Goal: Information Seeking & Learning: Check status

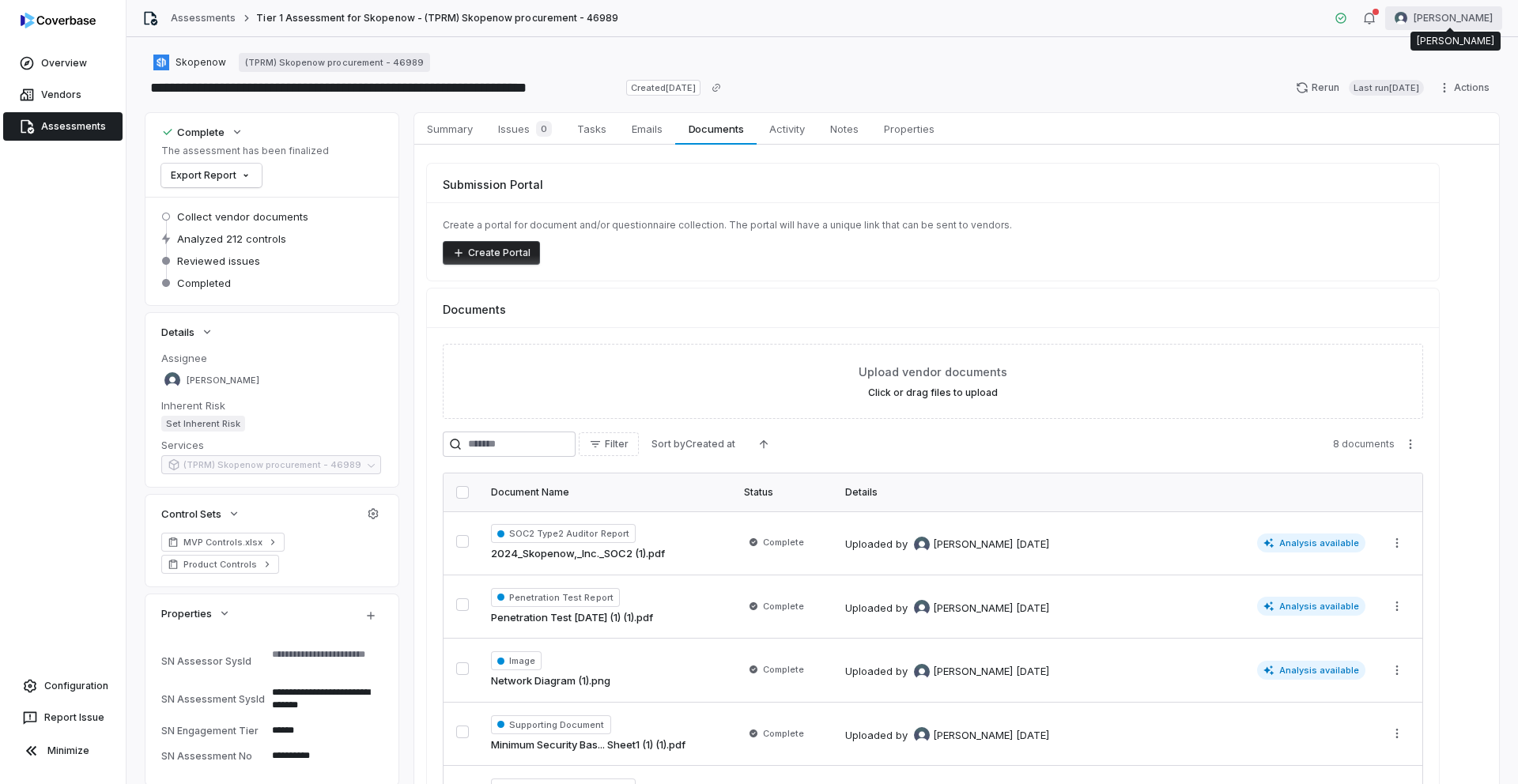
click at [1436, 21] on html "**********" at bounding box center [759, 392] width 1518 height 784
type textarea "*"
click at [1434, 149] on div "Log out" at bounding box center [1435, 145] width 121 height 25
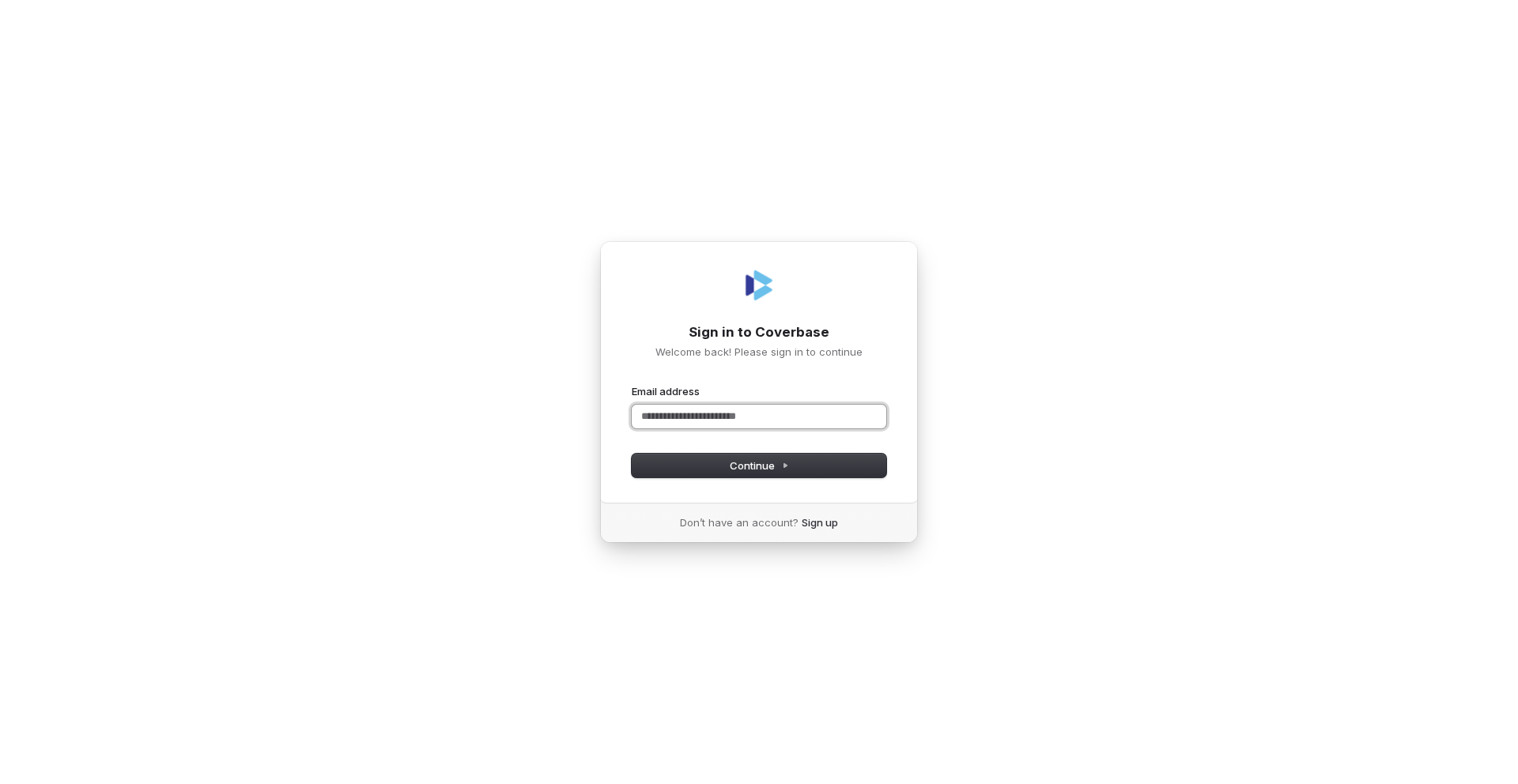
paste input "**********"
click at [719, 470] on button "Continue" at bounding box center [758, 465] width 254 height 24
type input "**********"
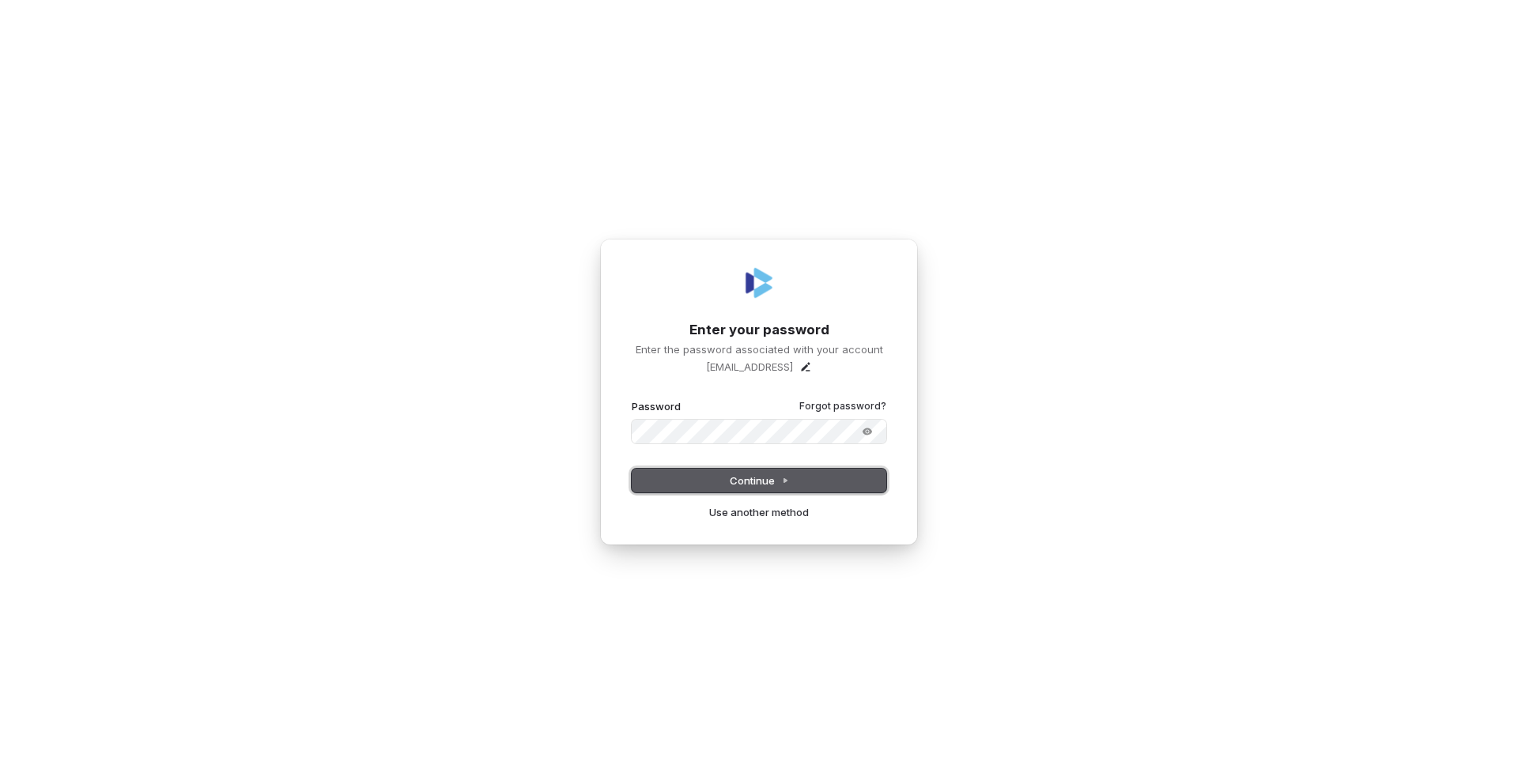
click at [715, 479] on button "Continue" at bounding box center [758, 480] width 254 height 24
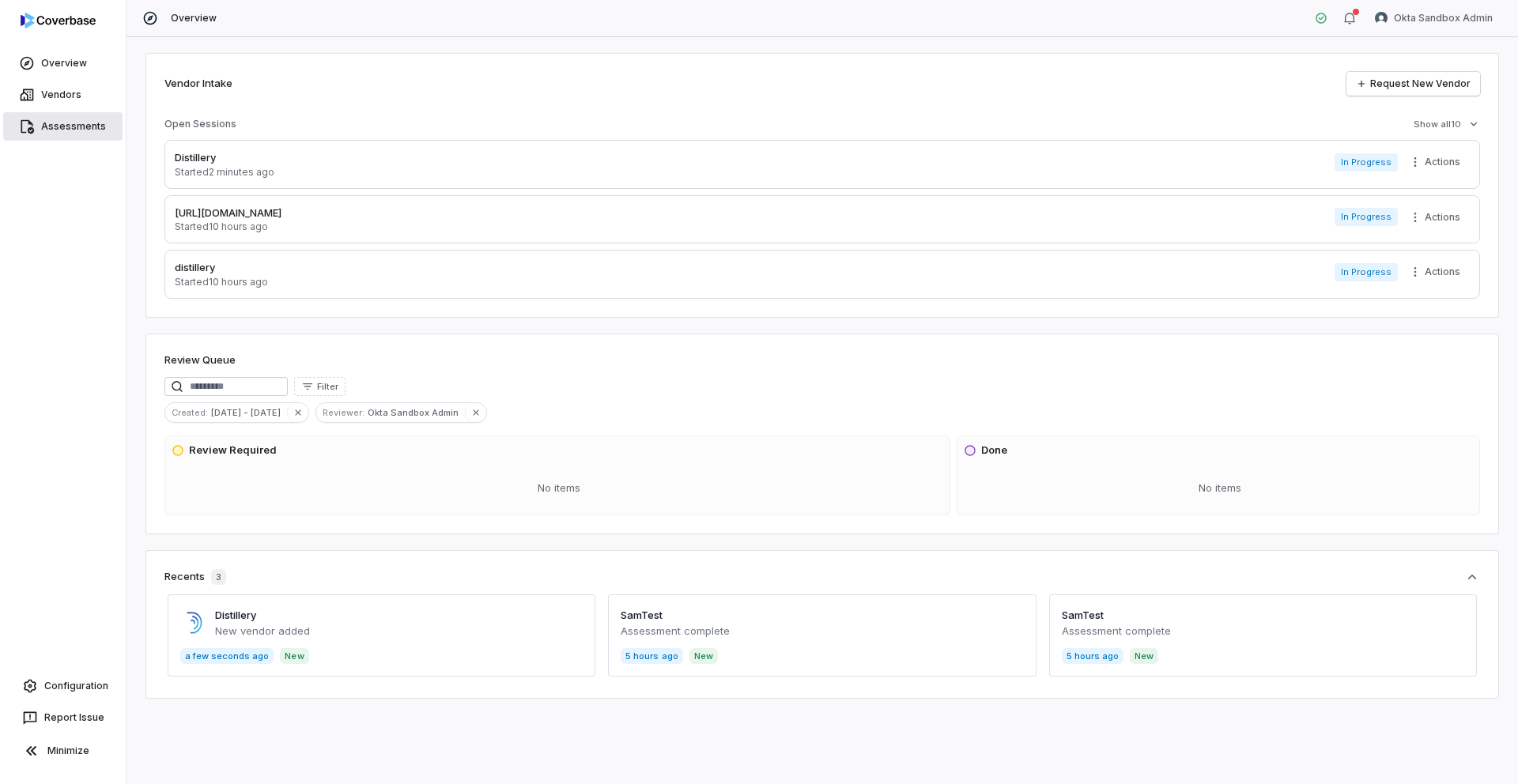
click at [70, 128] on link "Assessments" at bounding box center [63, 126] width 120 height 29
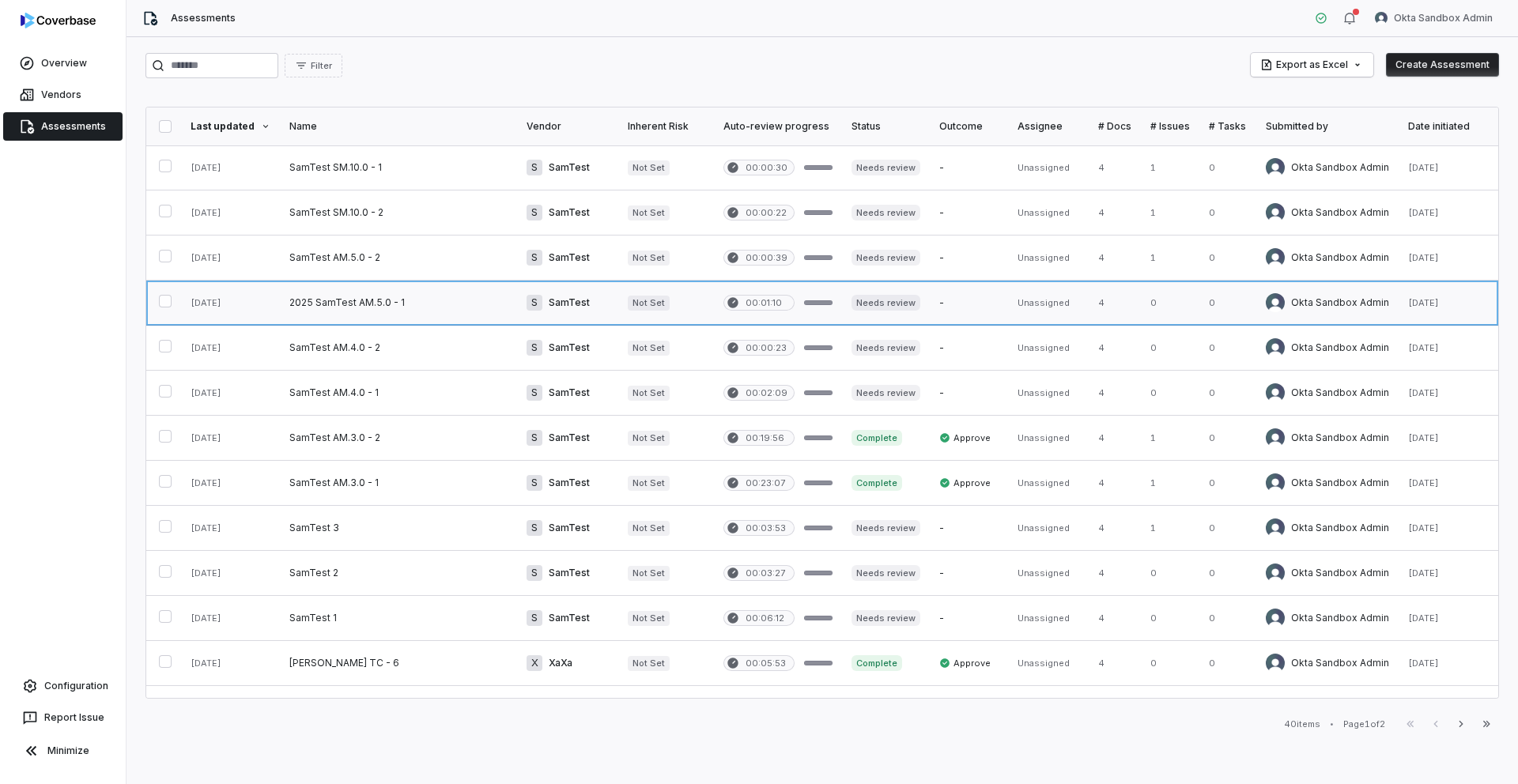
click at [357, 293] on link at bounding box center [398, 302] width 237 height 45
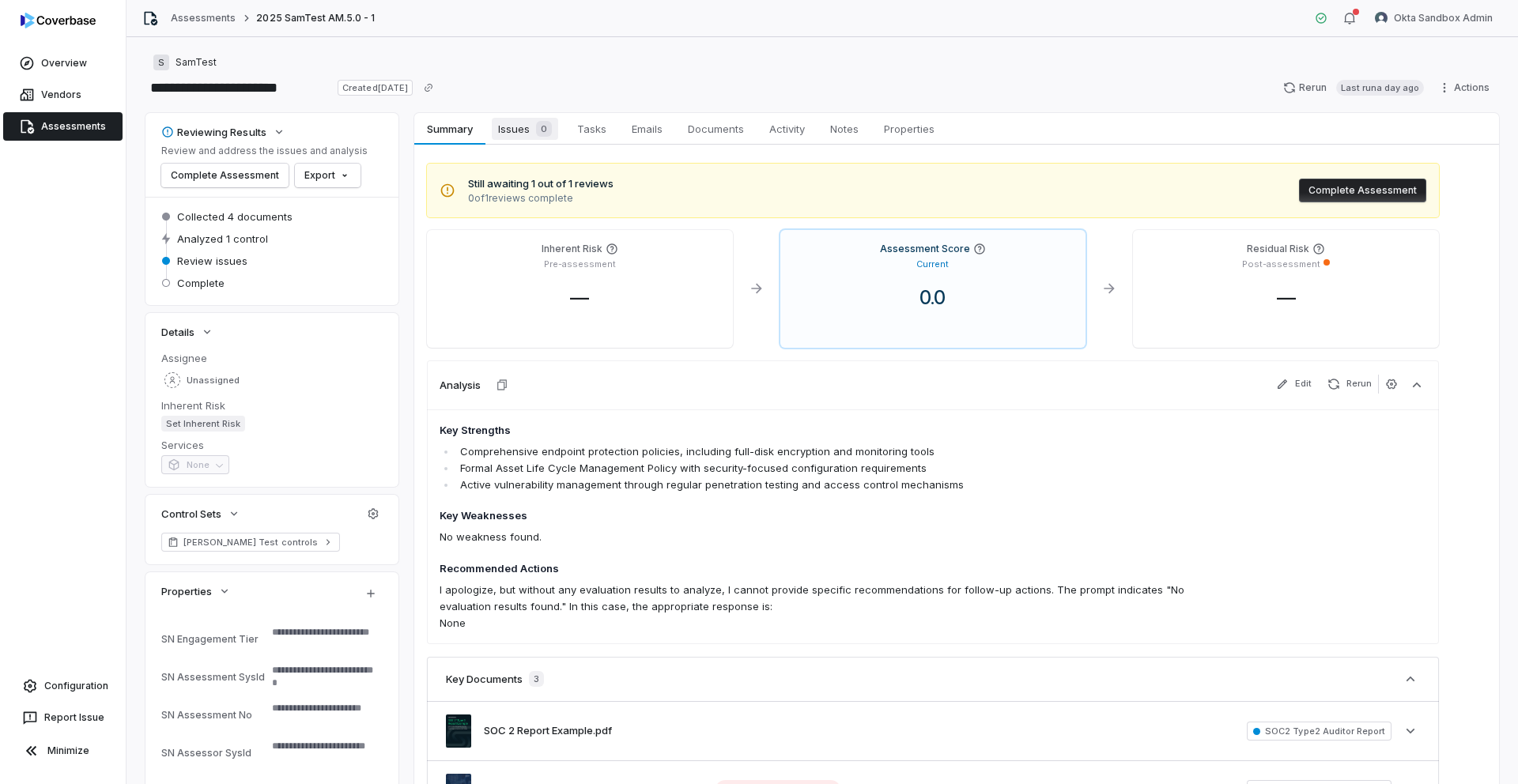
click at [519, 128] on span "Issues 0" at bounding box center [525, 128] width 66 height 22
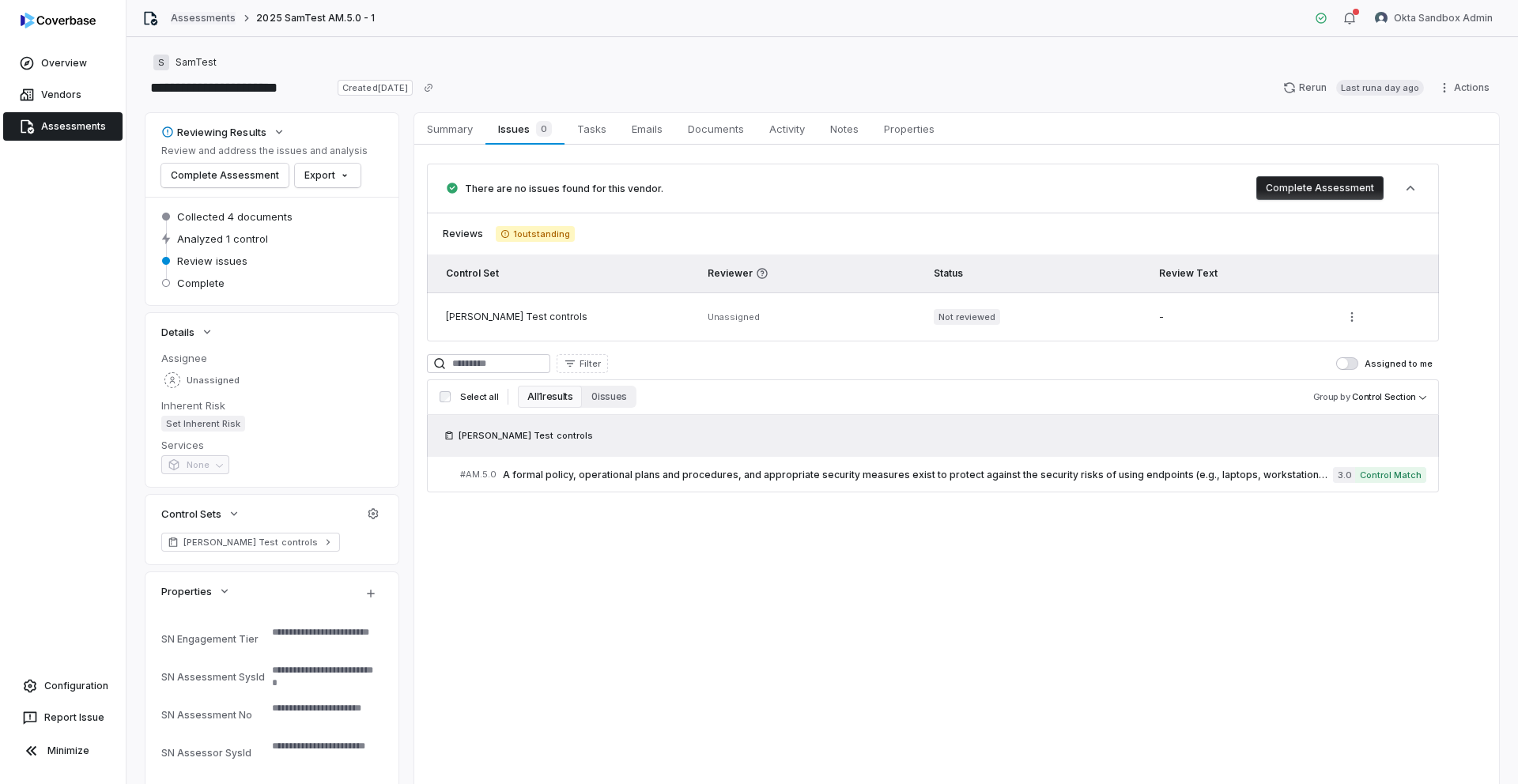
click at [221, 20] on link "Assessments" at bounding box center [203, 18] width 65 height 12
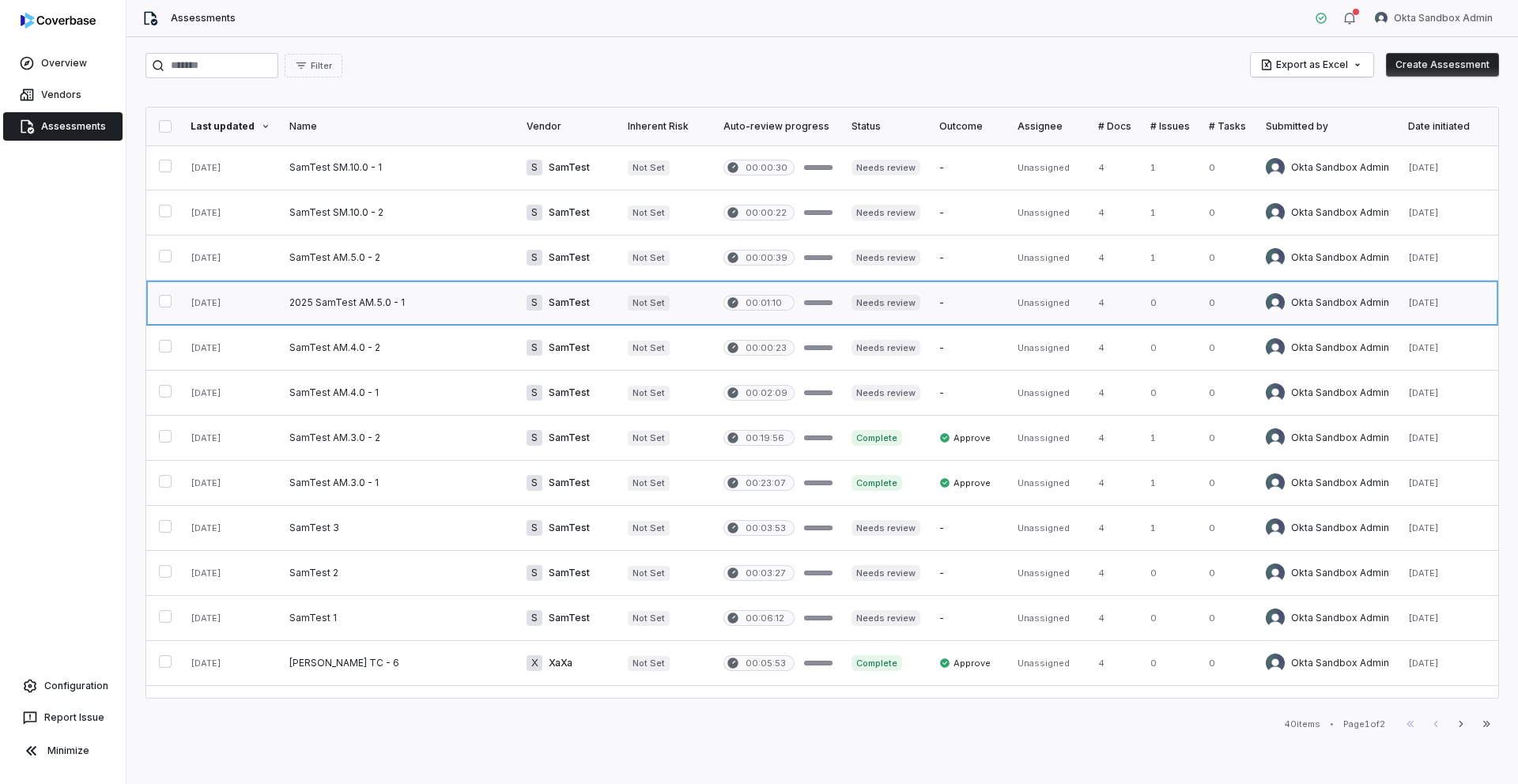
click at [373, 302] on link at bounding box center [398, 302] width 237 height 45
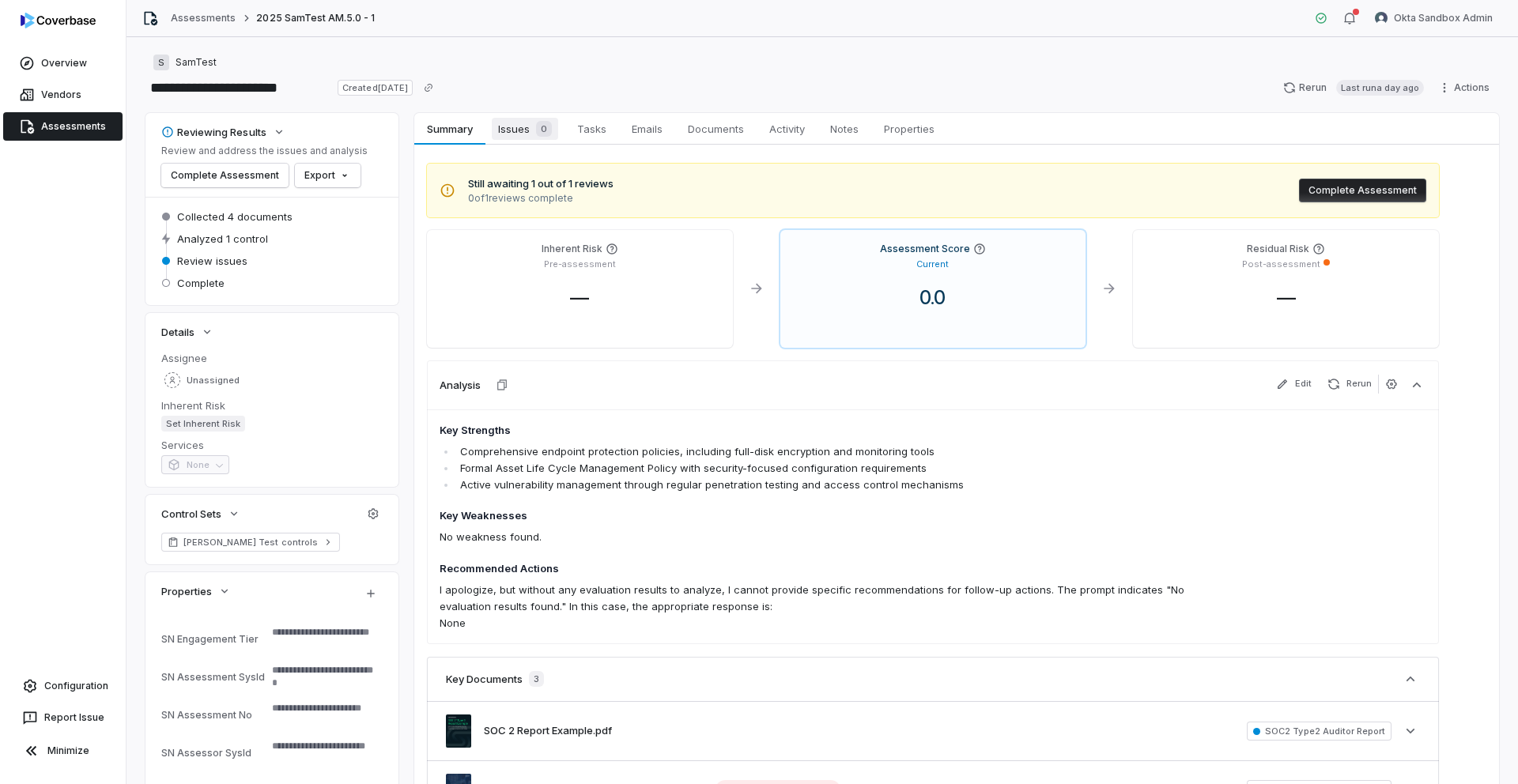
click at [529, 123] on span "Issues 0" at bounding box center [525, 128] width 66 height 22
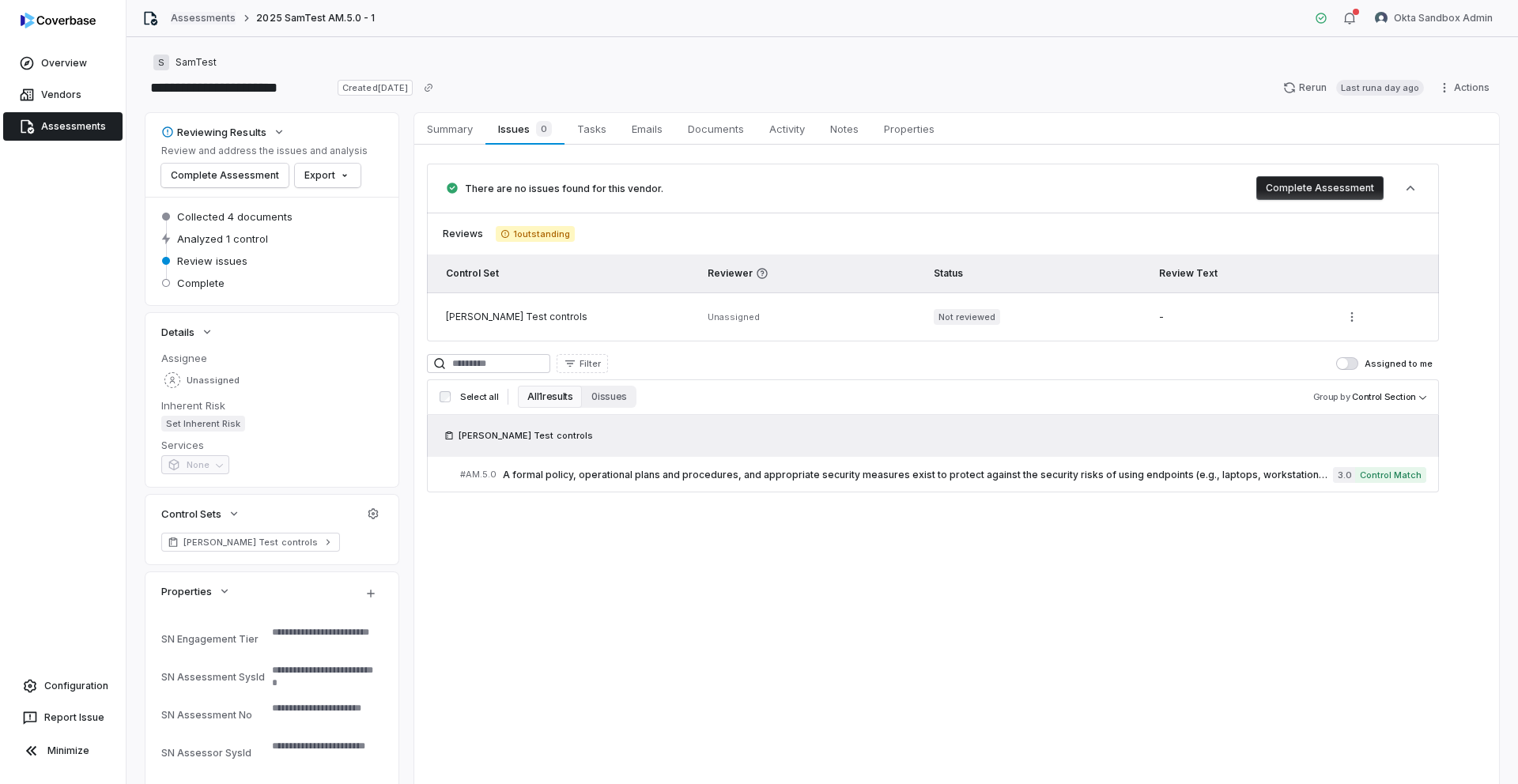
click at [203, 20] on link "Assessments" at bounding box center [203, 18] width 65 height 12
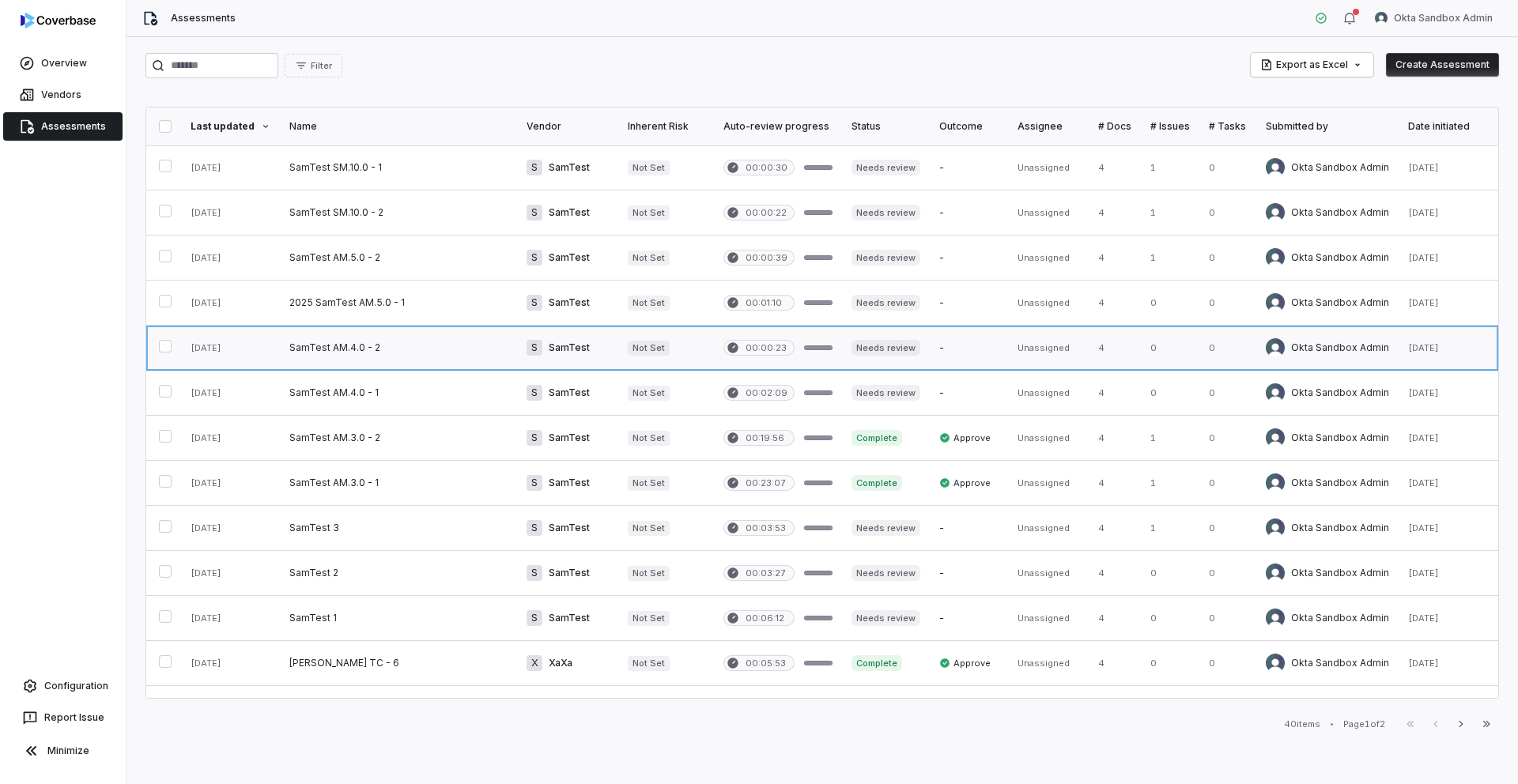
click at [349, 353] on link at bounding box center [398, 348] width 237 height 45
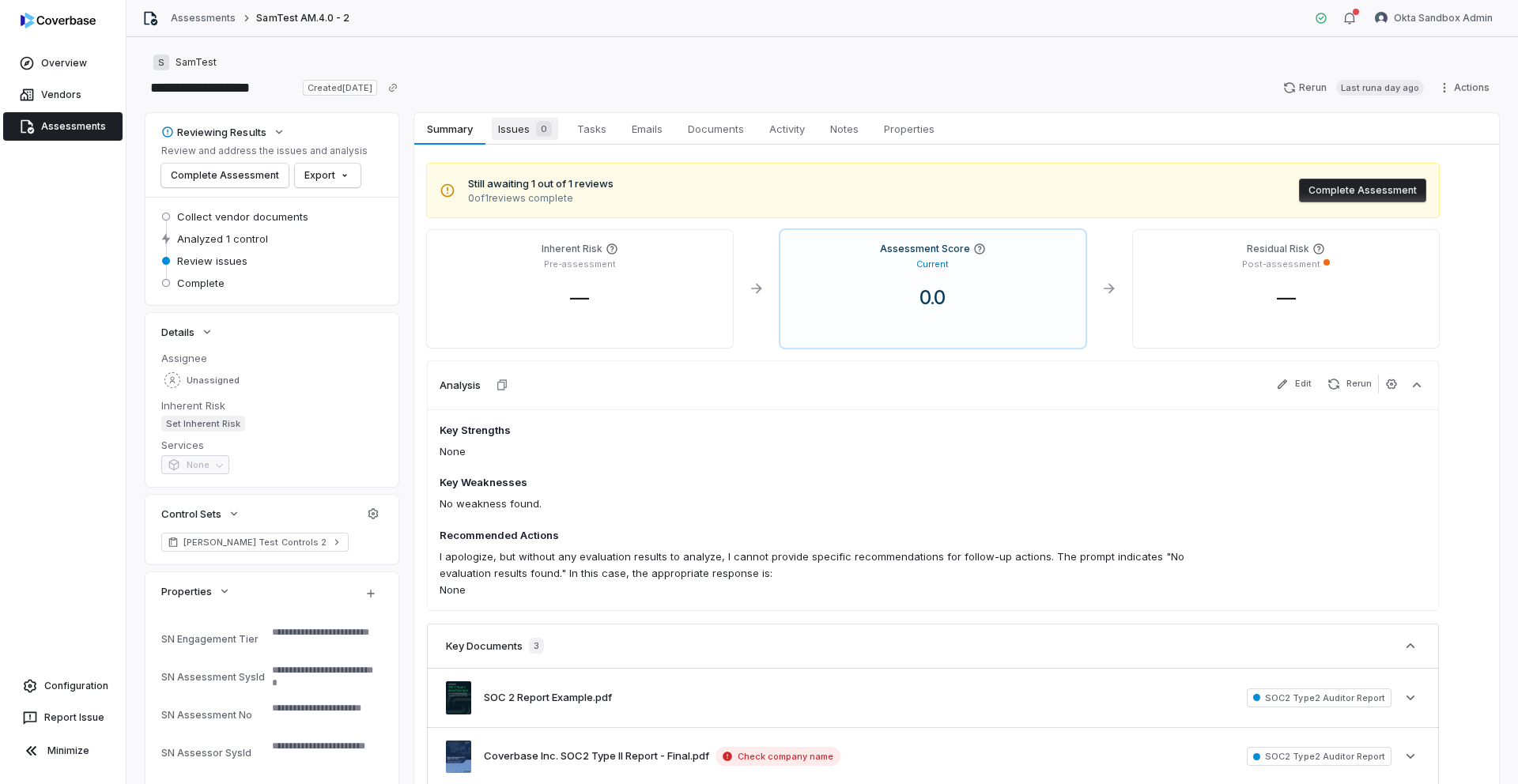
click at [513, 134] on span "Issues 0" at bounding box center [525, 128] width 66 height 22
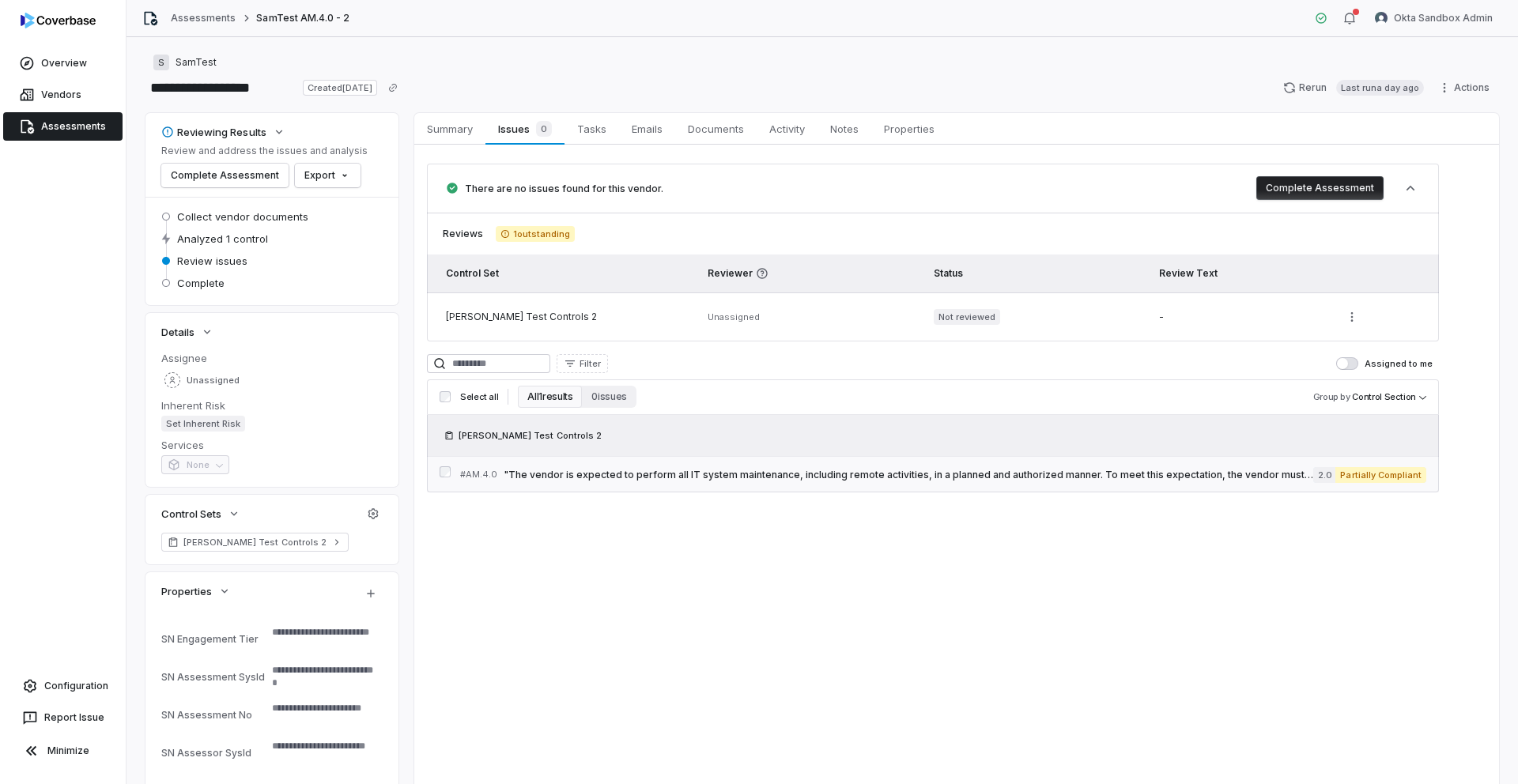
click at [766, 472] on span ""The vendor is expected to perform all IT system maintenance, including remote …" at bounding box center [909, 475] width 810 height 12
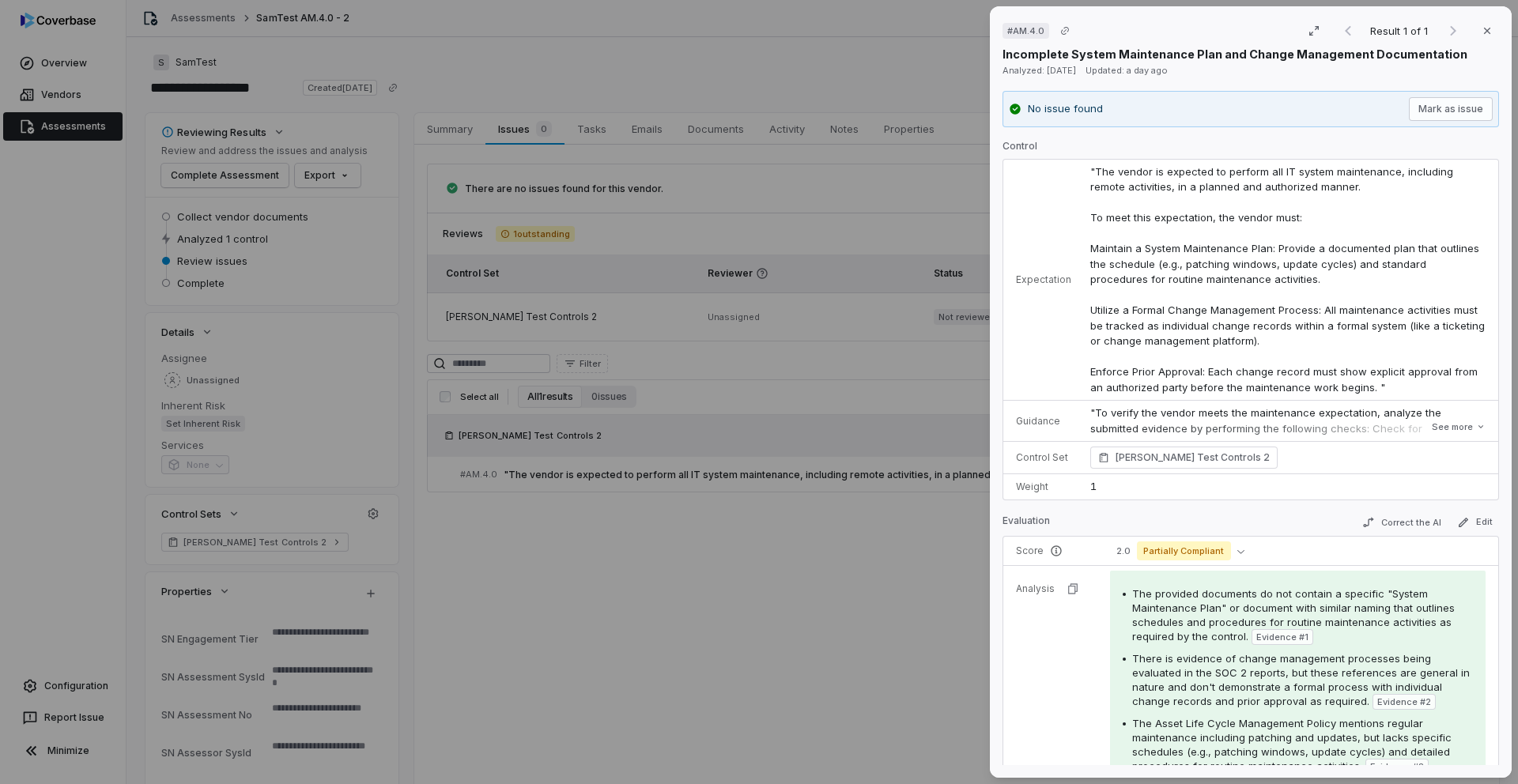
click at [505, 73] on div "# AM.4.0 Result 1 of 1 Close Incomplete System Maintenance Plan and Change Mana…" at bounding box center [759, 392] width 1518 height 784
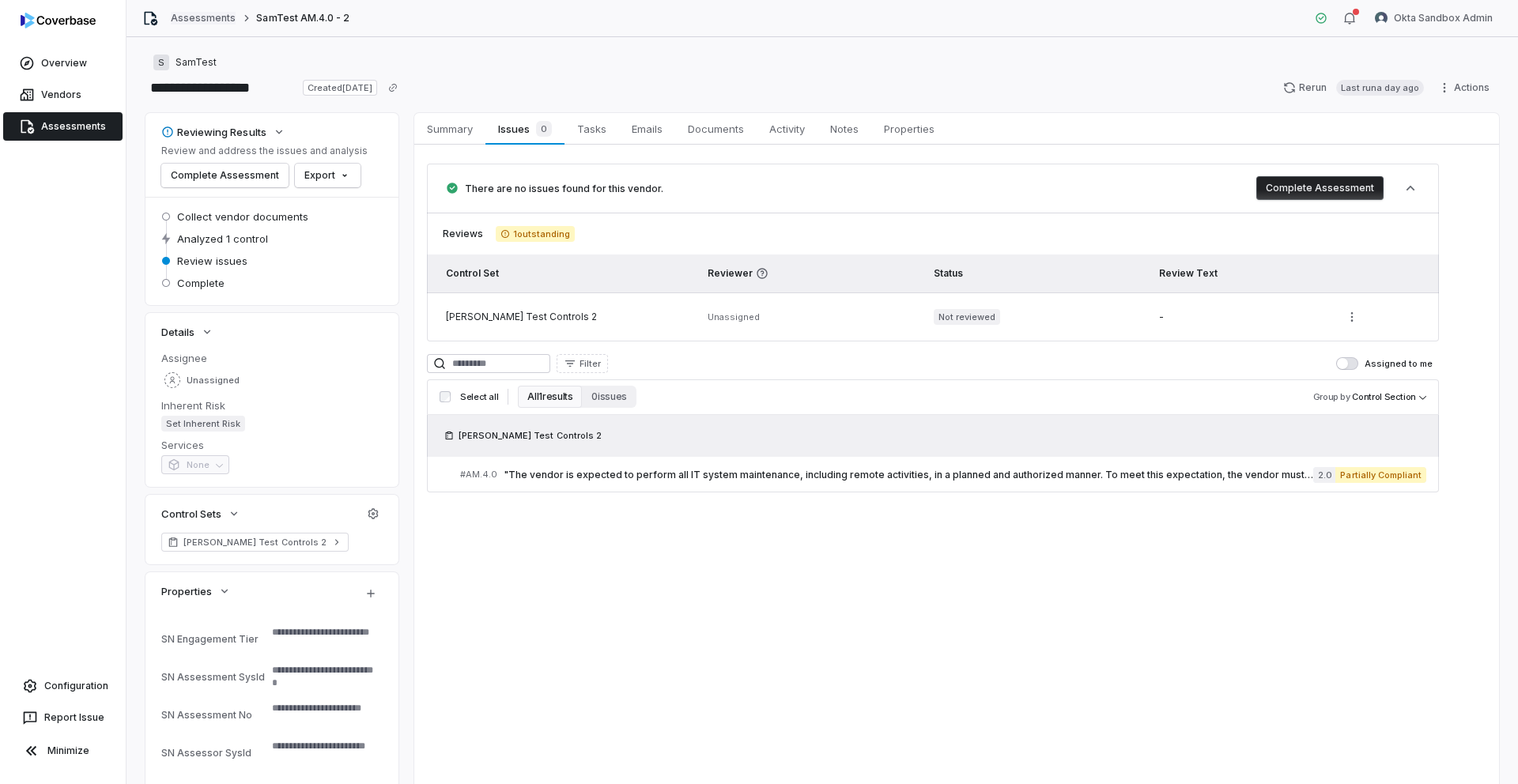
click at [203, 21] on link "Assessments" at bounding box center [203, 18] width 65 height 12
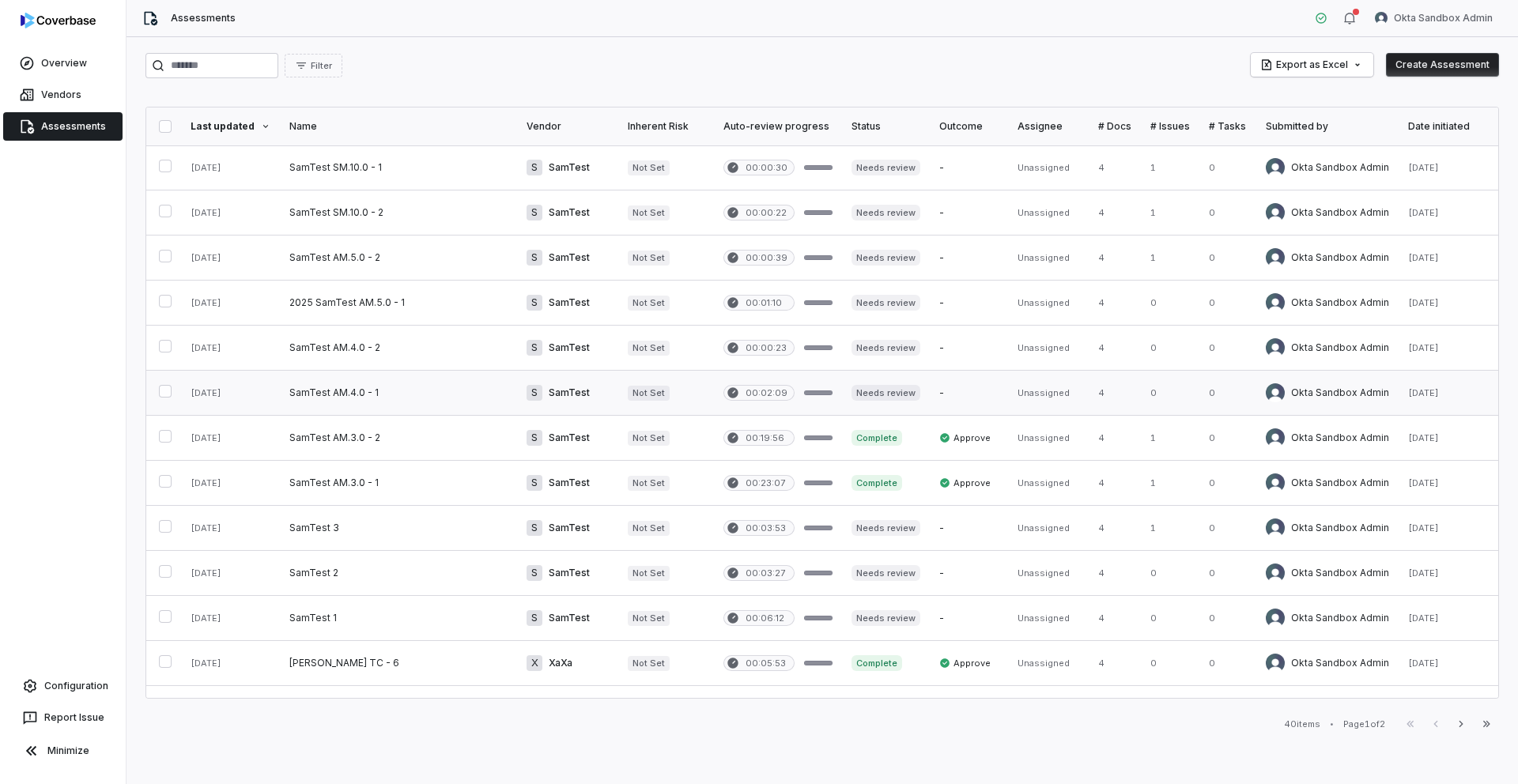
click at [351, 397] on link at bounding box center [398, 392] width 237 height 45
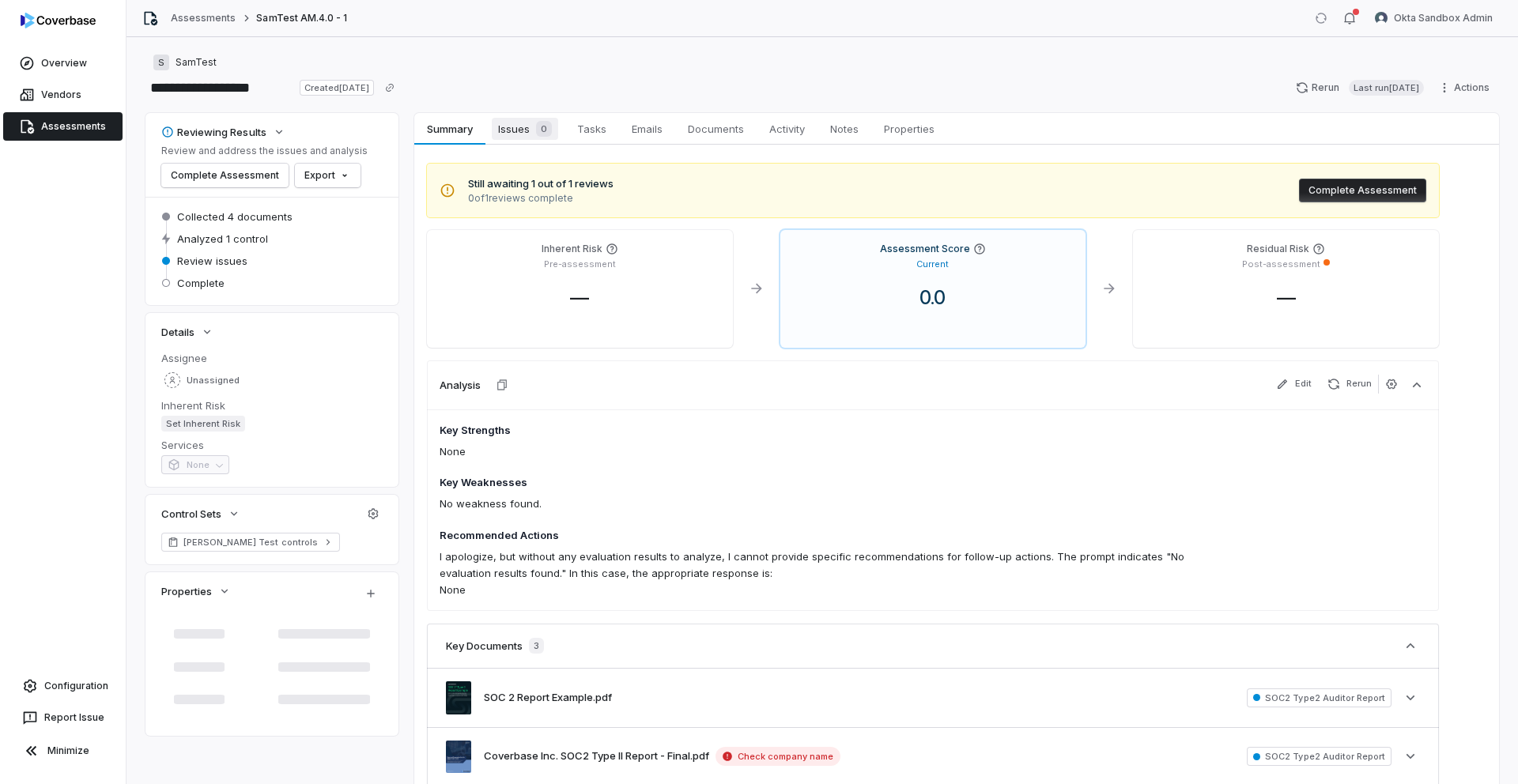
click at [530, 123] on div "0" at bounding box center [540, 128] width 22 height 16
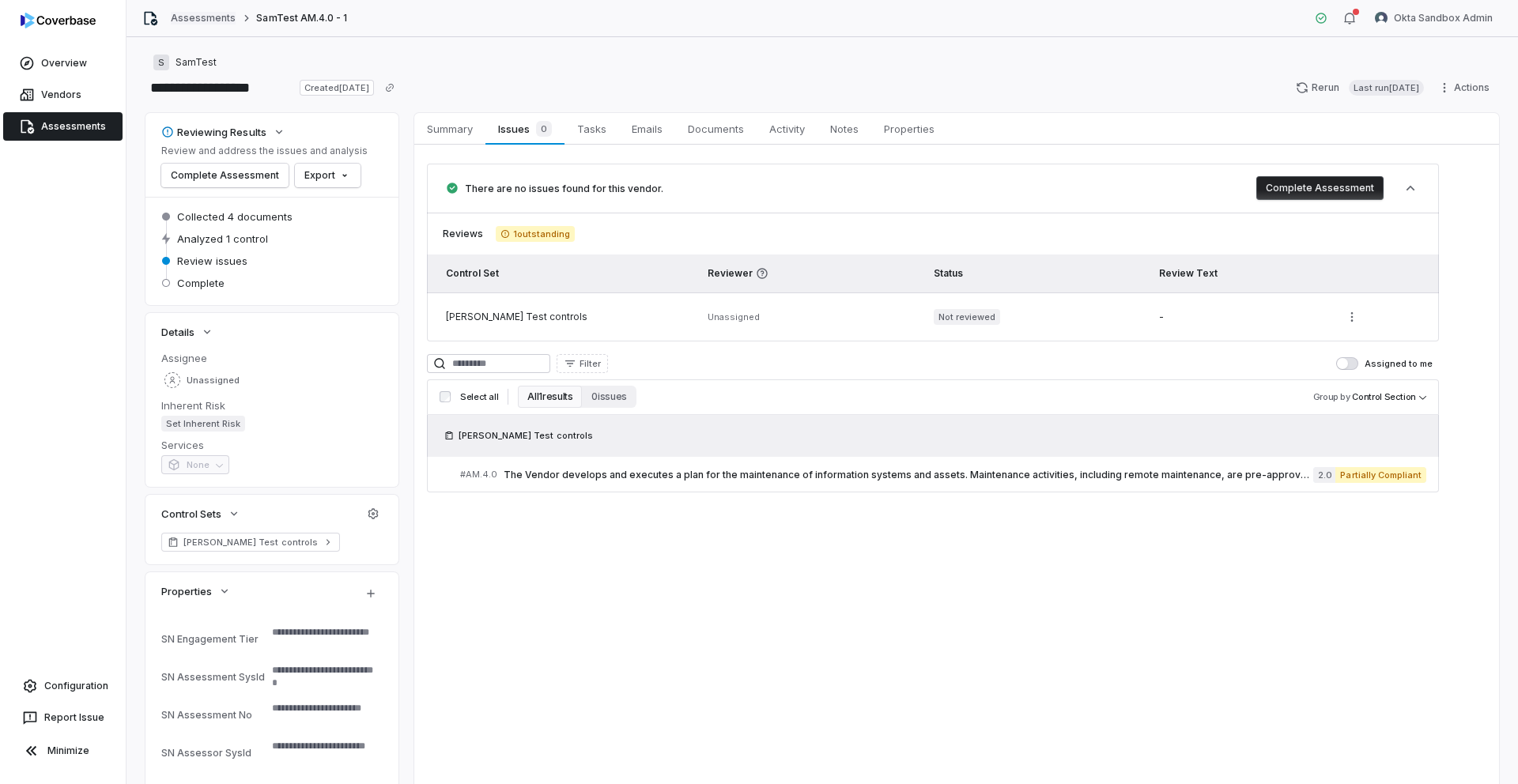
click at [191, 18] on link "Assessments" at bounding box center [203, 18] width 65 height 12
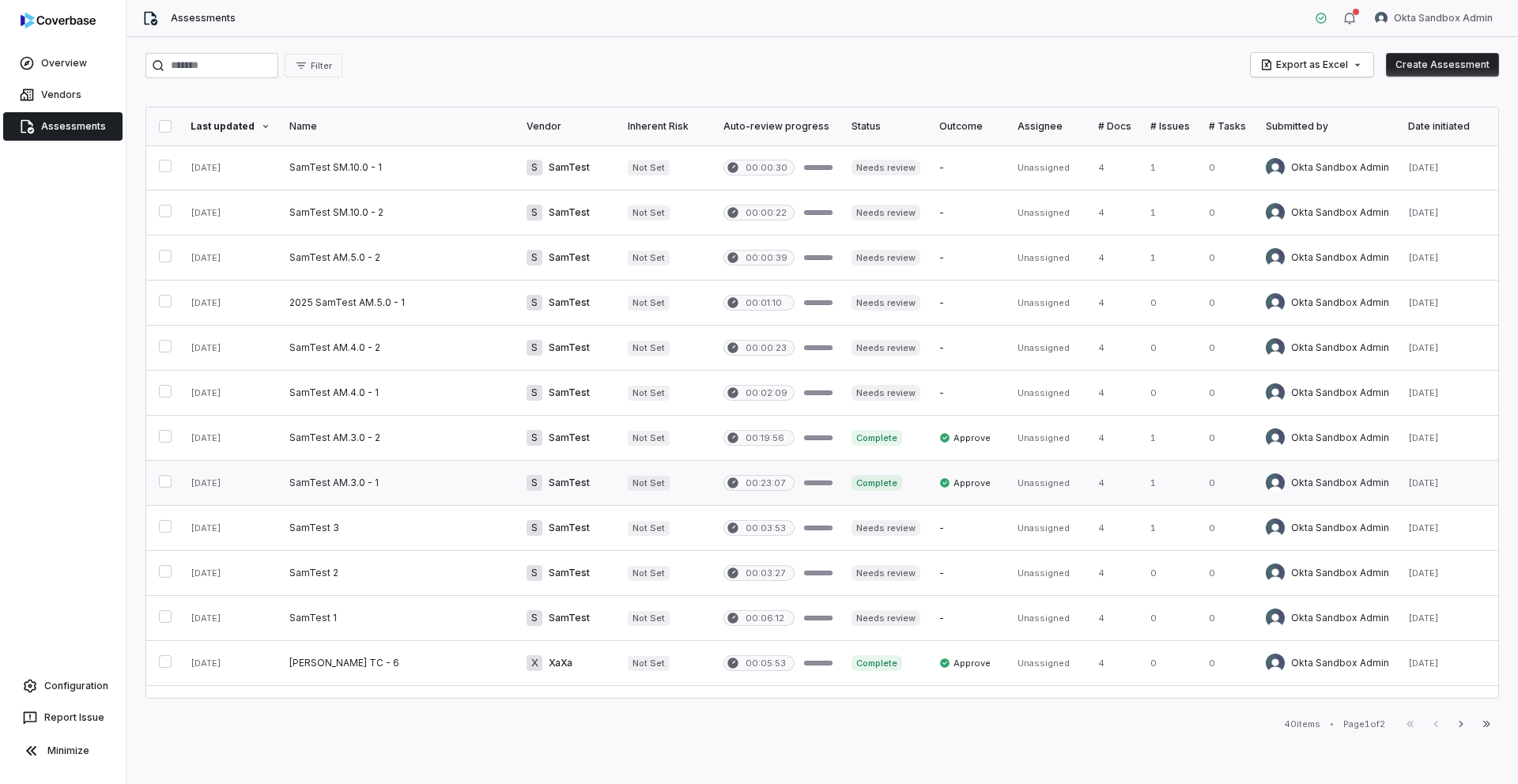
click at [358, 486] on link at bounding box center [398, 482] width 237 height 45
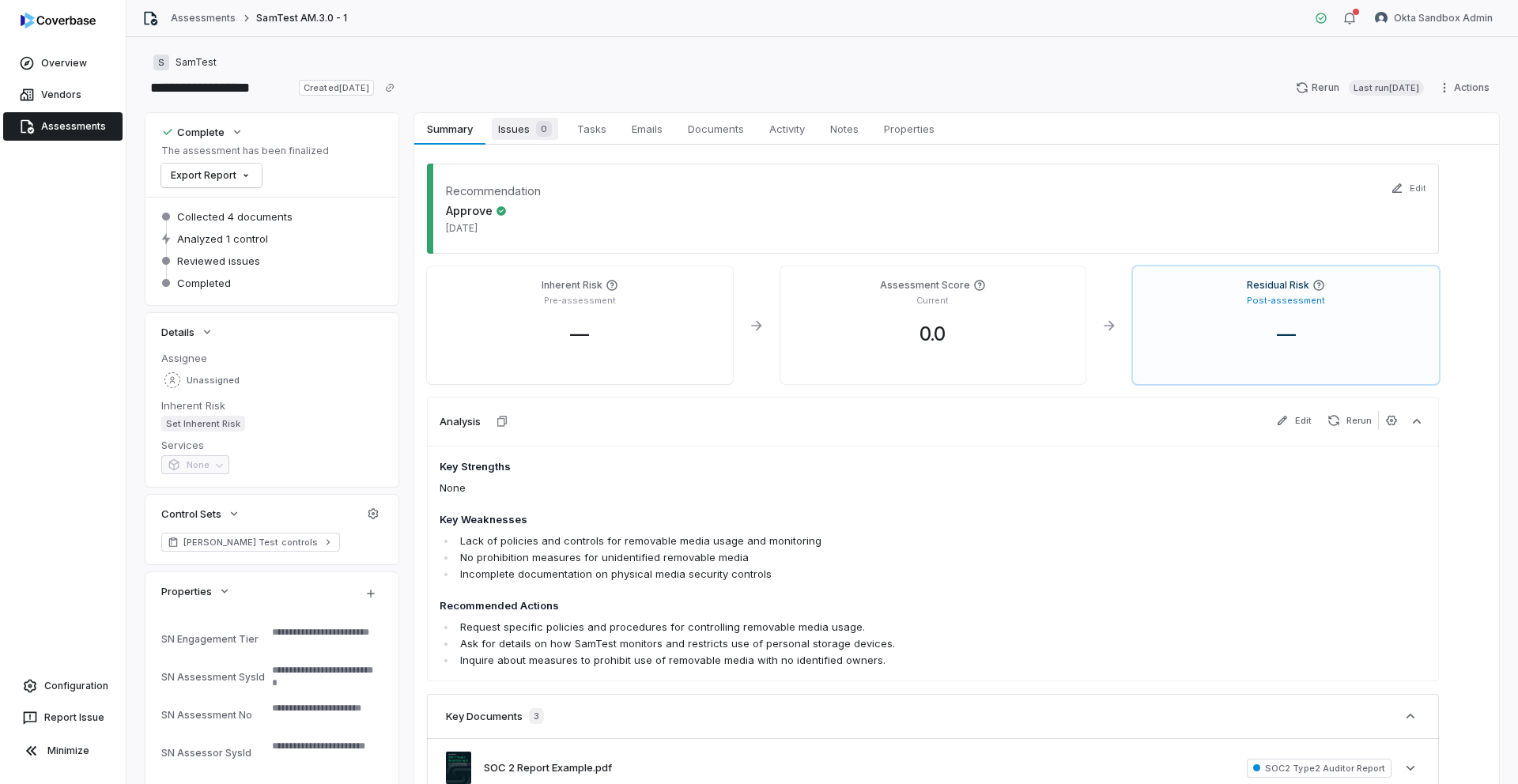
click at [499, 138] on span "Issues 0" at bounding box center [525, 128] width 66 height 22
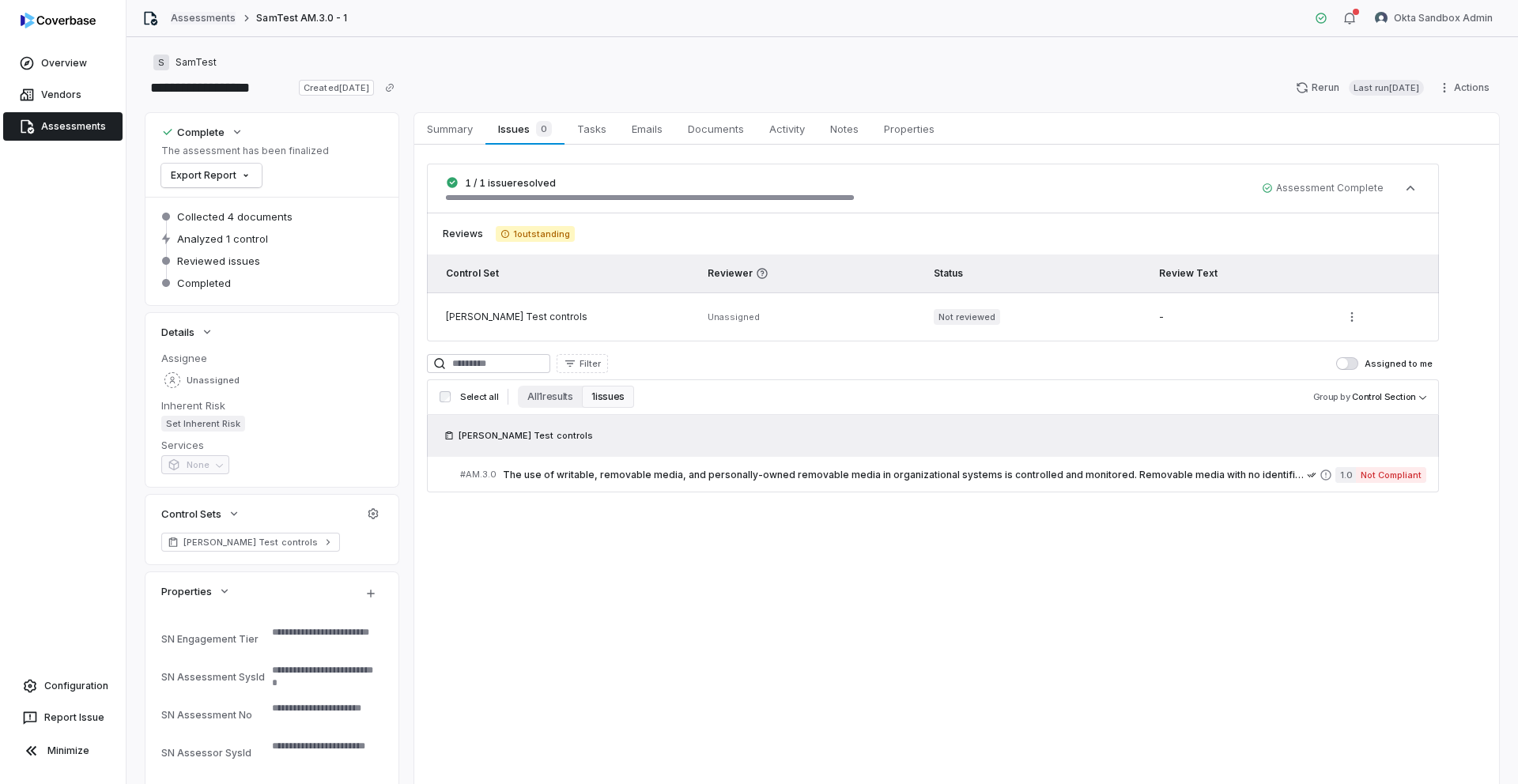
click at [212, 21] on link "Assessments" at bounding box center [203, 18] width 65 height 12
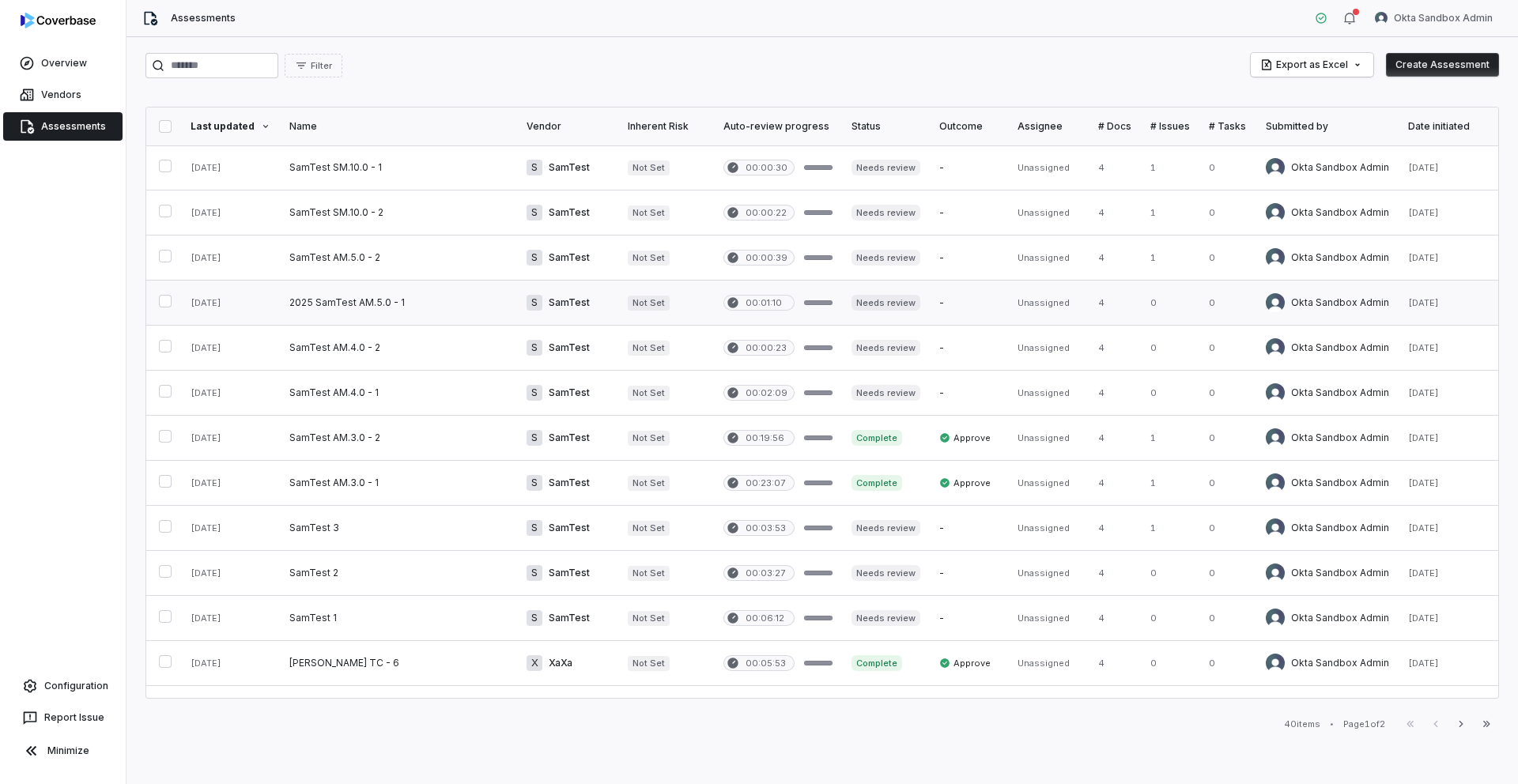
click at [339, 297] on link at bounding box center [398, 302] width 237 height 45
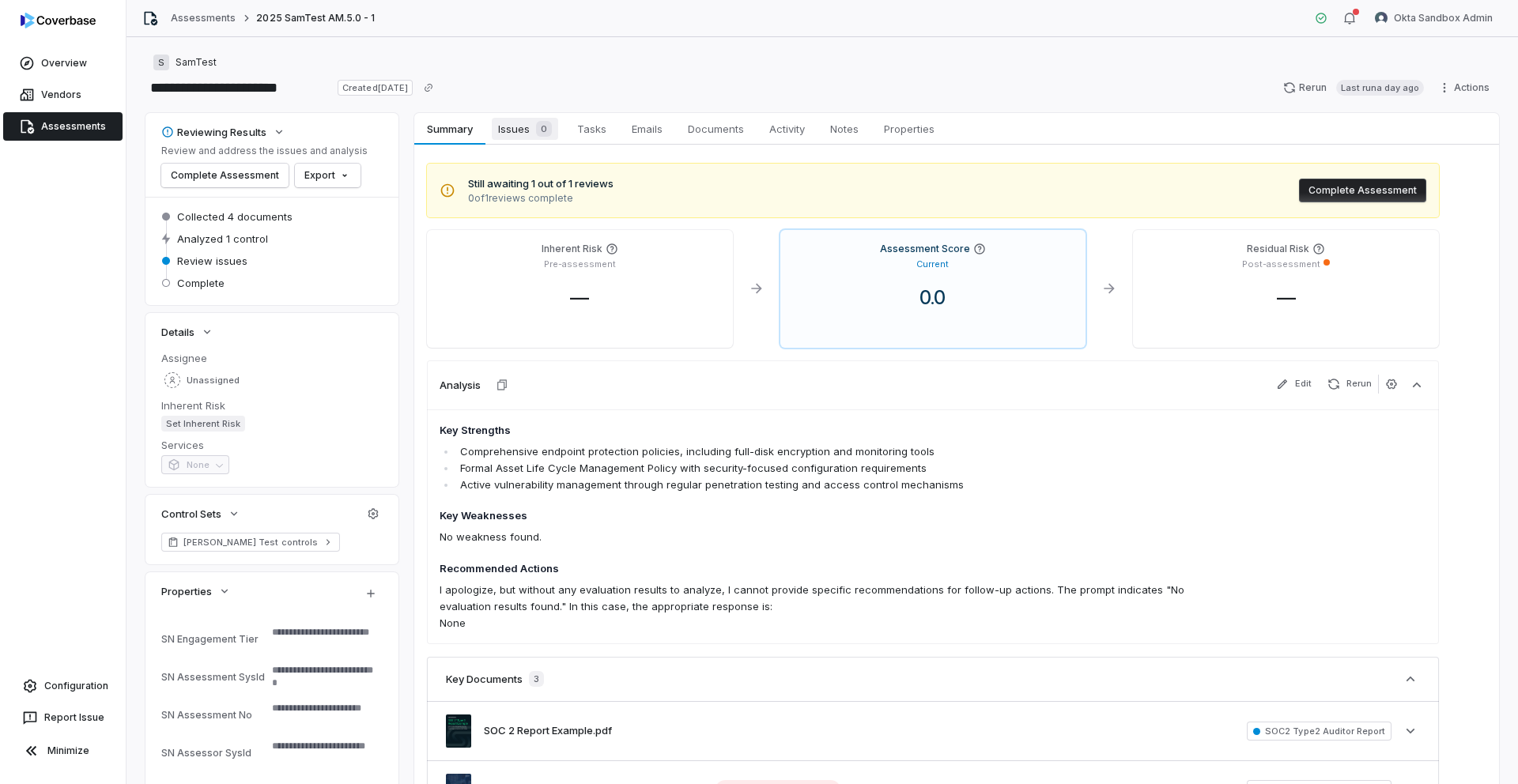
click at [511, 128] on span "Issues 0" at bounding box center [525, 128] width 66 height 22
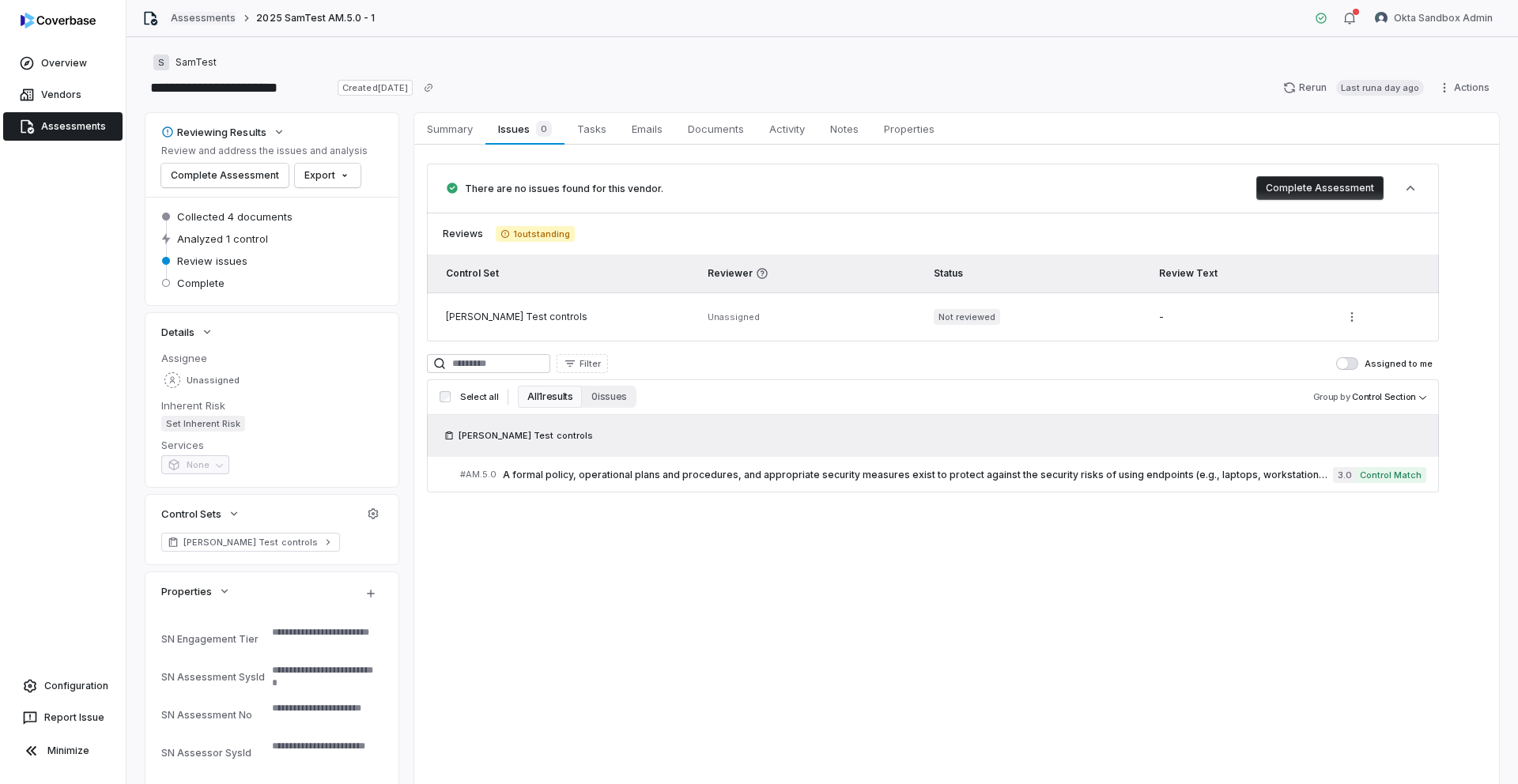
click at [185, 19] on link "Assessments" at bounding box center [203, 18] width 65 height 12
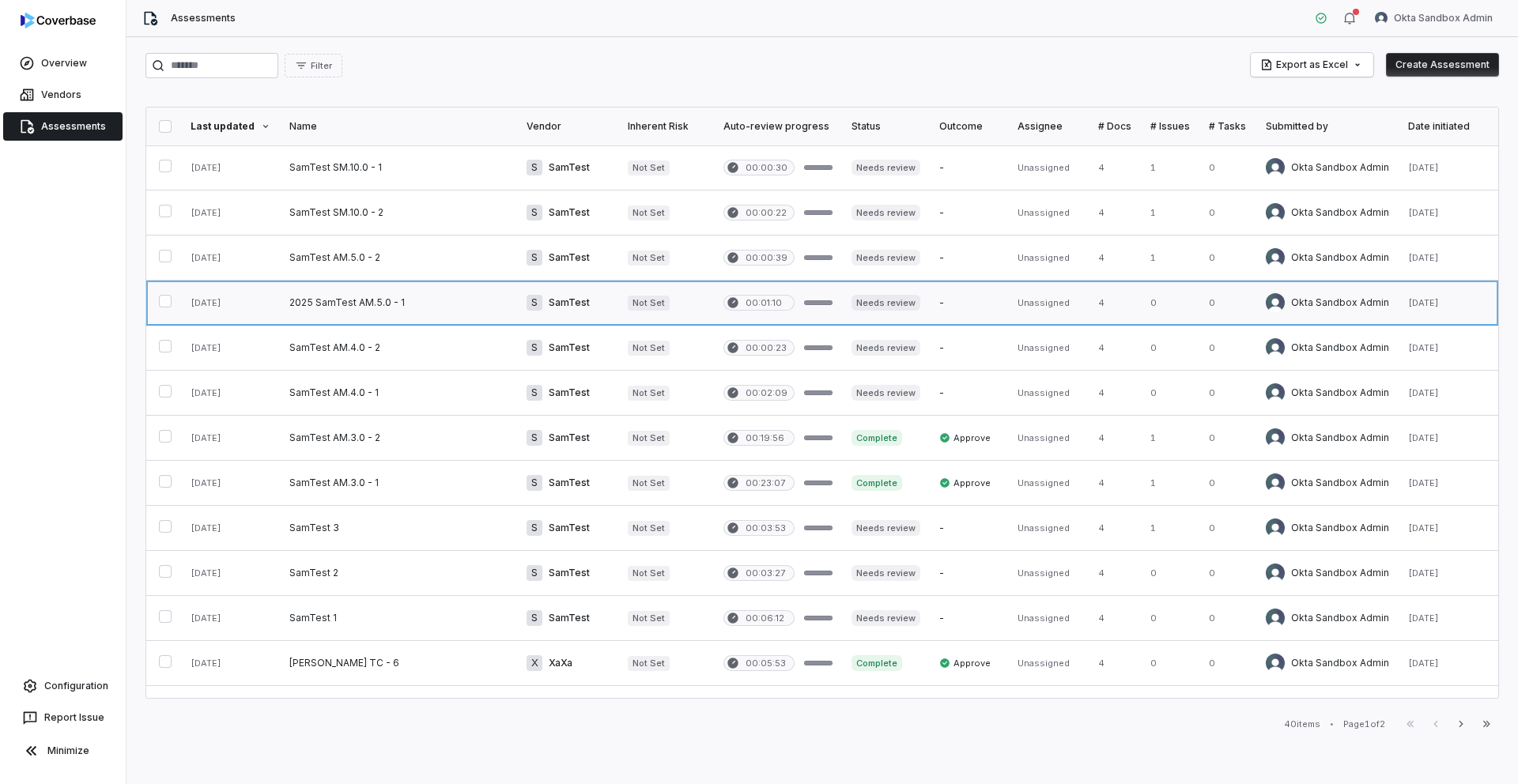
click at [373, 316] on link at bounding box center [398, 302] width 237 height 45
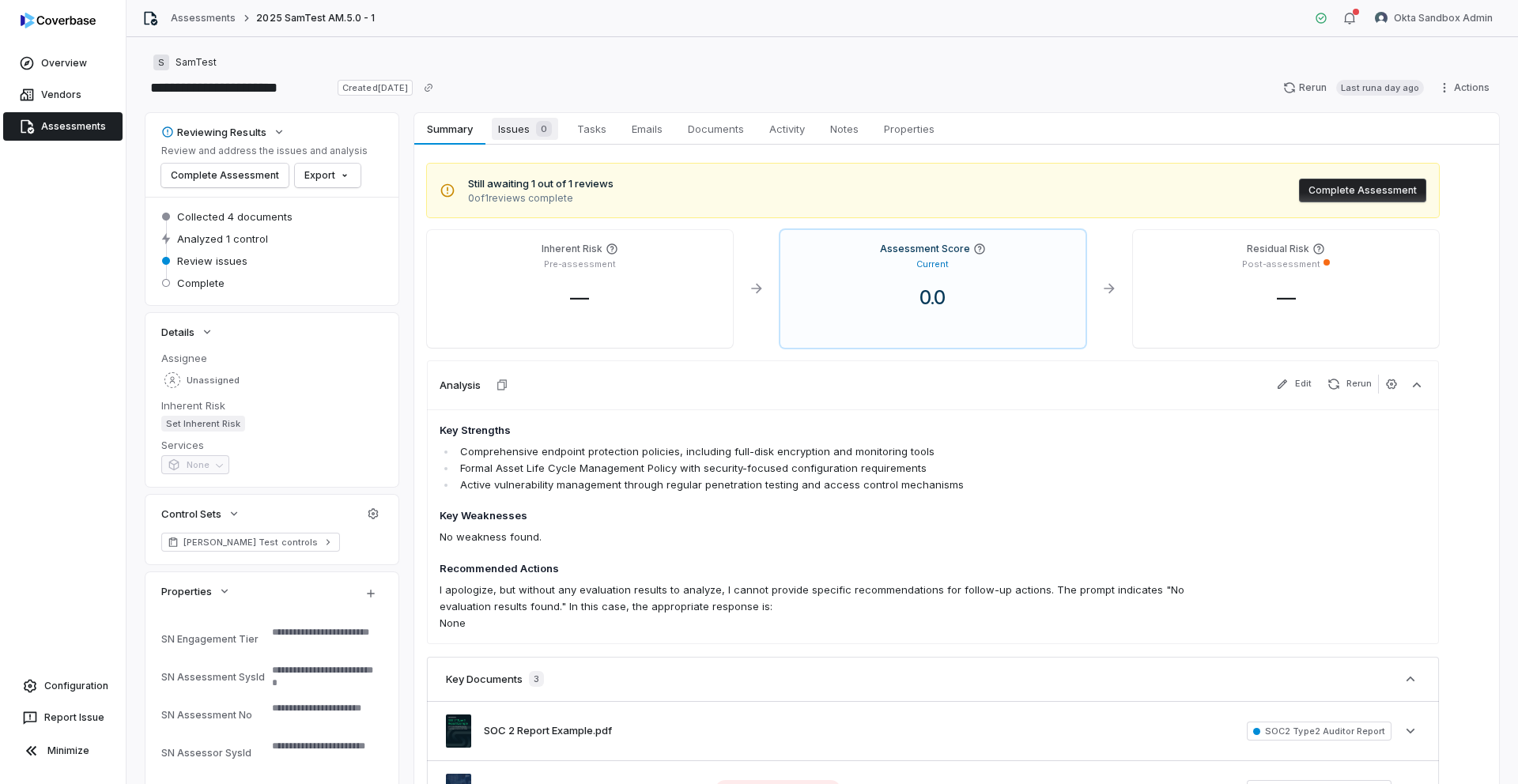
click at [536, 128] on span "0" at bounding box center [544, 128] width 16 height 16
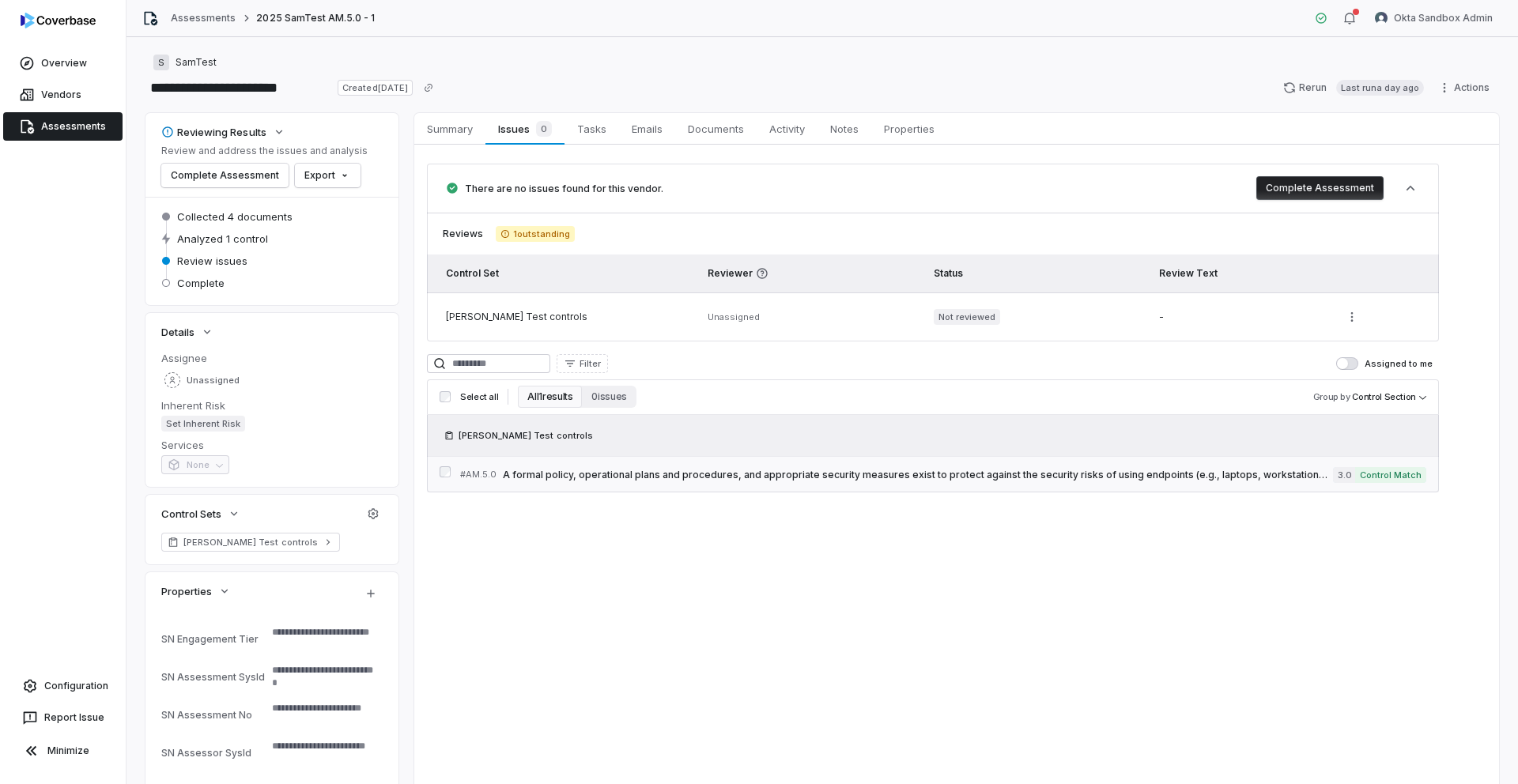
click at [730, 469] on span "A formal policy, operational plans and procedures, and appropriate security mea…" at bounding box center [917, 475] width 830 height 12
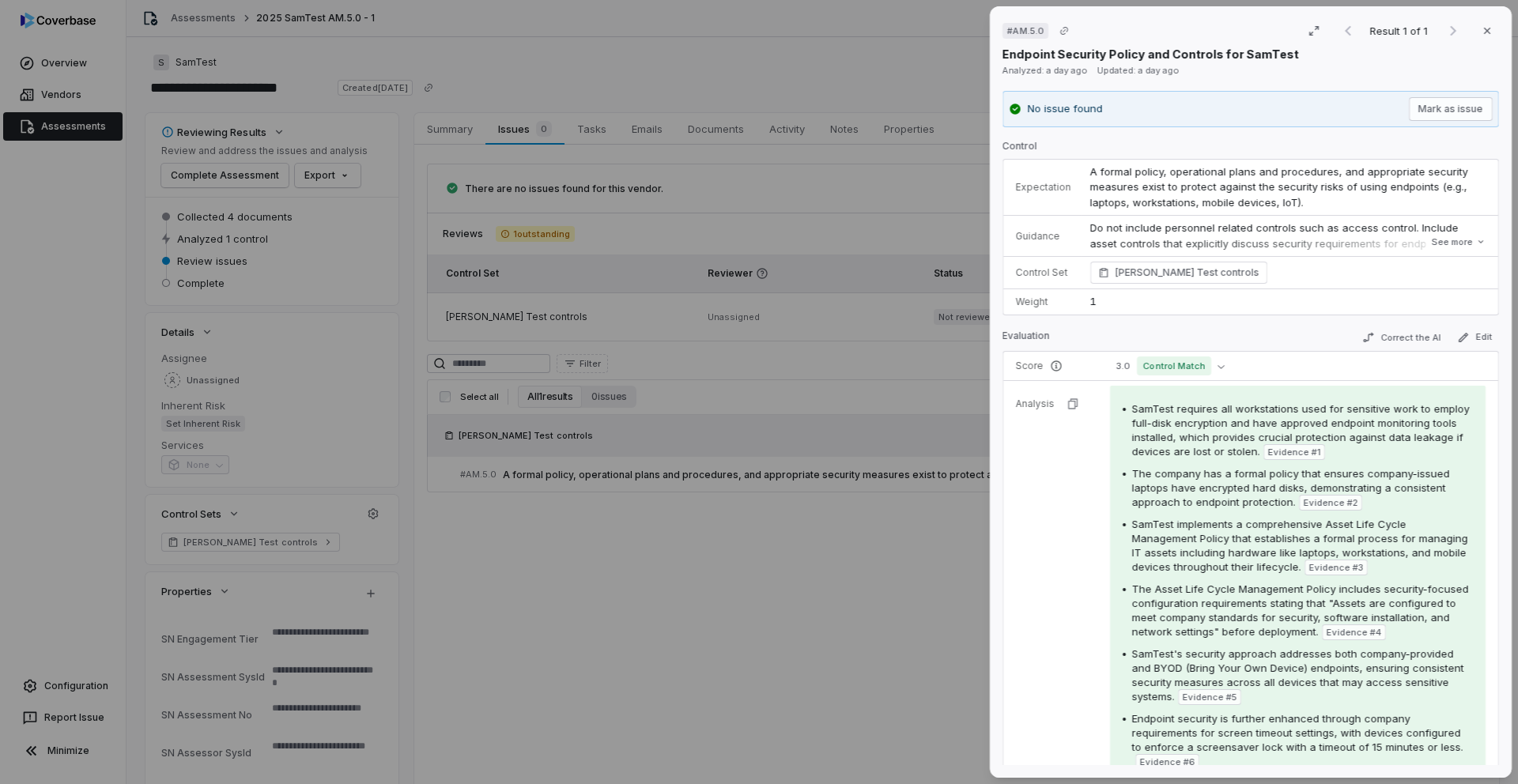
click at [448, 126] on div "# AM.5.0 Result 1 of 1 Close Endpoint Security Policy and Controls for SamTest …" at bounding box center [759, 392] width 1518 height 784
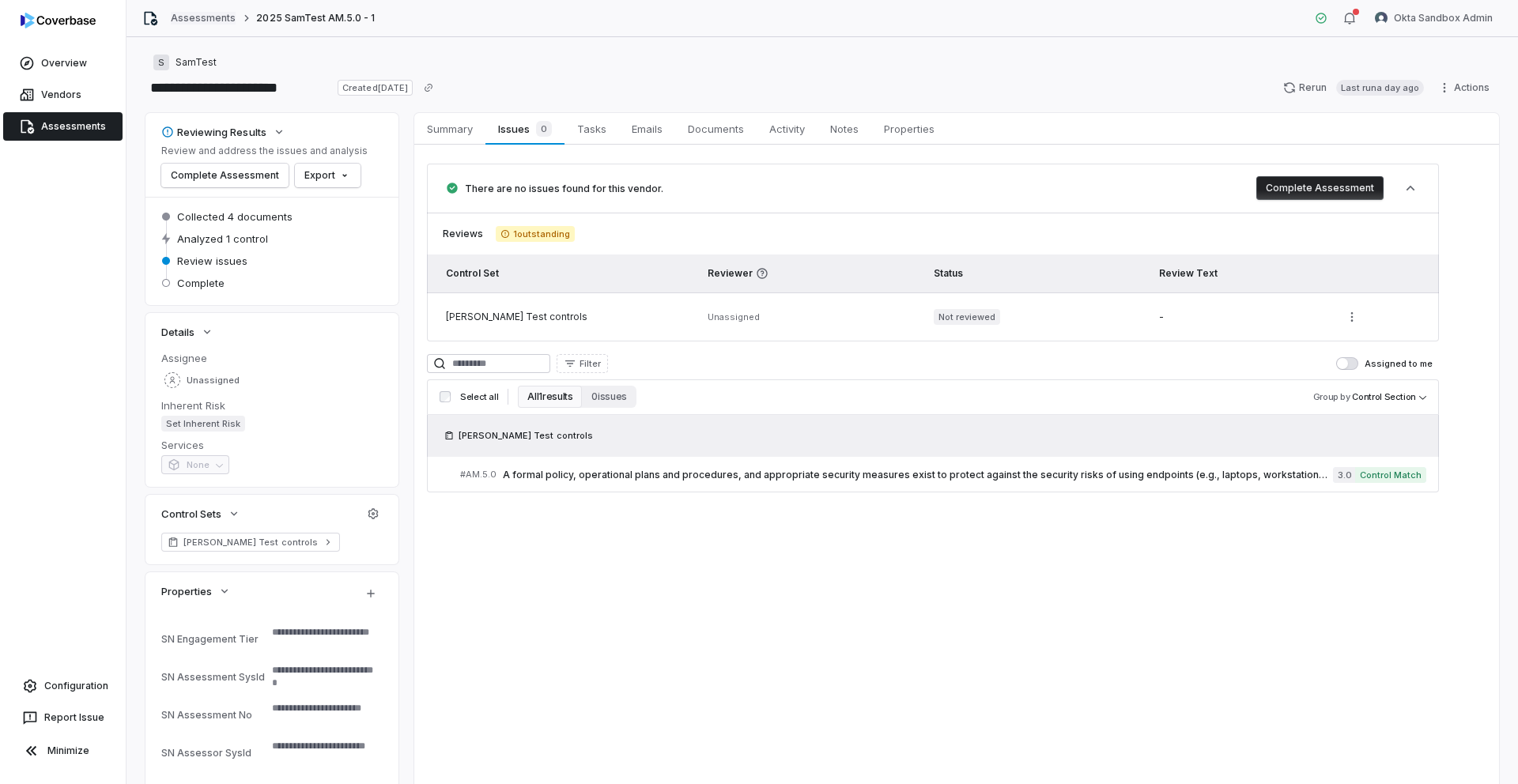
click at [215, 20] on link "Assessments" at bounding box center [203, 18] width 65 height 12
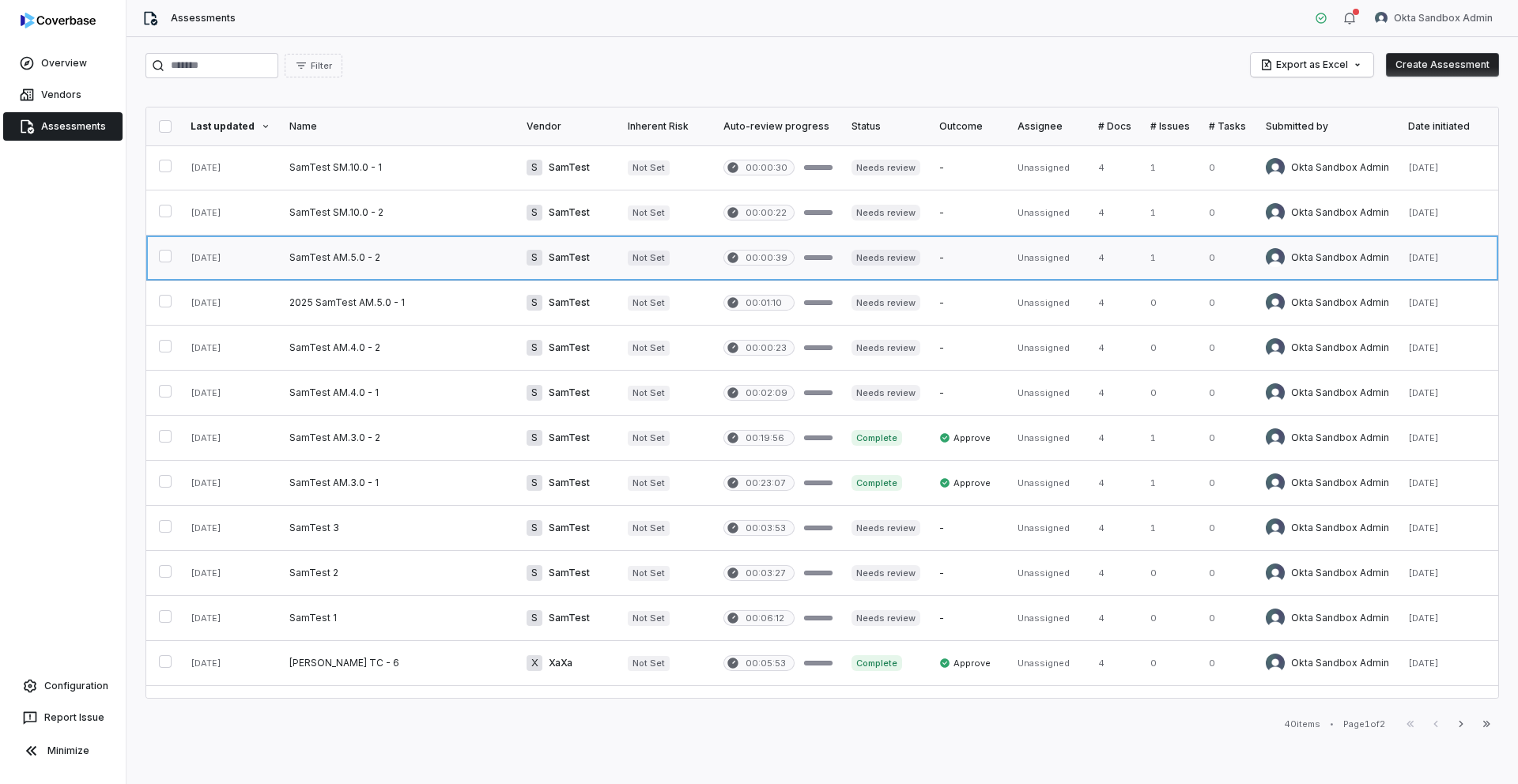
click at [359, 253] on link at bounding box center [398, 257] width 237 height 45
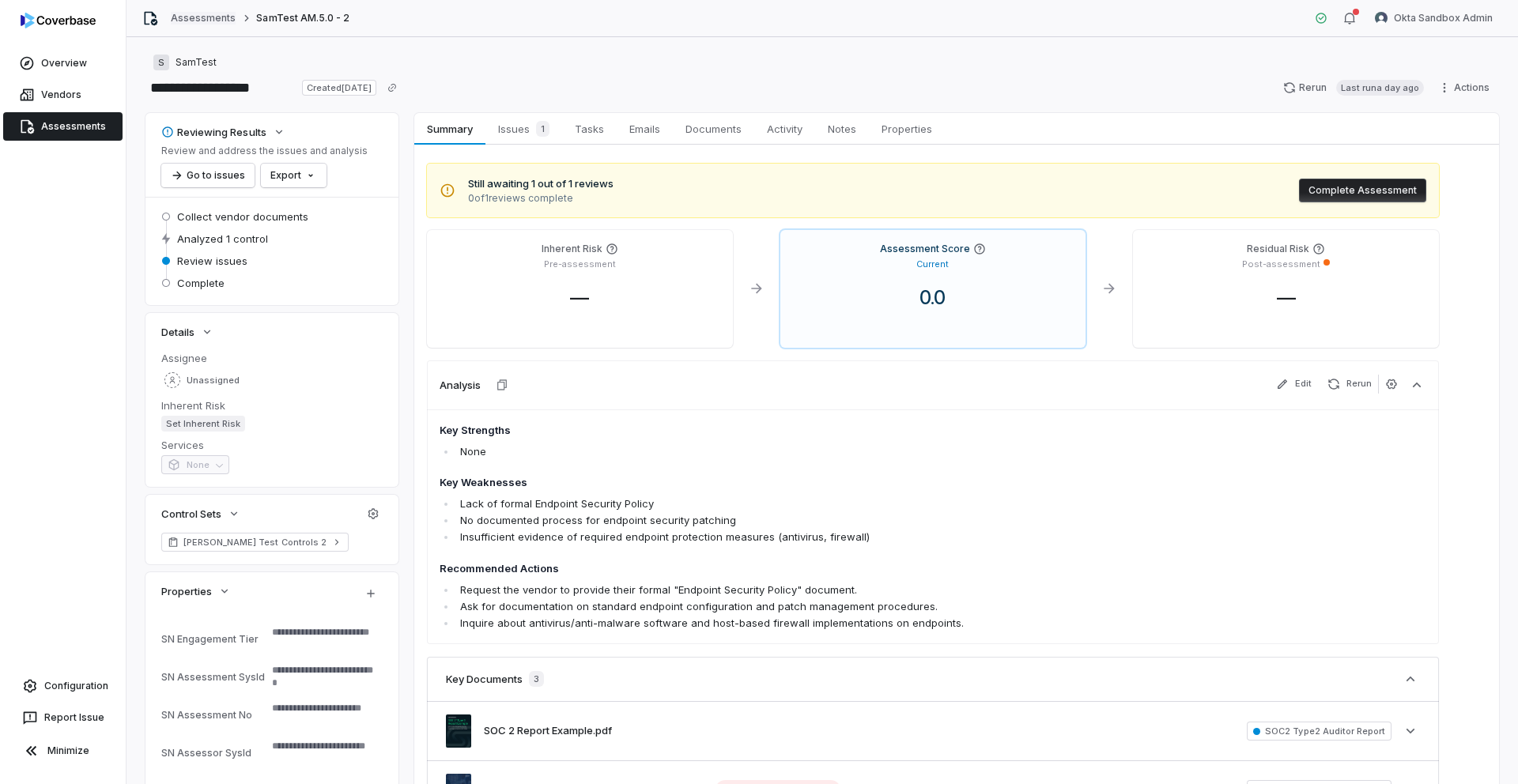
click at [183, 20] on link "Assessments" at bounding box center [203, 18] width 65 height 12
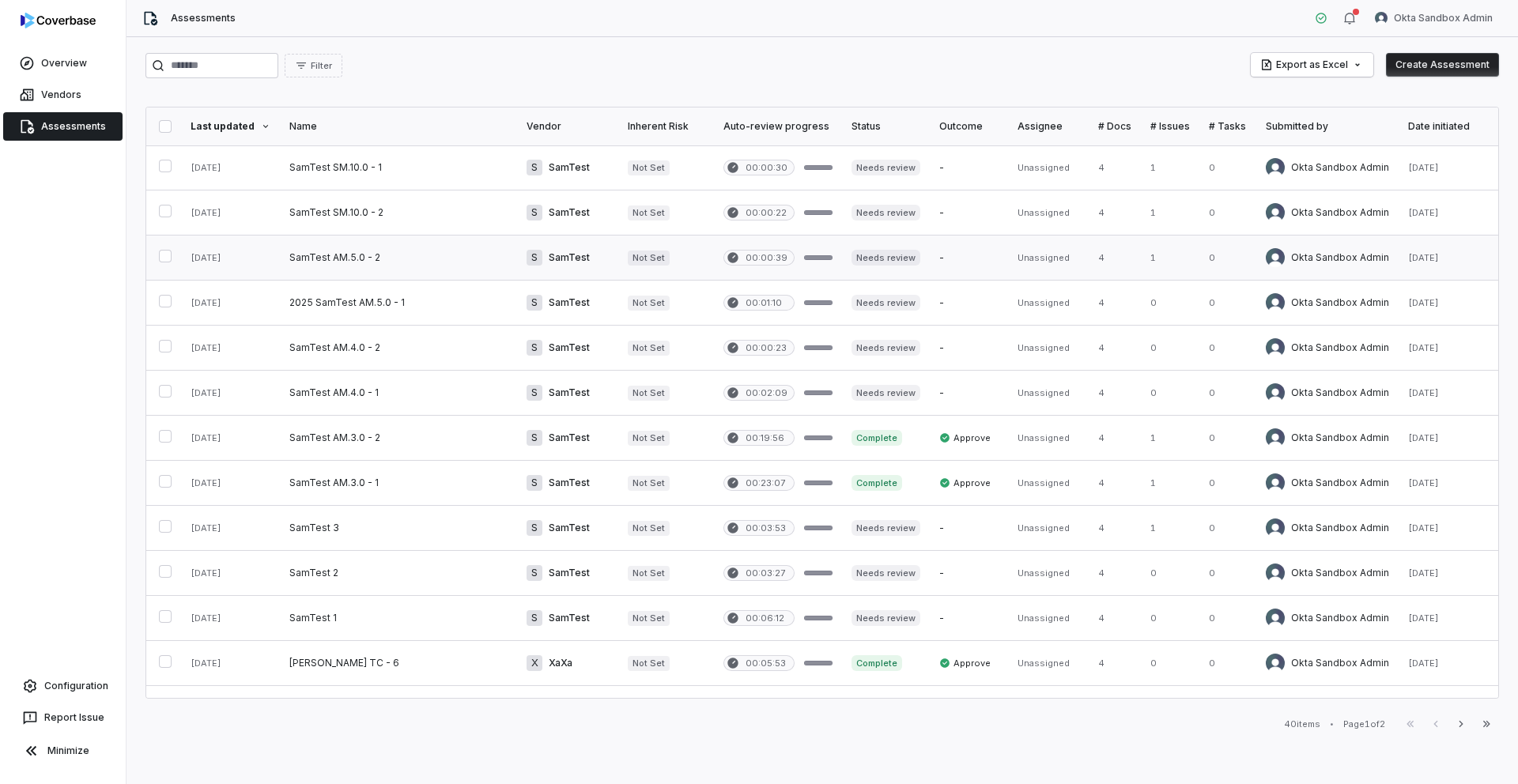
click at [342, 246] on link at bounding box center [398, 257] width 237 height 45
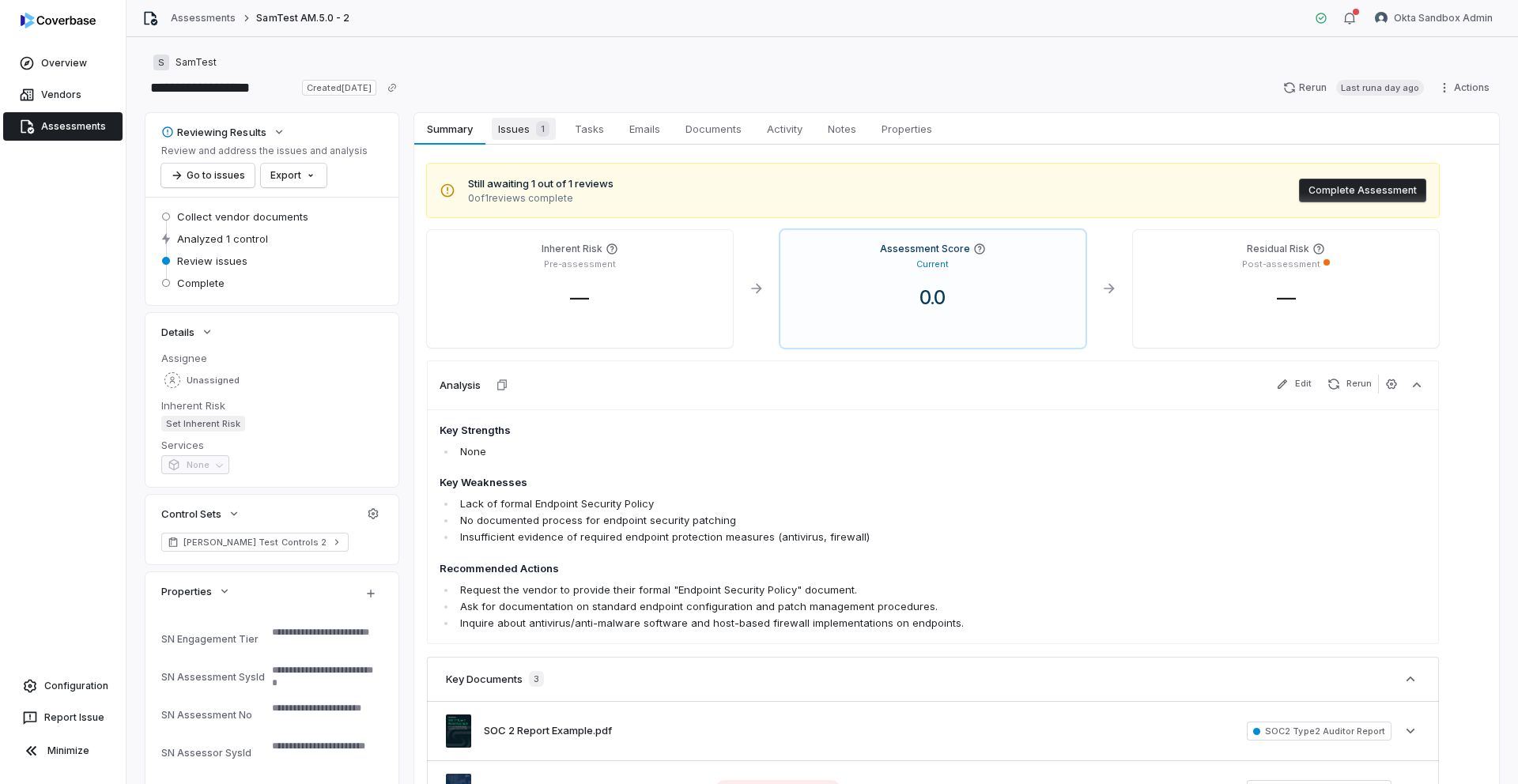
click at [519, 126] on span "Issues 1" at bounding box center [523, 128] width 64 height 22
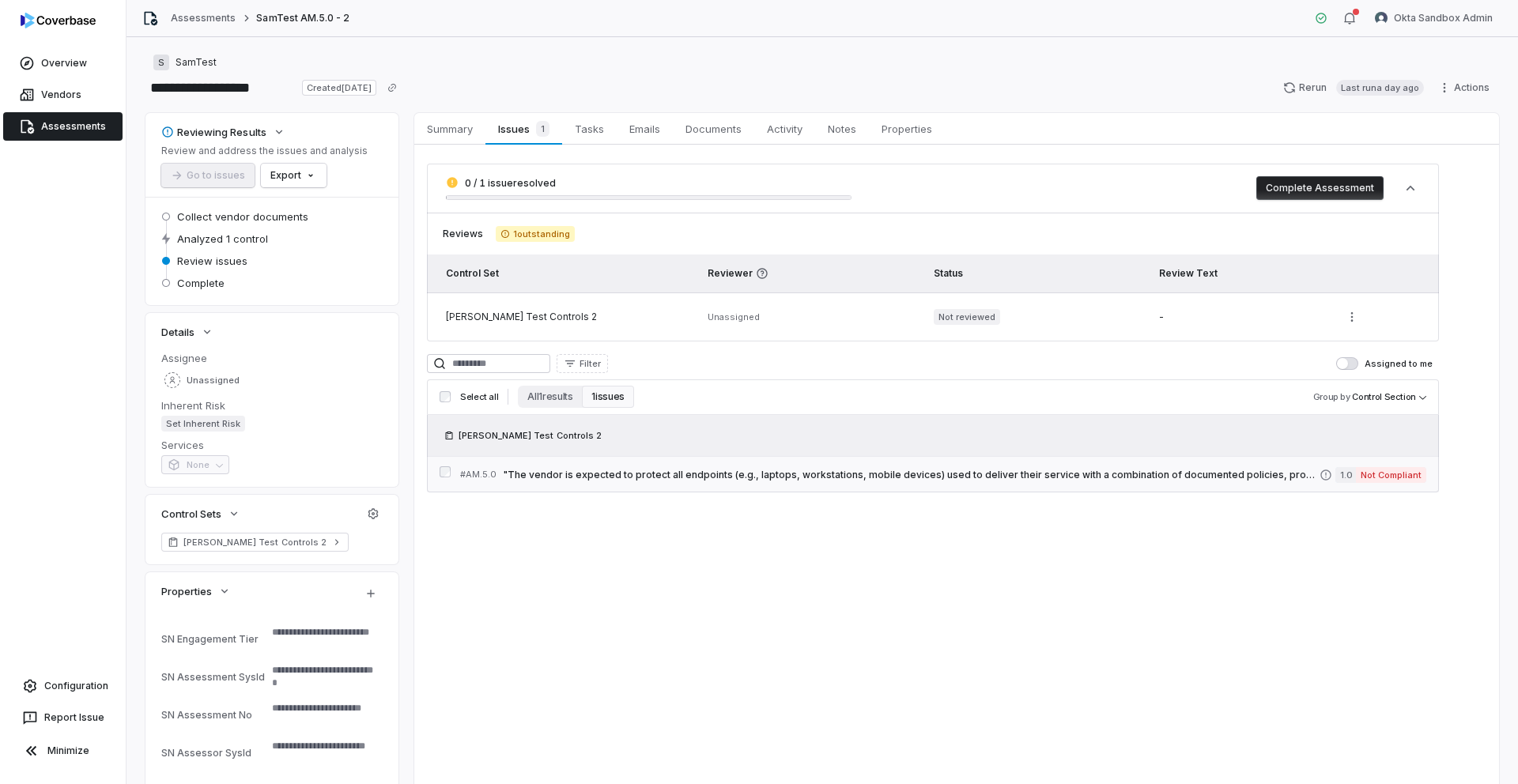
click at [769, 476] on span ""The vendor is expected to protect all endpoints (e.g., laptops, workstations, …" at bounding box center [911, 475] width 817 height 12
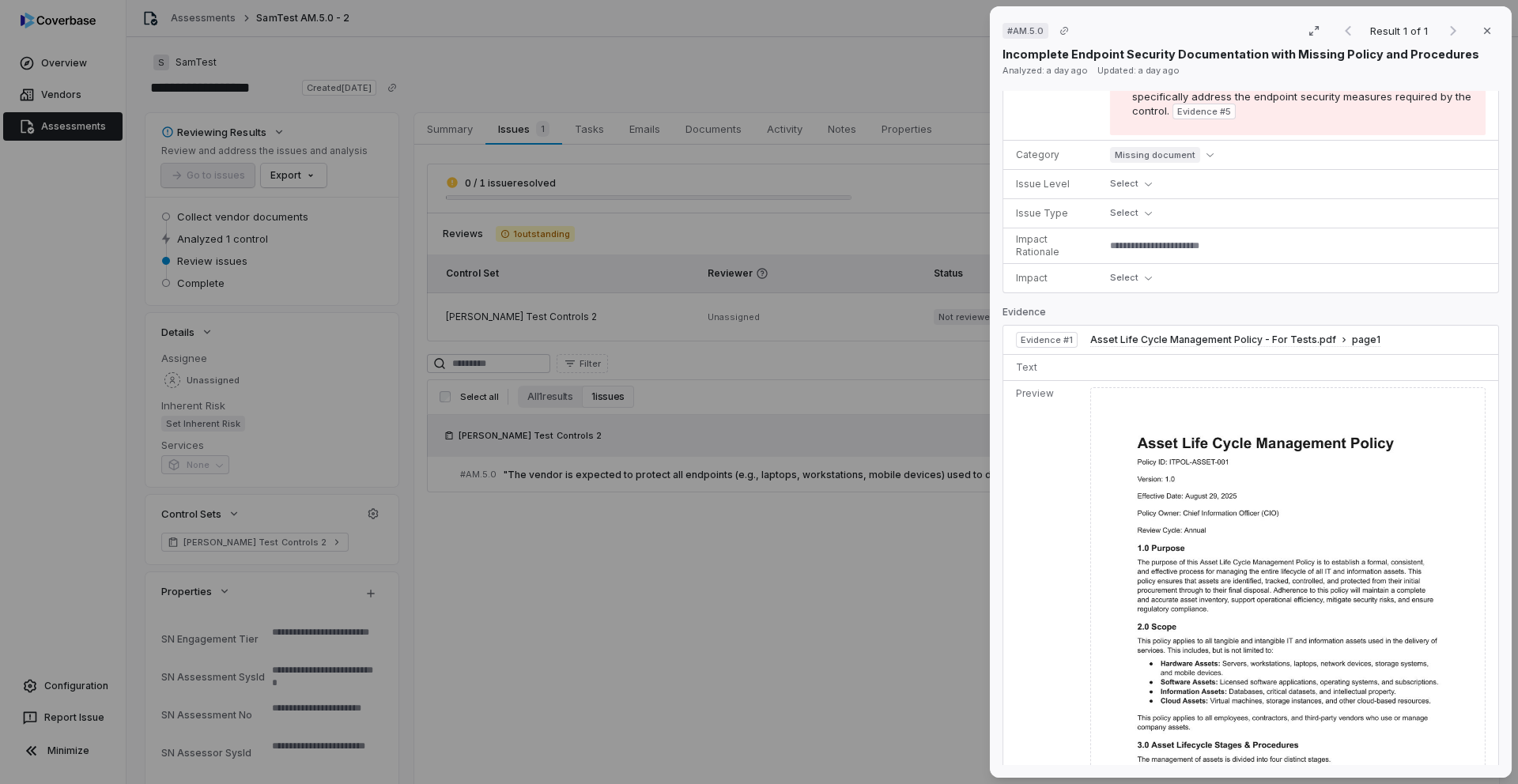
scroll to position [896, 0]
click at [663, 511] on div "# AM.5.0 Result 1 of 1 Close Incomplete Endpoint Security Documentation with Mi…" at bounding box center [759, 392] width 1518 height 784
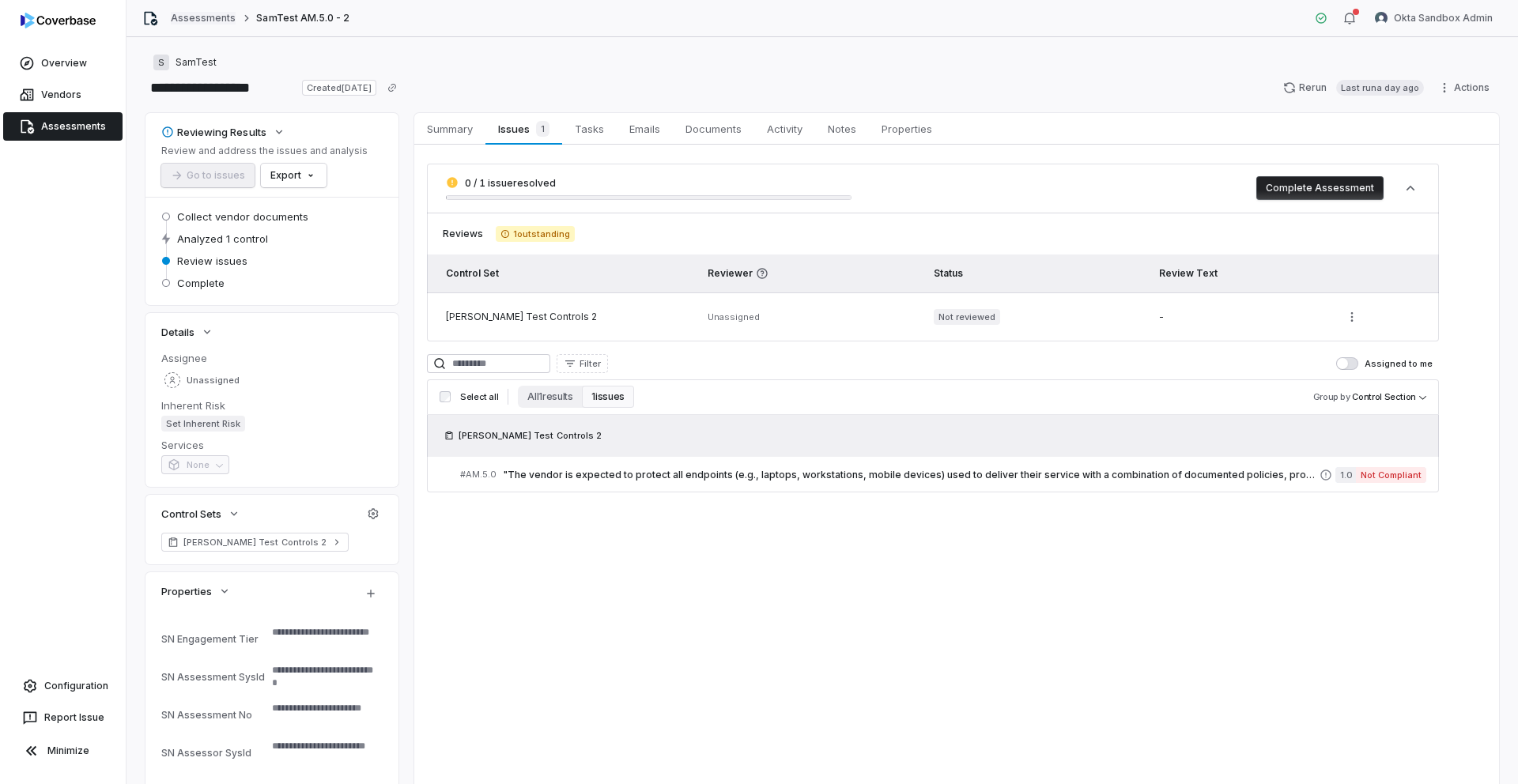
click at [195, 20] on link "Assessments" at bounding box center [203, 18] width 65 height 12
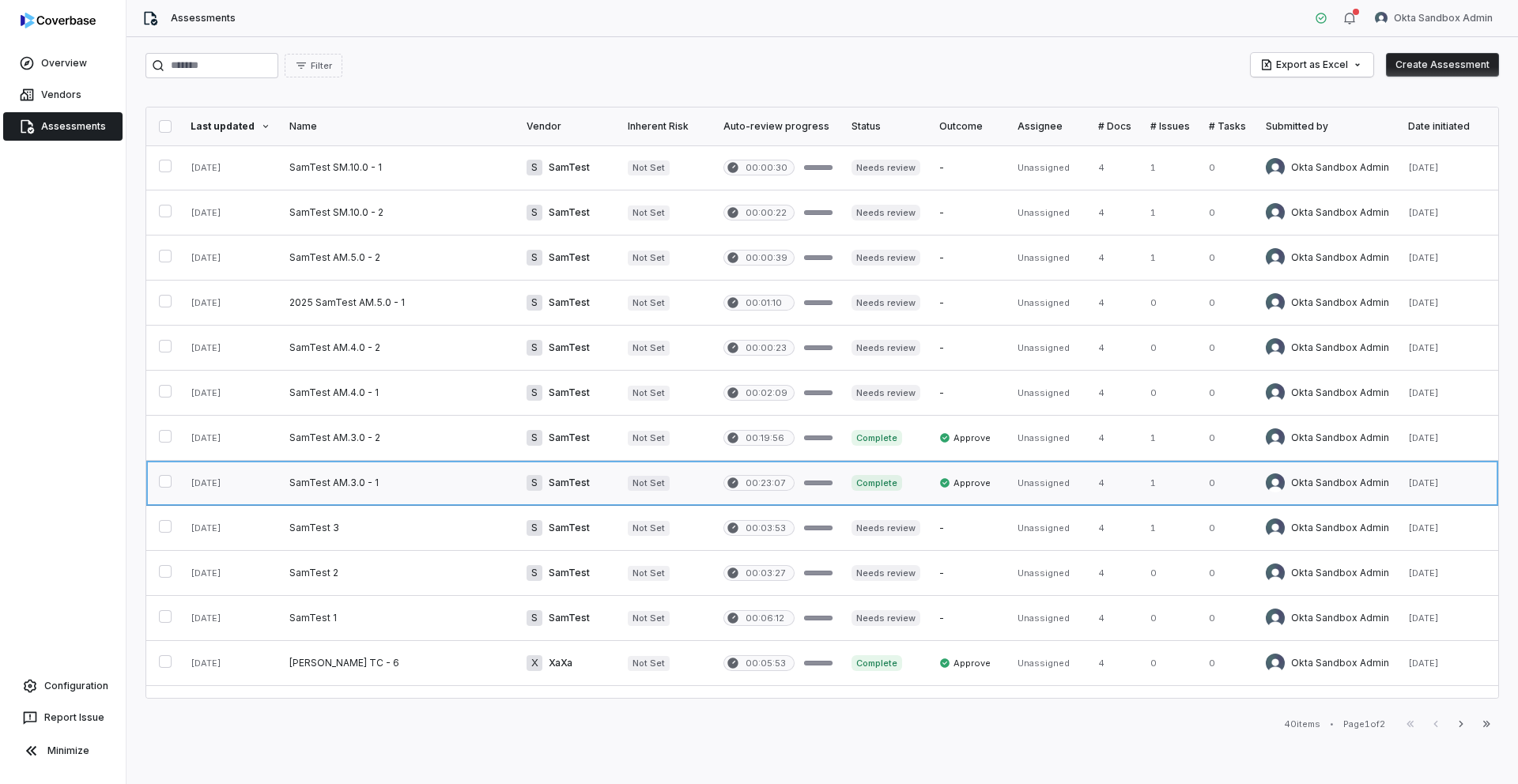
click at [322, 494] on link at bounding box center [398, 482] width 237 height 45
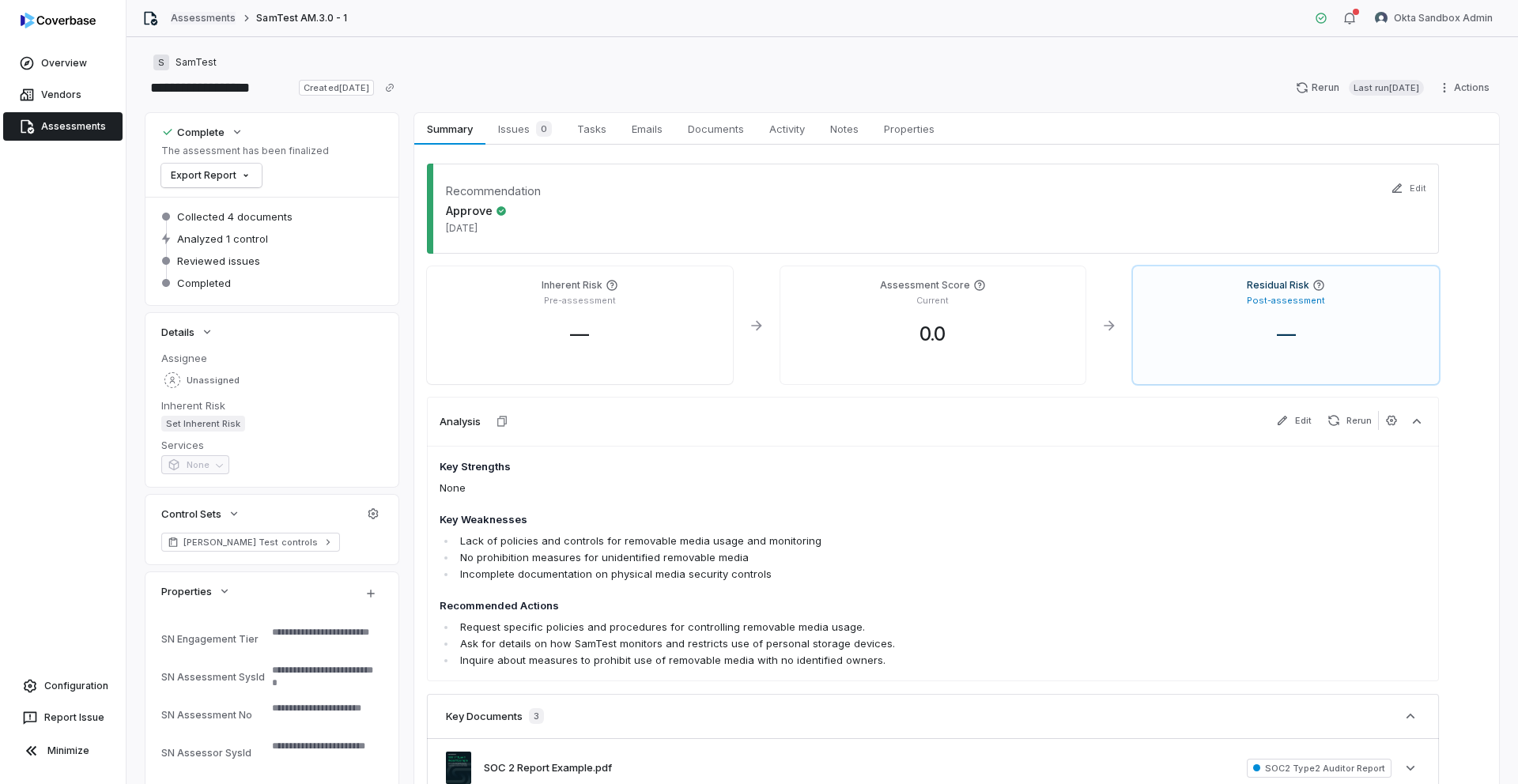
click at [215, 21] on link "Assessments" at bounding box center [203, 18] width 65 height 12
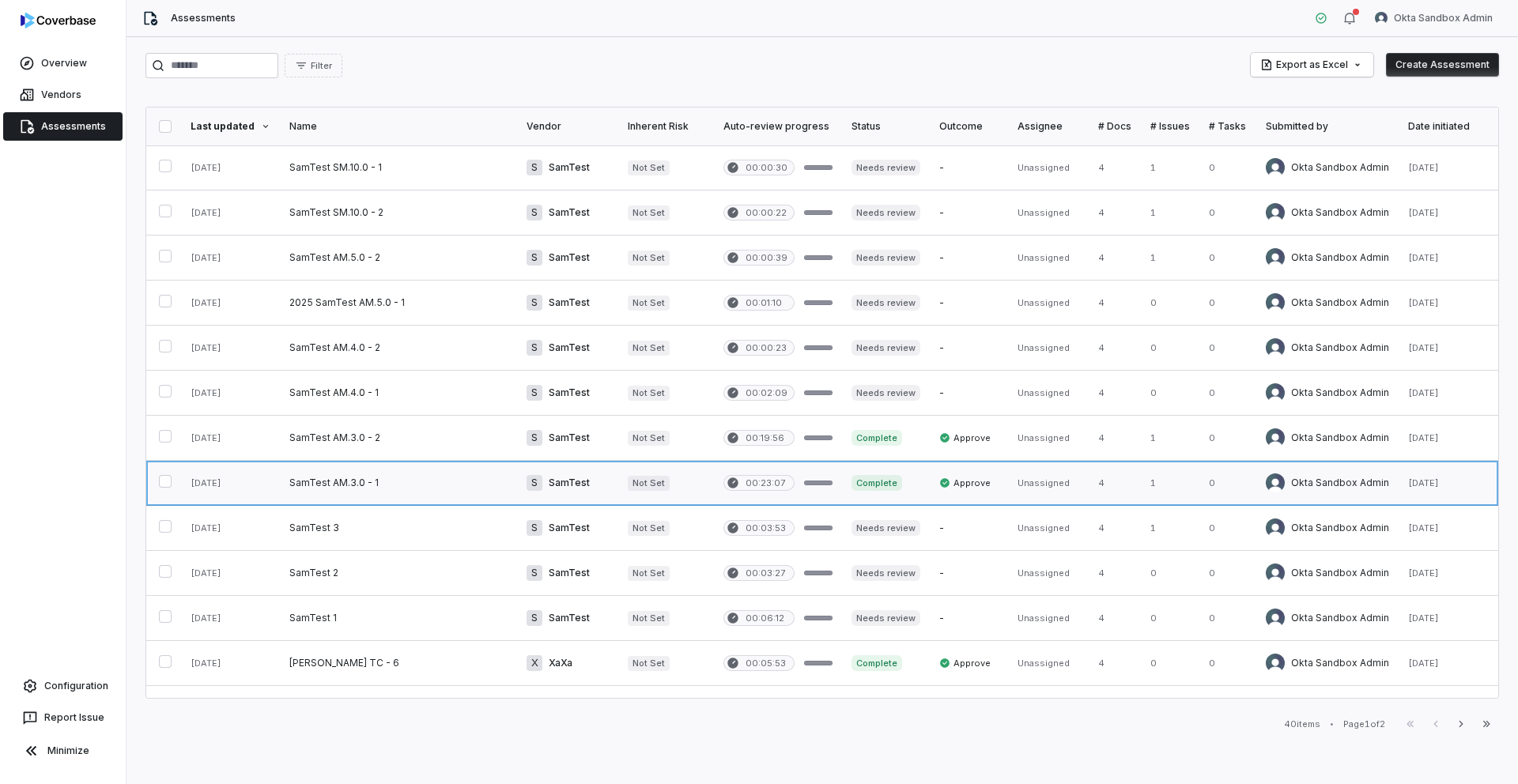
click at [343, 482] on link at bounding box center [398, 482] width 237 height 45
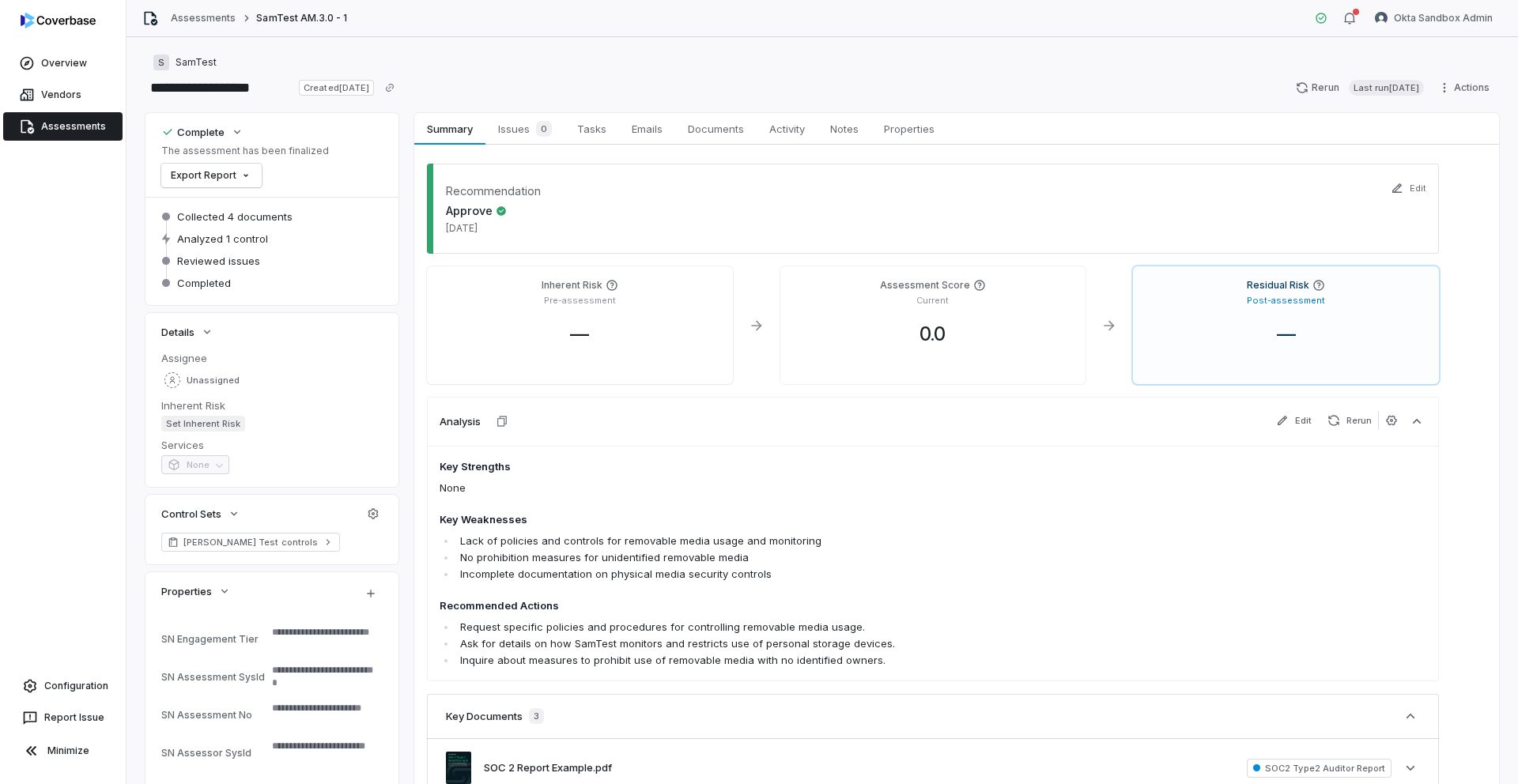
click at [181, 25] on div "Assessments SamTest AM.3.0 - 1" at bounding box center [245, 18] width 205 height 16
click at [185, 24] on link "Assessments" at bounding box center [203, 18] width 65 height 12
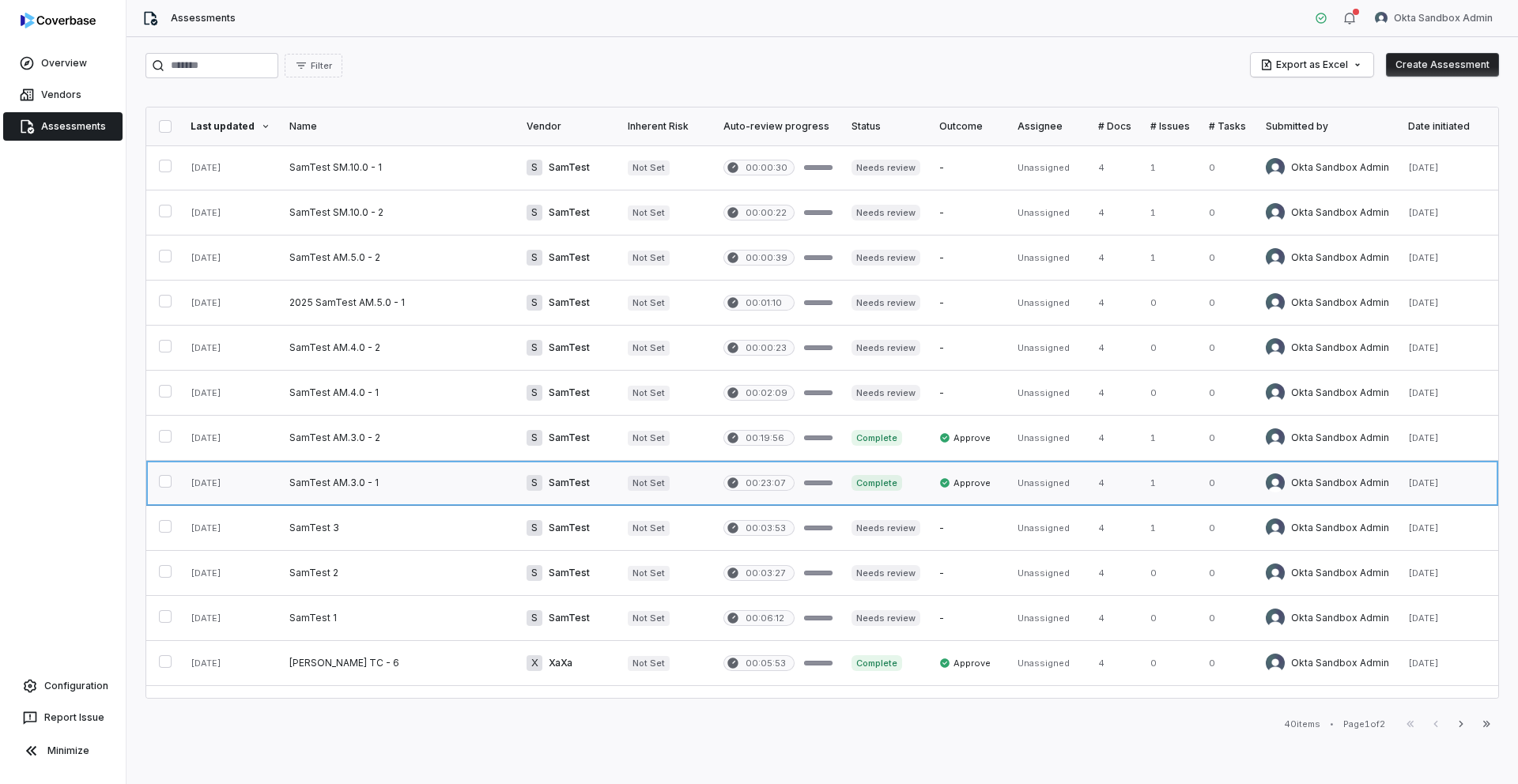
click at [337, 481] on link at bounding box center [398, 482] width 237 height 45
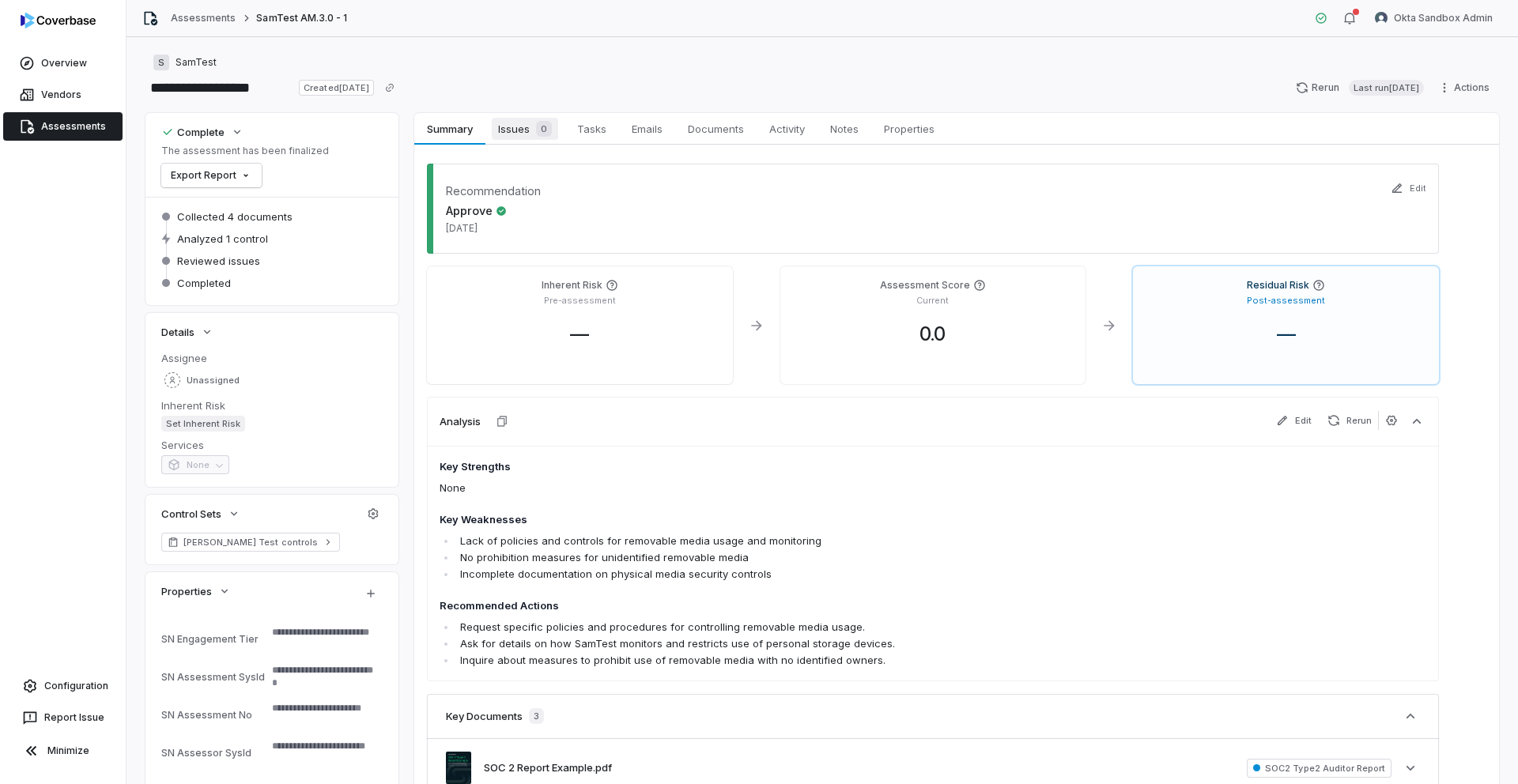
click at [516, 139] on span "Issues 0" at bounding box center [525, 128] width 66 height 22
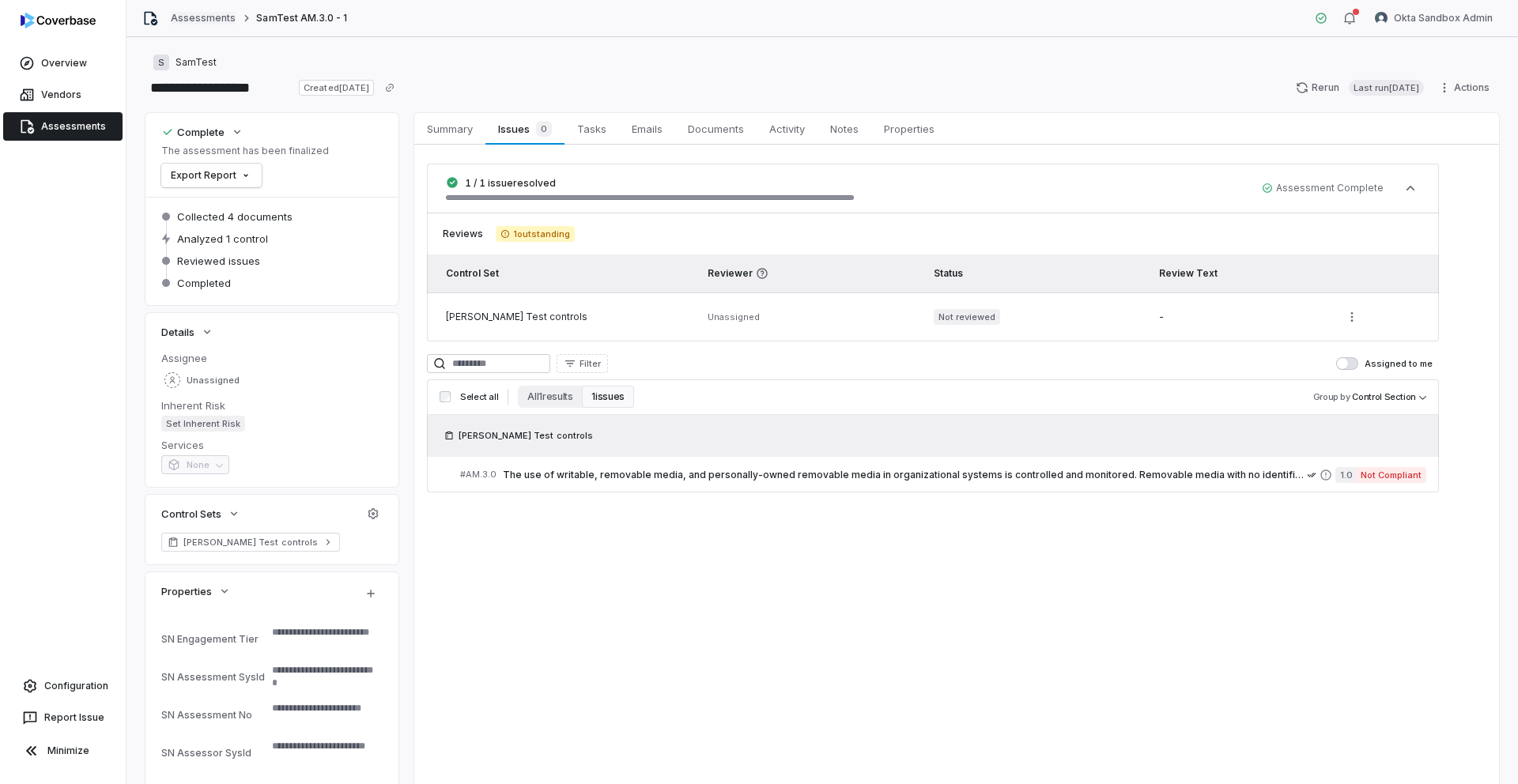
click at [197, 16] on link "Assessments" at bounding box center [203, 18] width 65 height 12
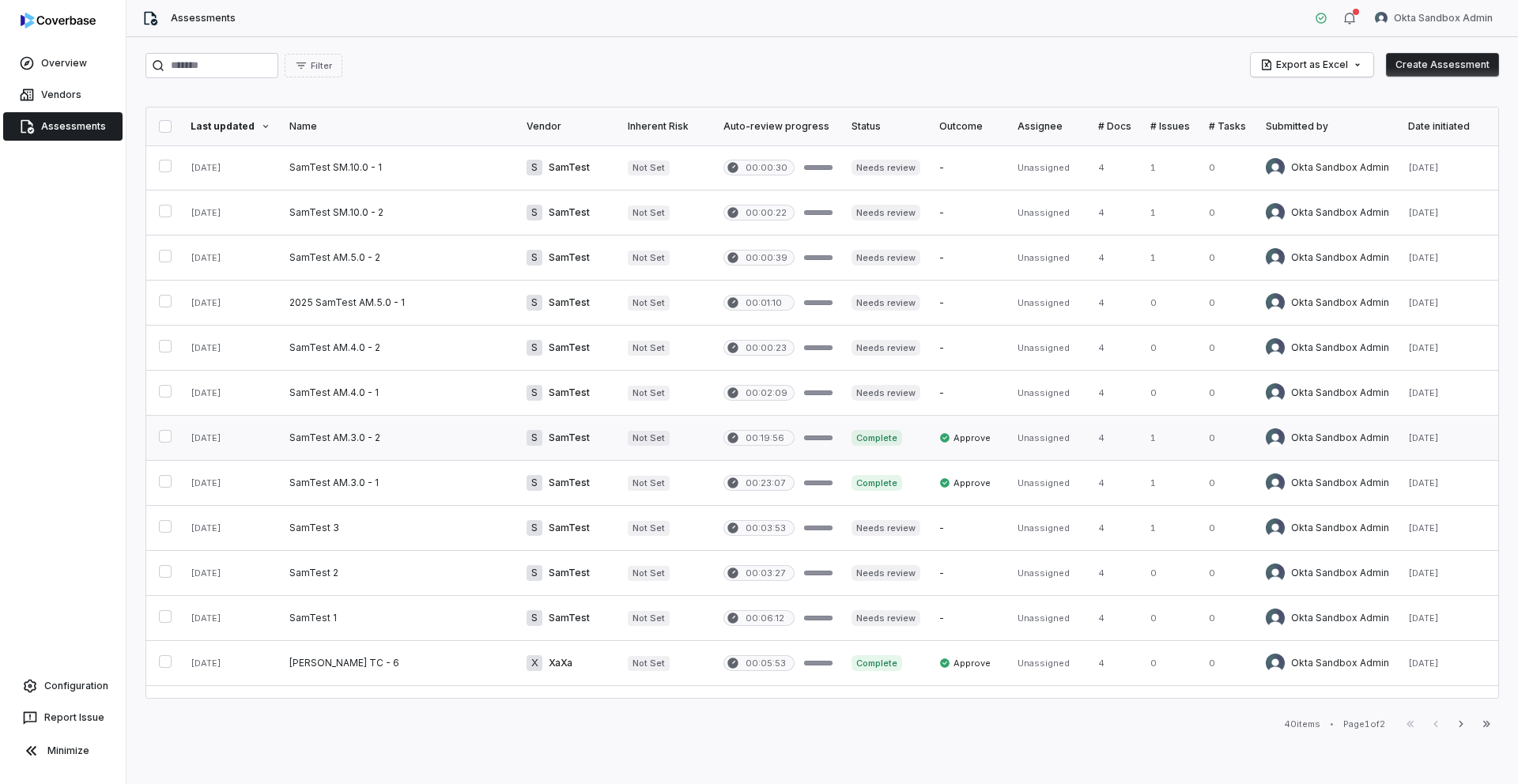
click at [321, 439] on link at bounding box center [398, 438] width 237 height 45
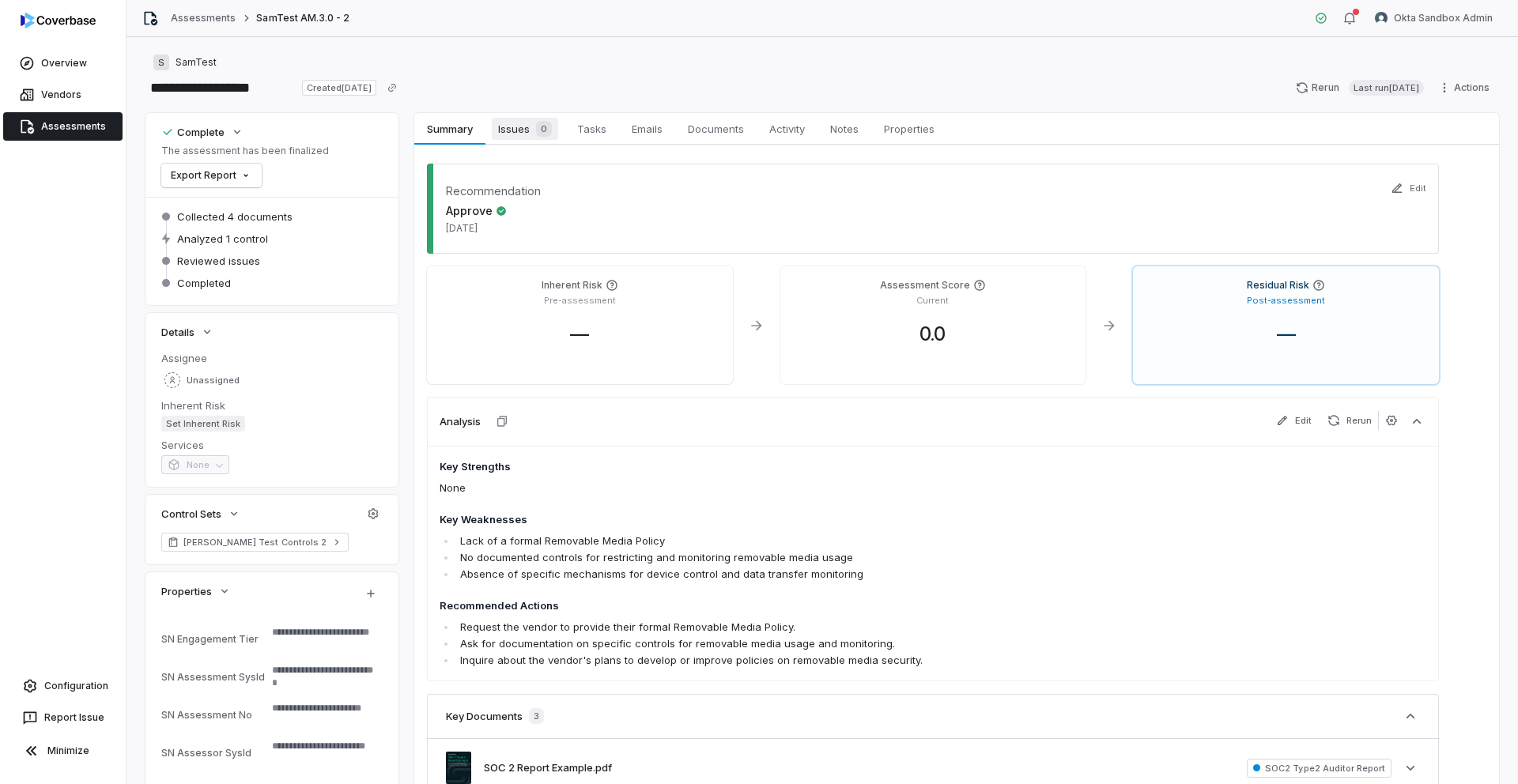
click at [531, 135] on div "0" at bounding box center [540, 128] width 22 height 16
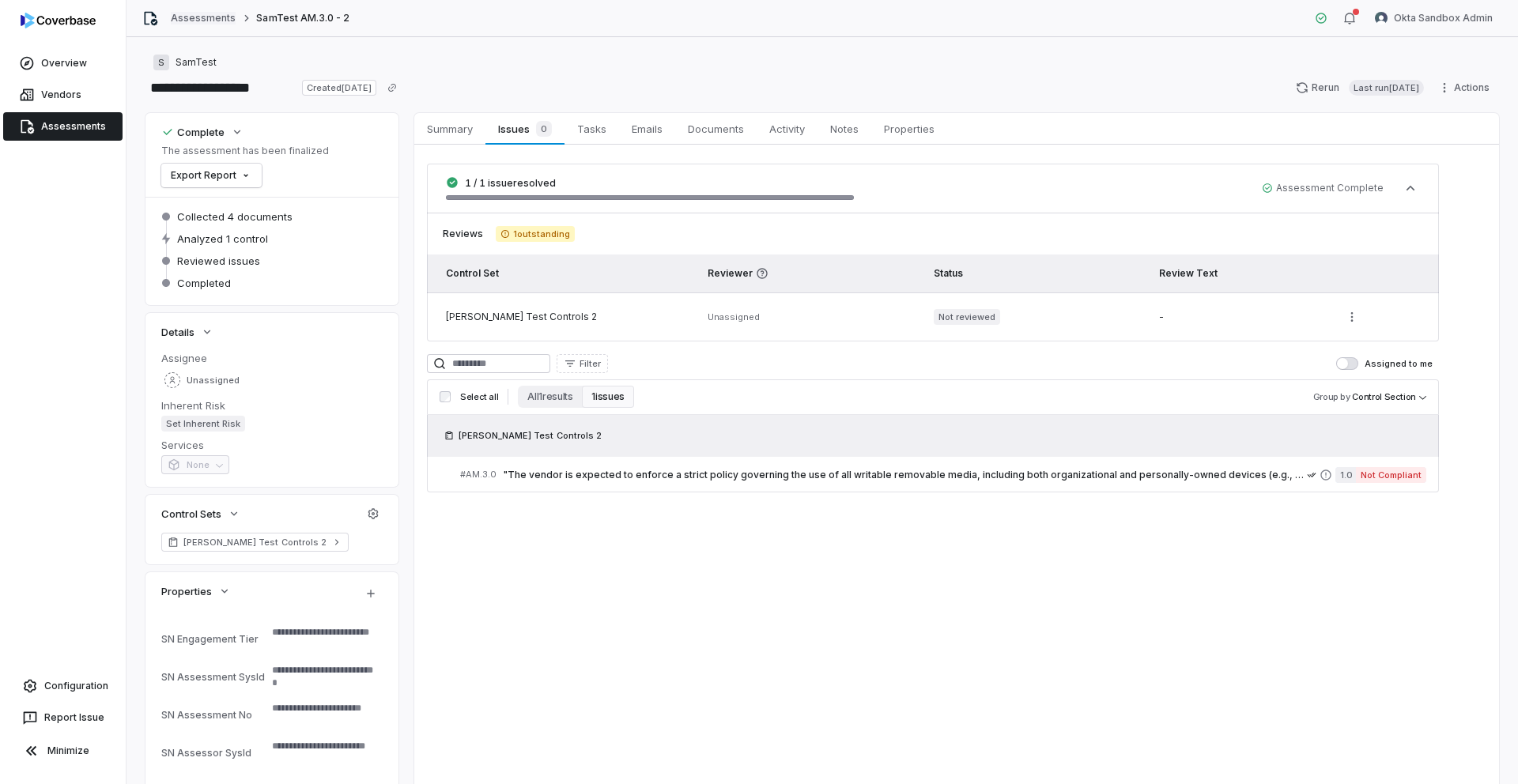
click at [186, 22] on link "Assessments" at bounding box center [203, 18] width 65 height 12
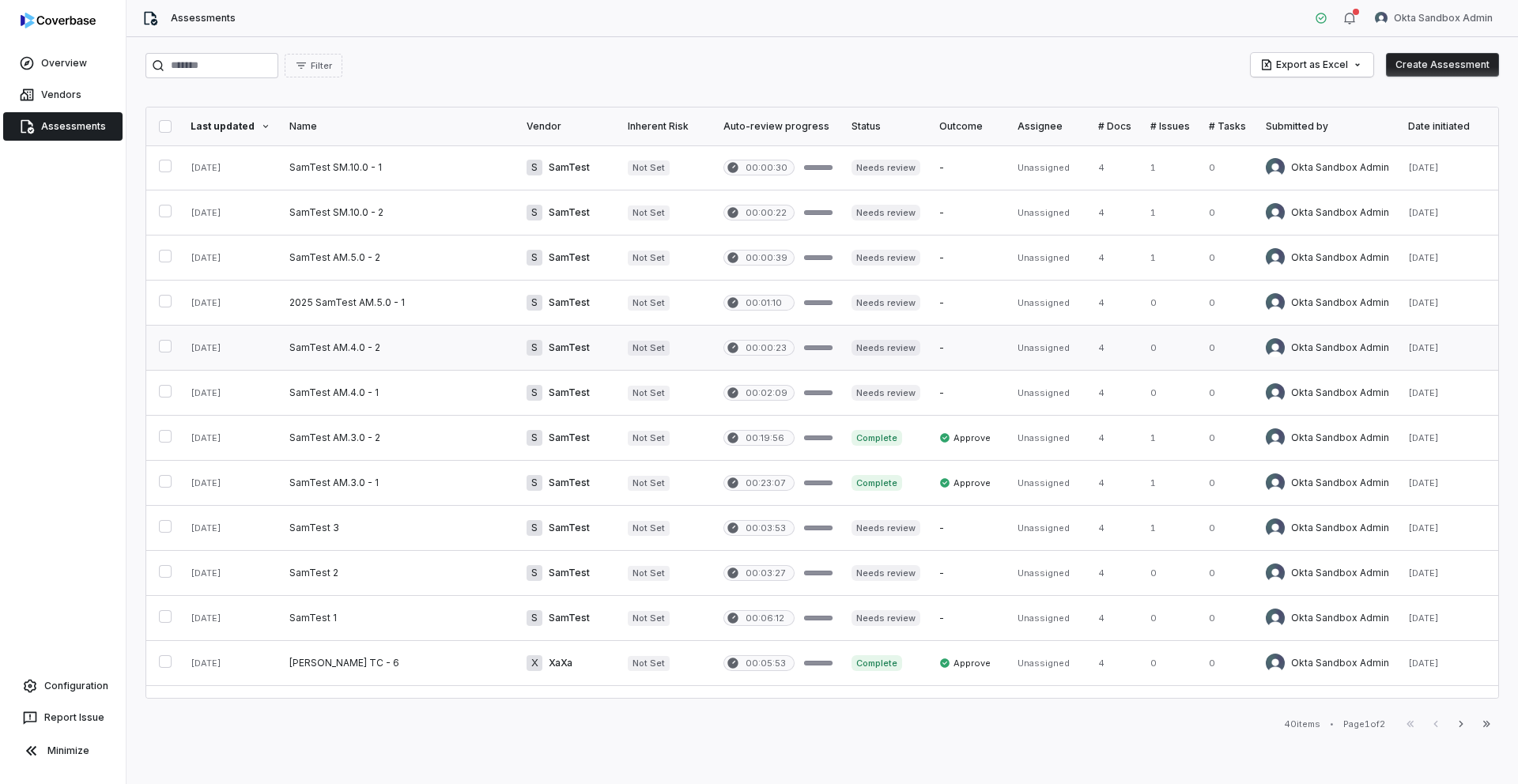
click at [360, 357] on link at bounding box center [398, 348] width 237 height 45
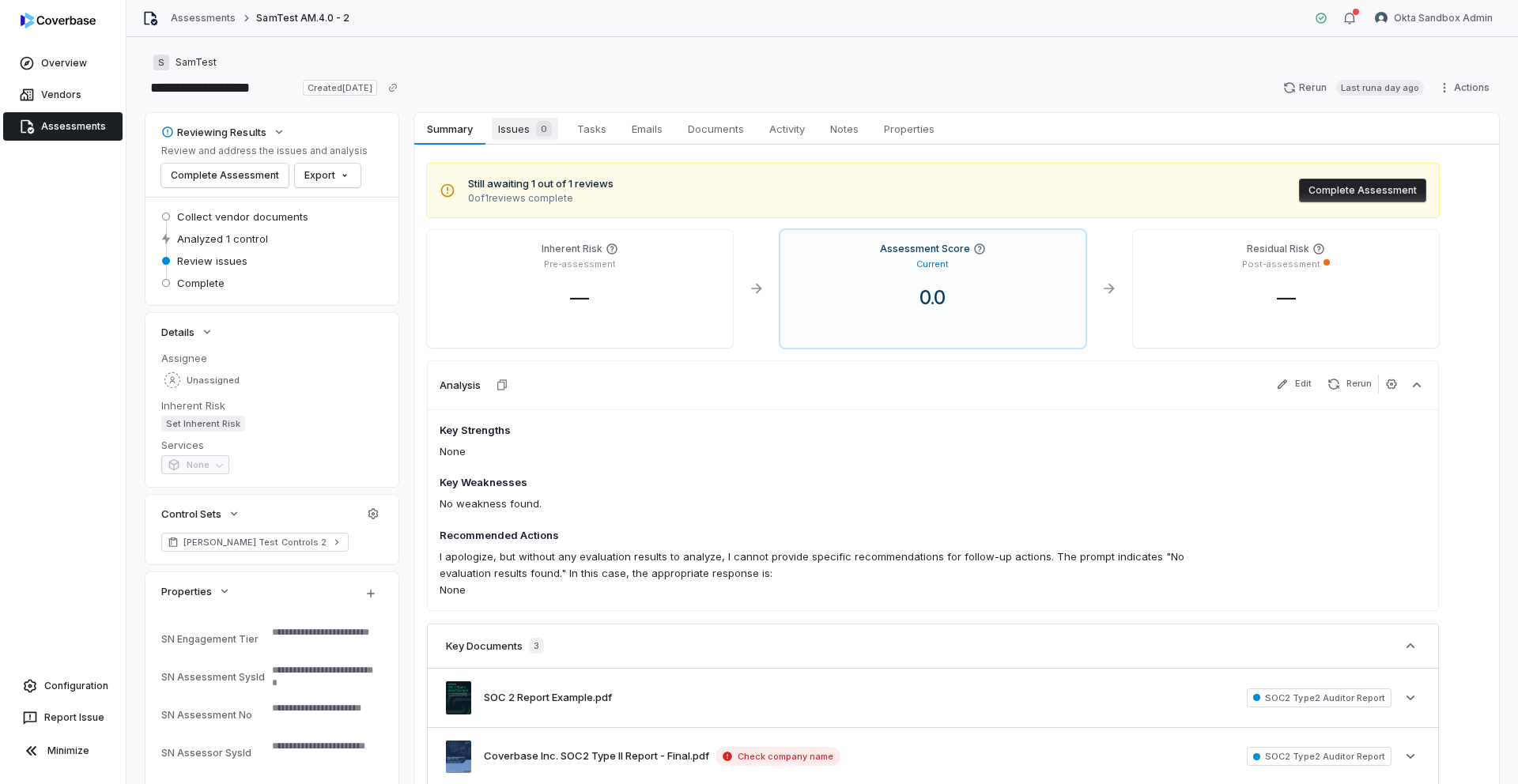
click at [520, 129] on span "Issues 0" at bounding box center [525, 128] width 66 height 22
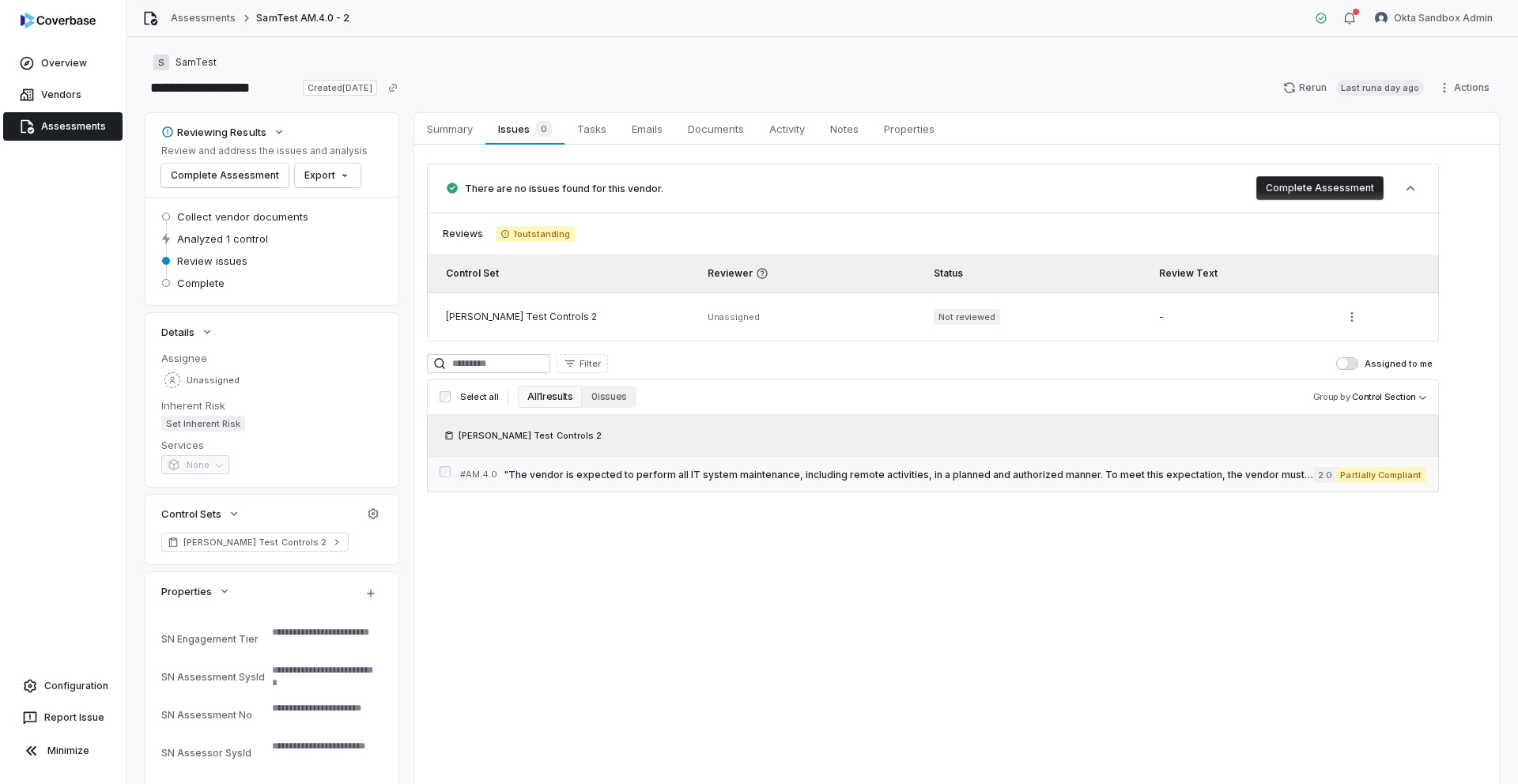
click at [659, 476] on span ""The vendor is expected to perform all IT system maintenance, including remote …" at bounding box center [909, 475] width 810 height 12
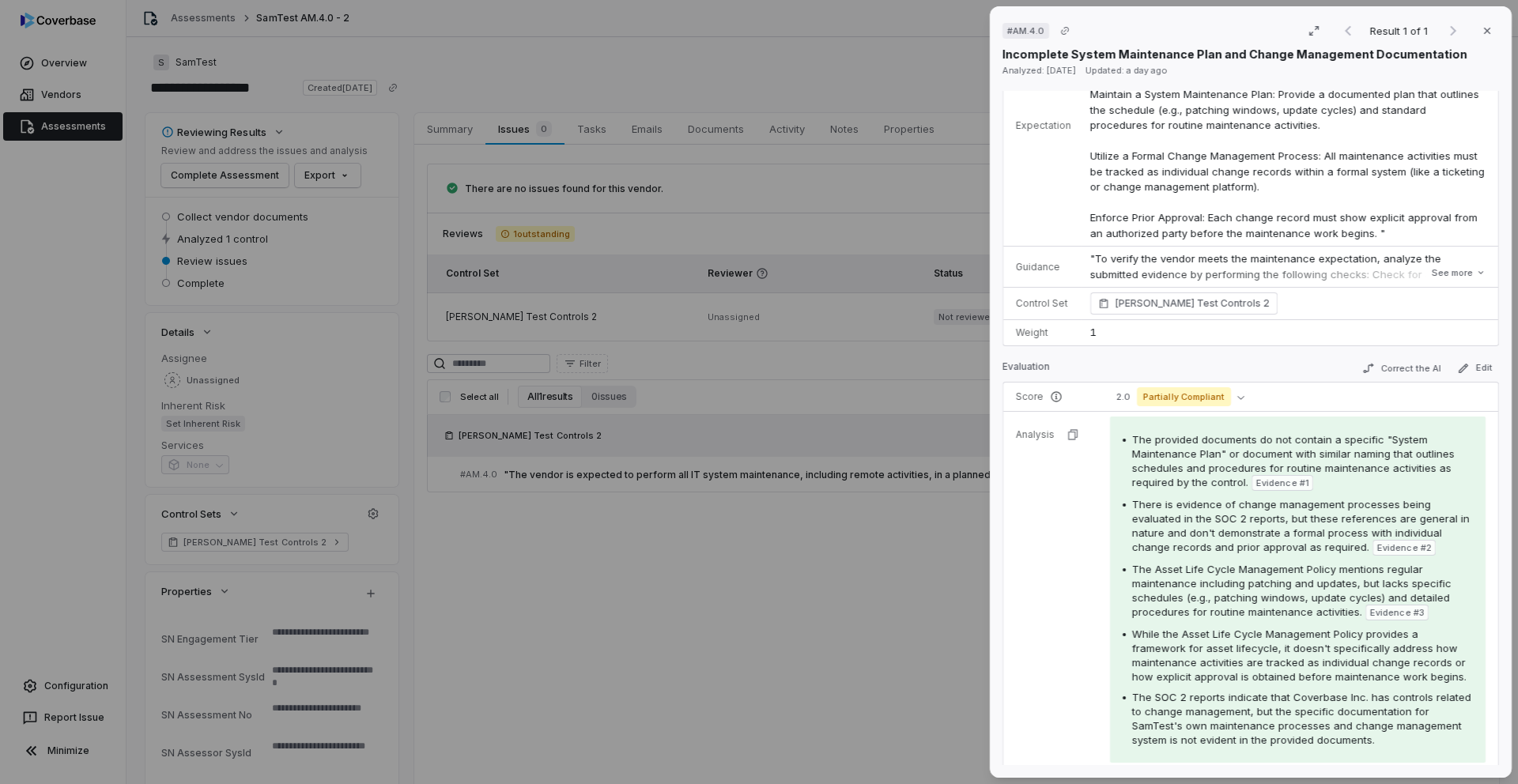
scroll to position [155, 0]
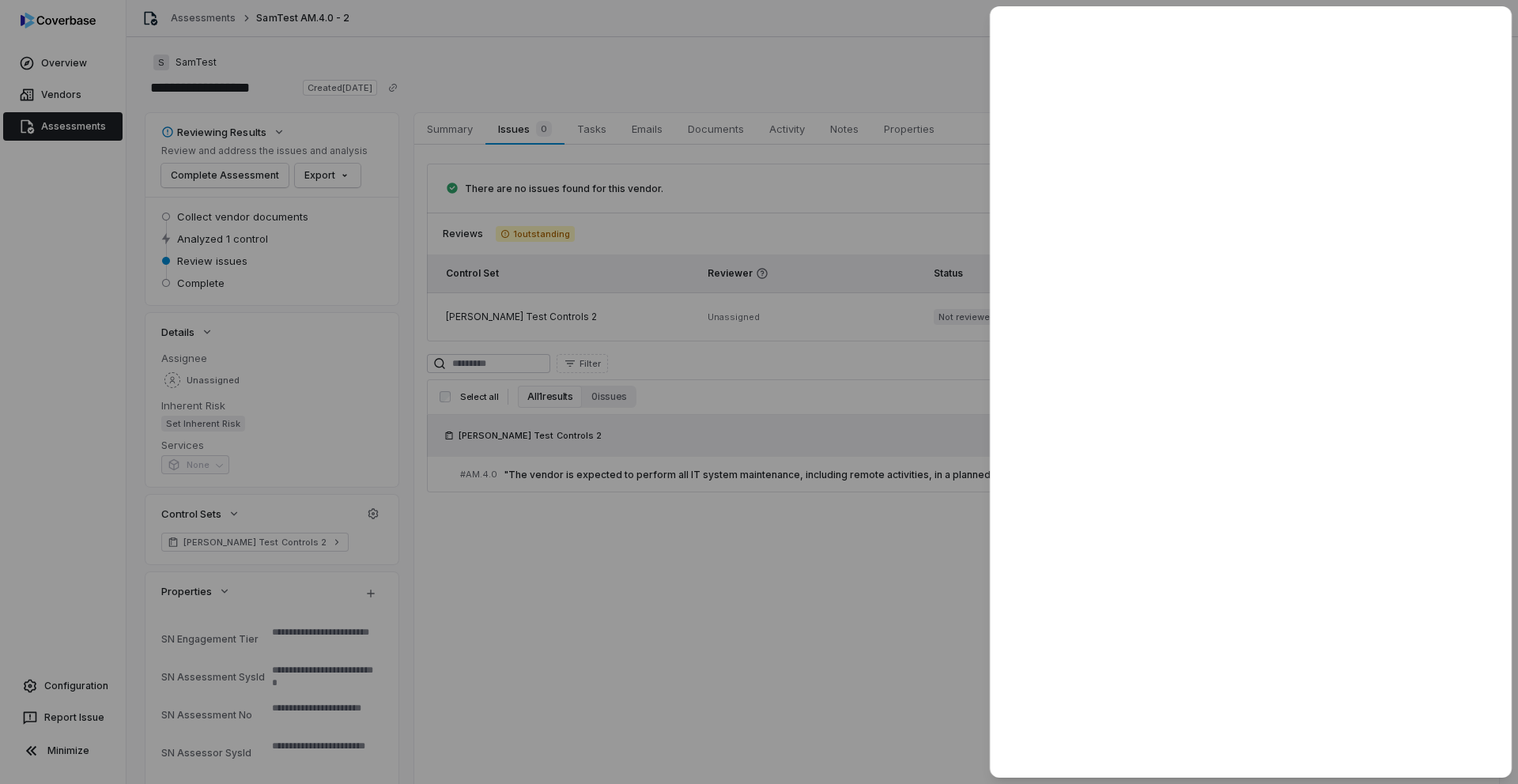
click at [820, 579] on div at bounding box center [759, 392] width 1518 height 784
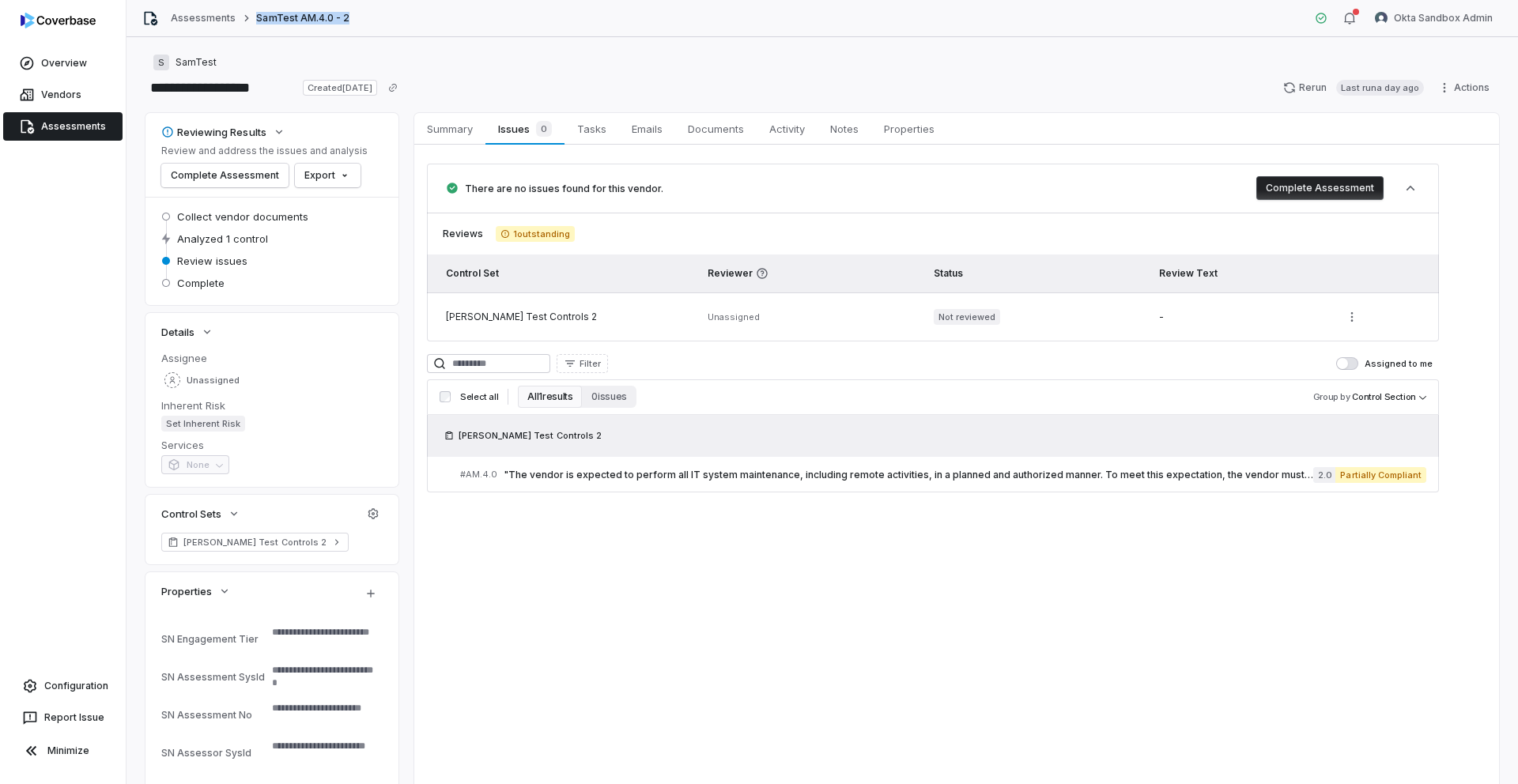
drag, startPoint x: 254, startPoint y: 17, endPoint x: 350, endPoint y: 29, distance: 96.7
click at [350, 29] on div "Assessments SamTest AM.4.0 - 2 Okta Sandbox Admin" at bounding box center [822, 18] width 1391 height 37
copy span "SamTest AM.4.0 - 2"
click at [212, 17] on link "Assessments" at bounding box center [203, 18] width 65 height 12
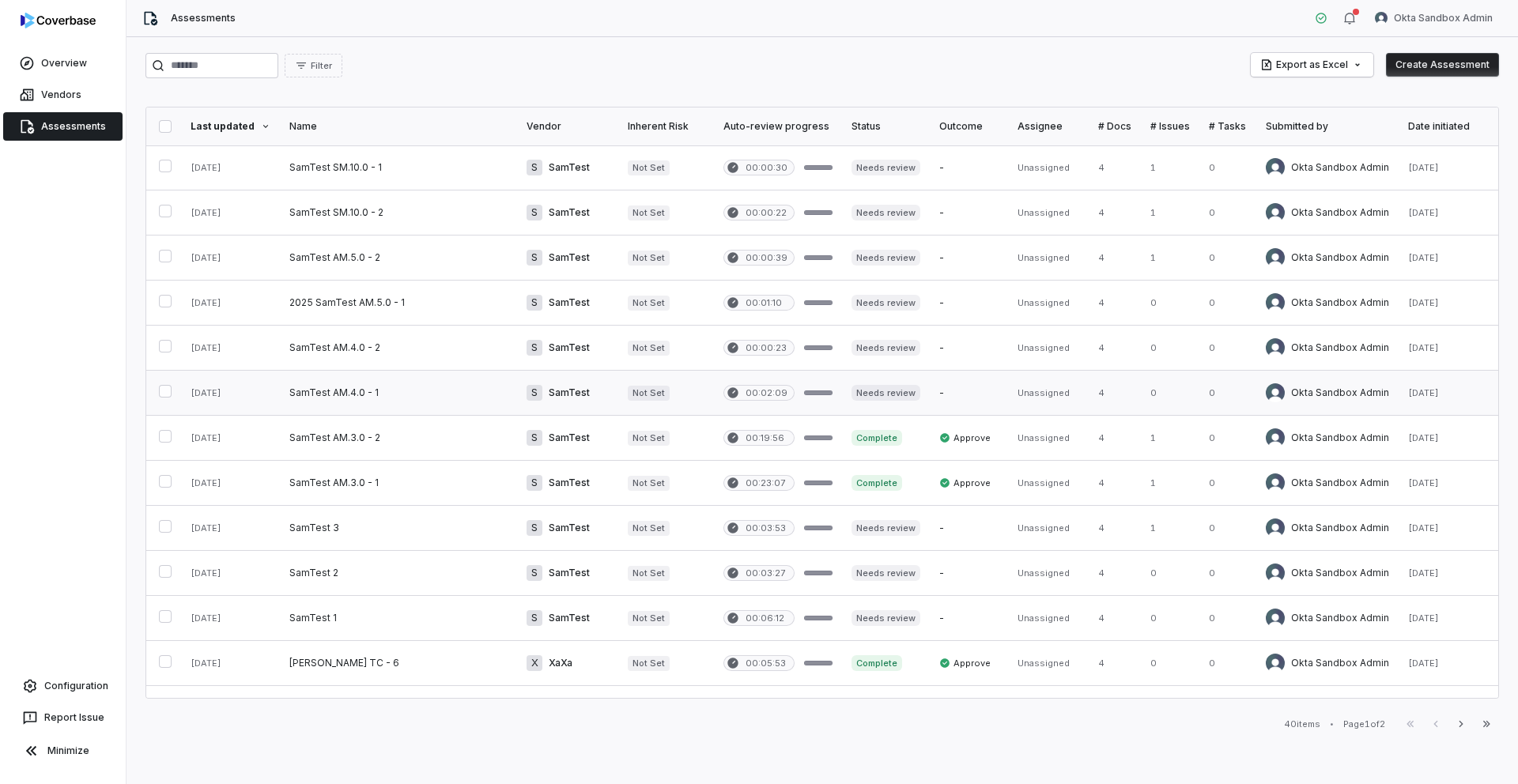
click at [313, 385] on link at bounding box center [398, 392] width 237 height 45
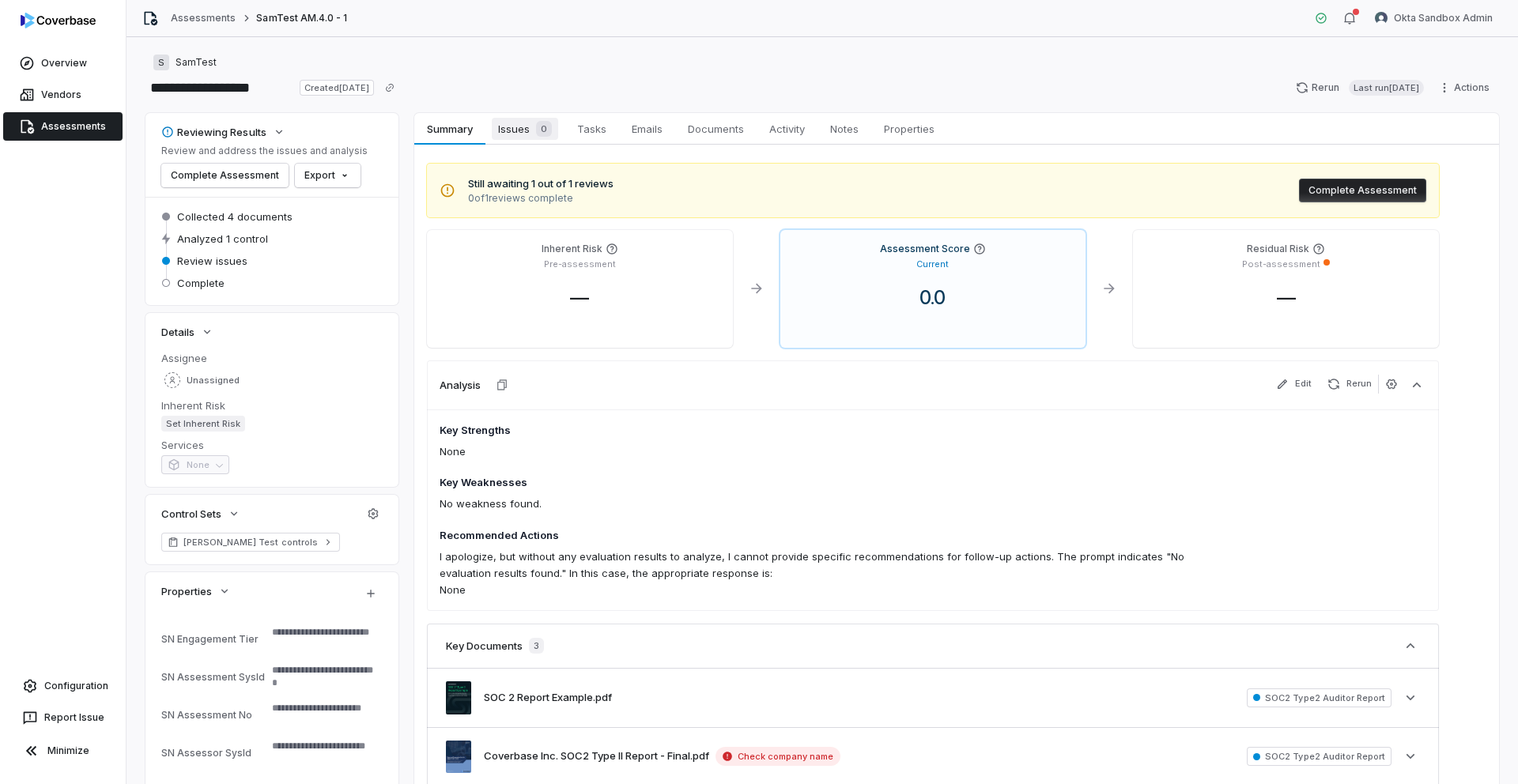
click at [522, 135] on span "Issues 0" at bounding box center [525, 128] width 66 height 22
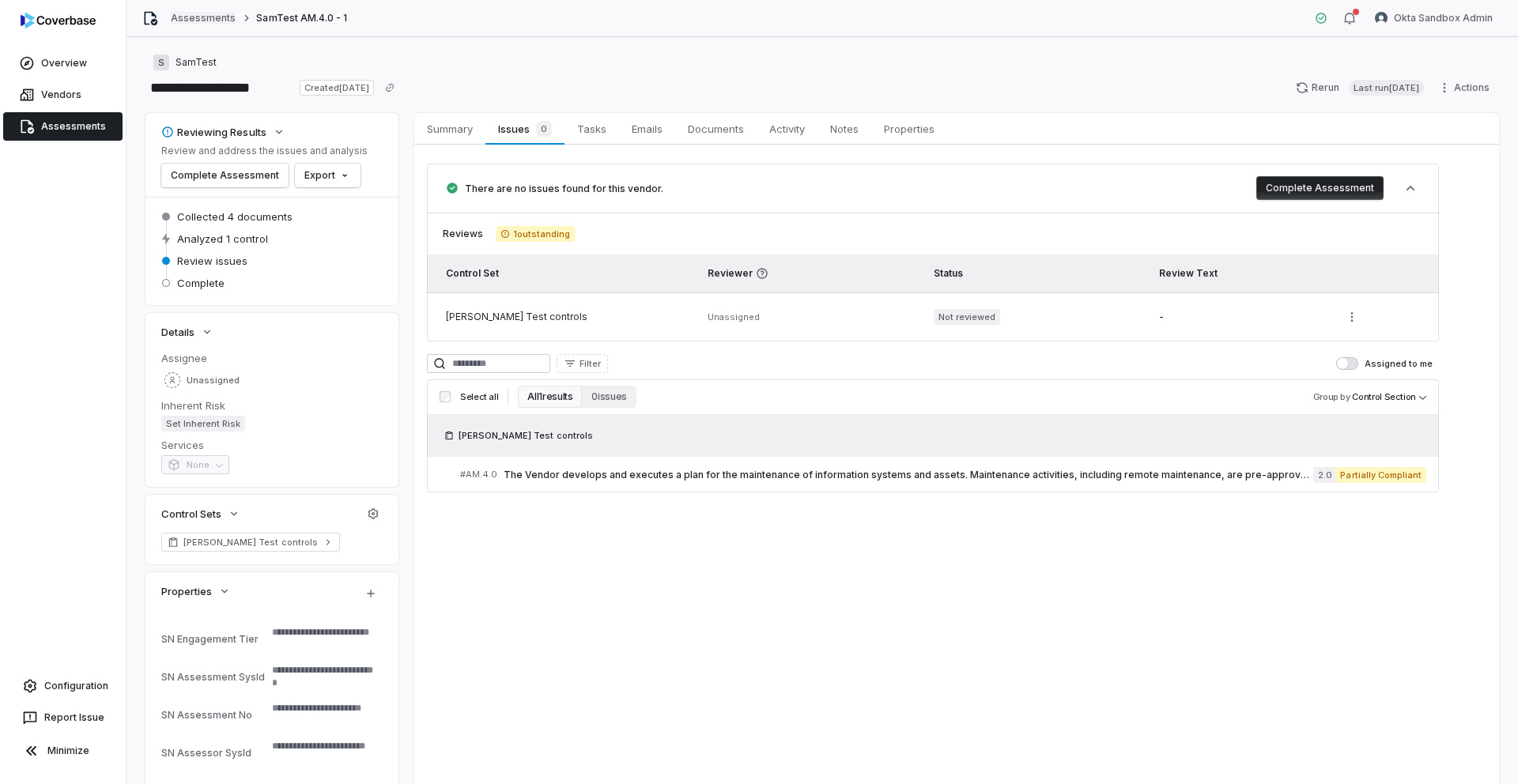
click at [191, 18] on link "Assessments" at bounding box center [203, 18] width 65 height 12
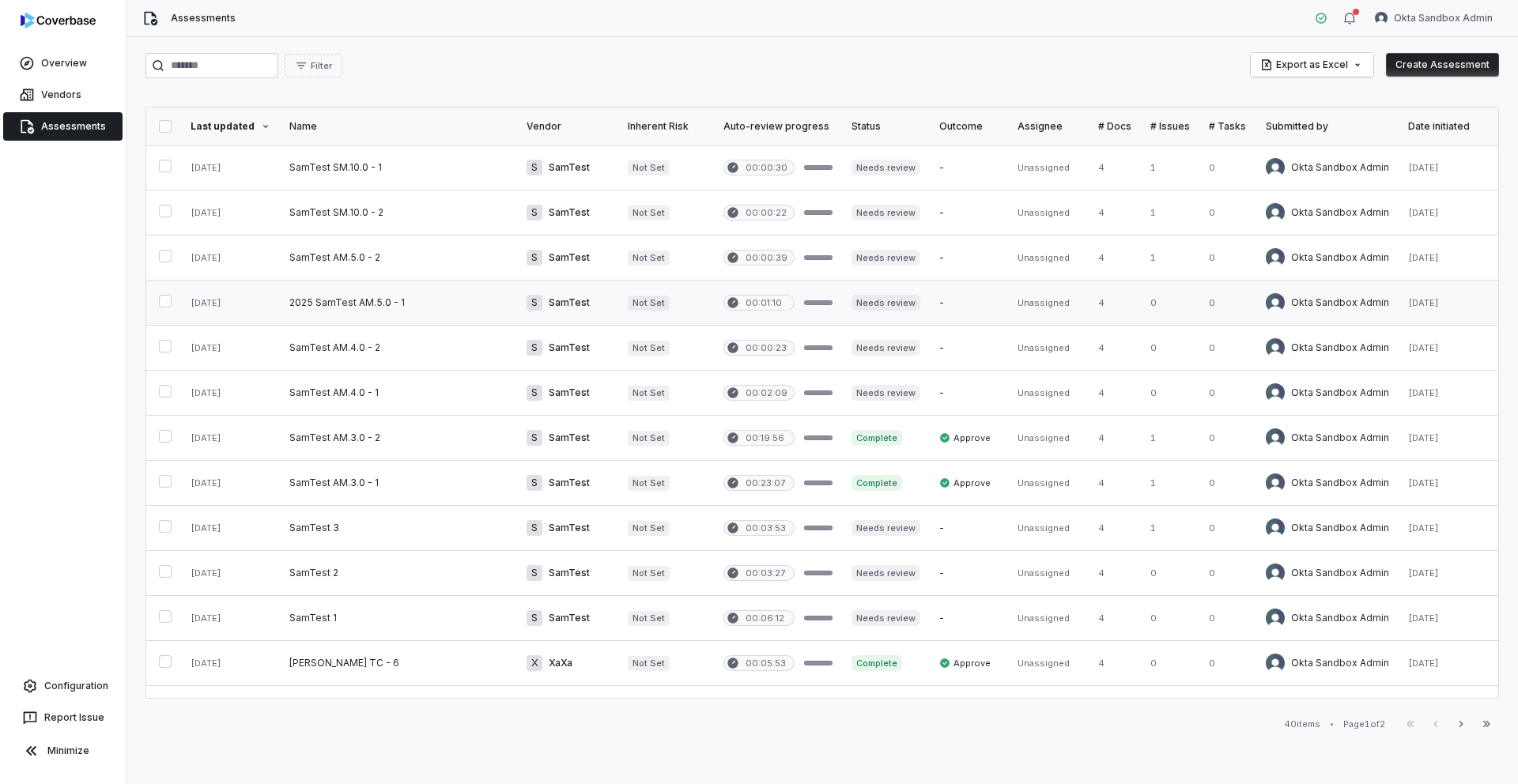
click at [374, 308] on link at bounding box center [398, 302] width 237 height 45
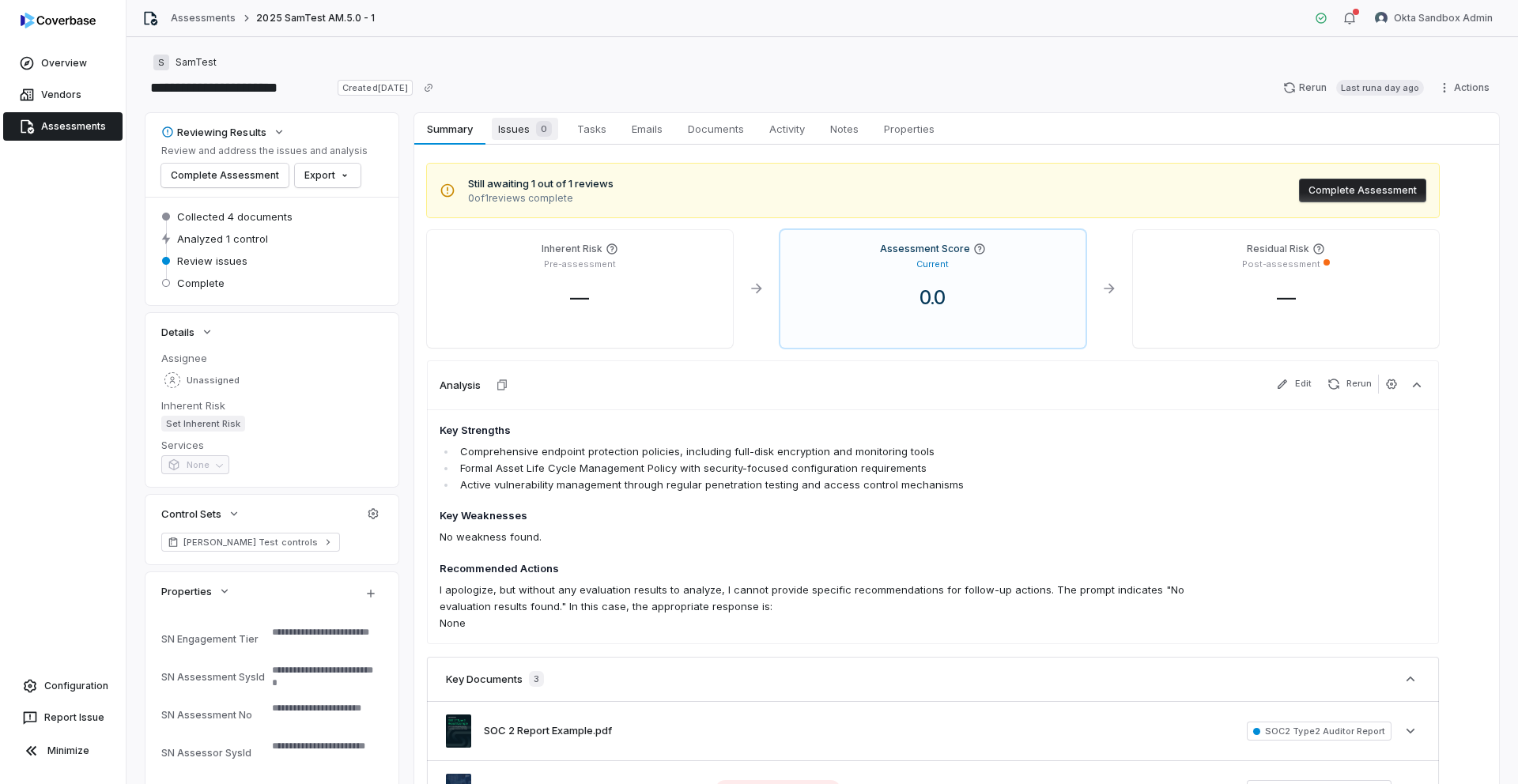
click at [510, 136] on span "Issues 0" at bounding box center [525, 128] width 66 height 22
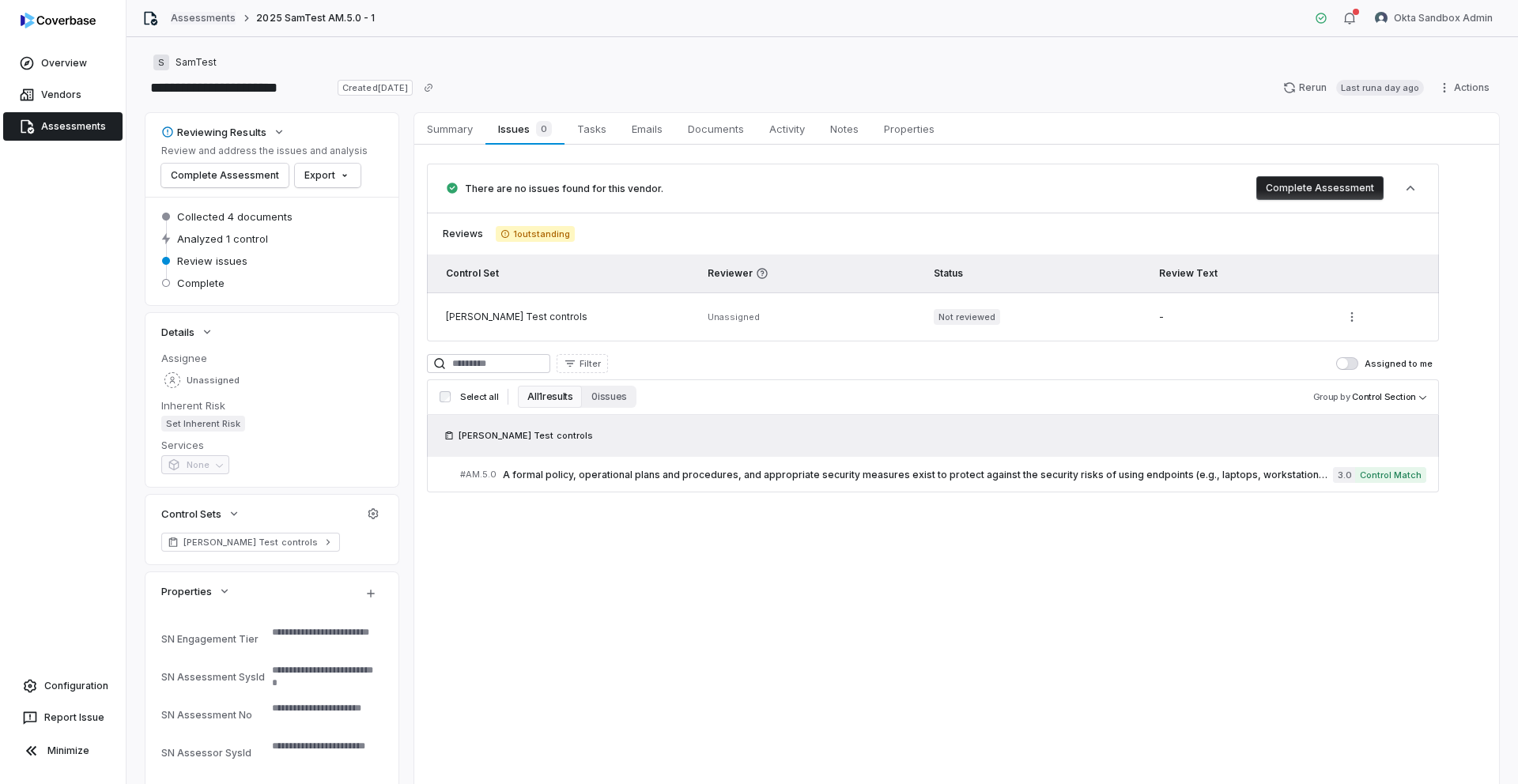
click at [209, 22] on link "Assessments" at bounding box center [203, 18] width 65 height 12
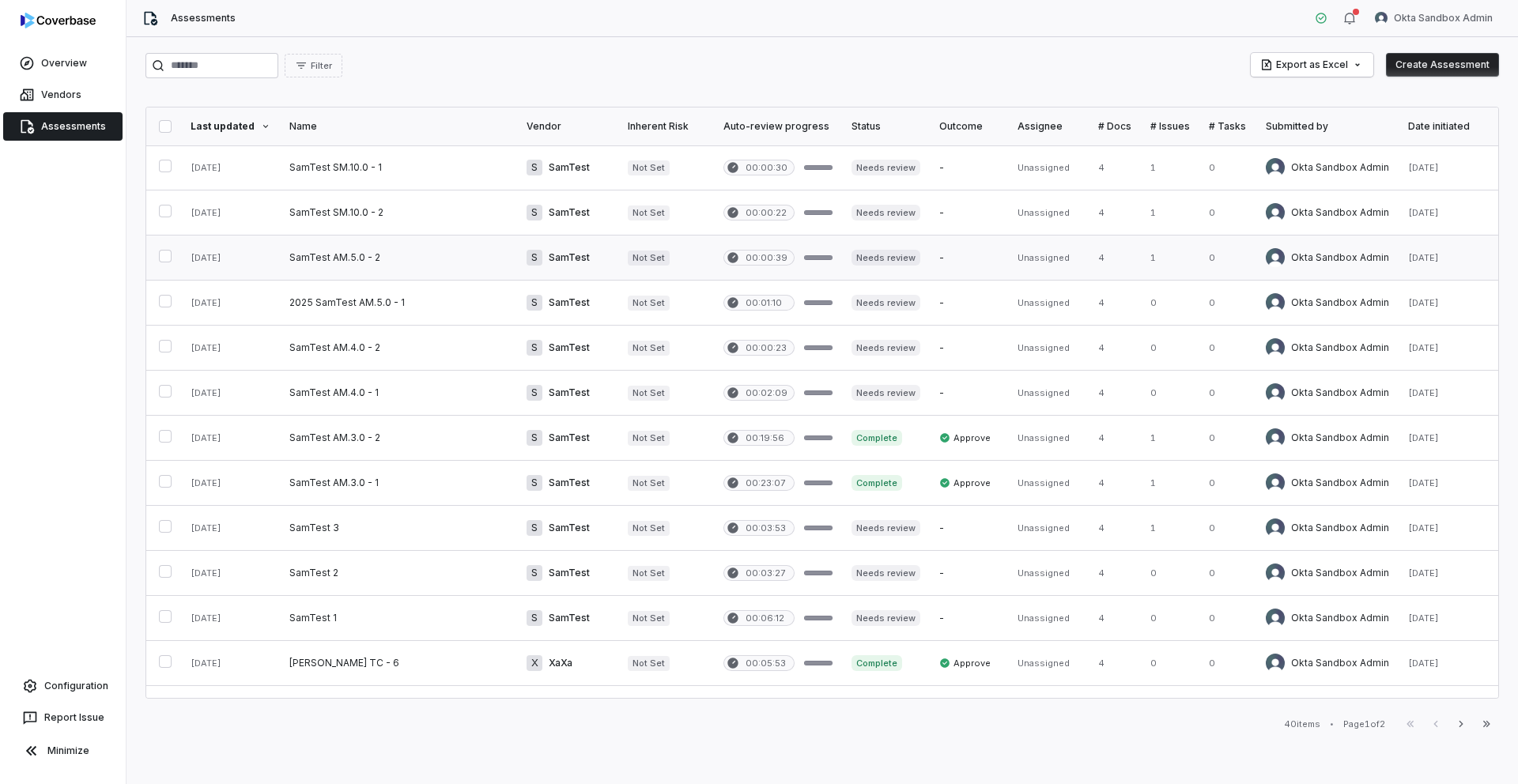
click at [343, 262] on link at bounding box center [398, 257] width 237 height 45
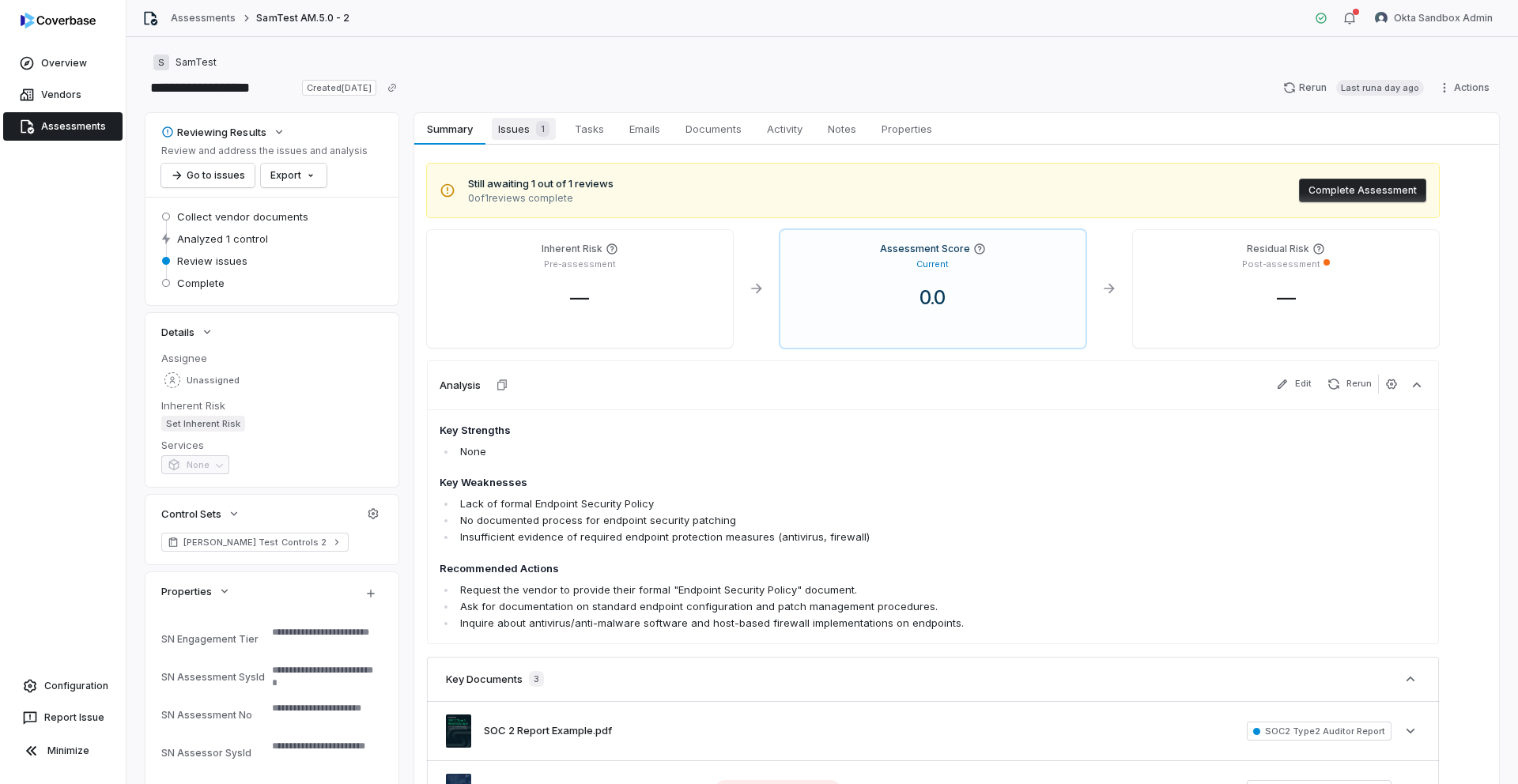
click at [501, 128] on span "Issues 1" at bounding box center [523, 128] width 64 height 22
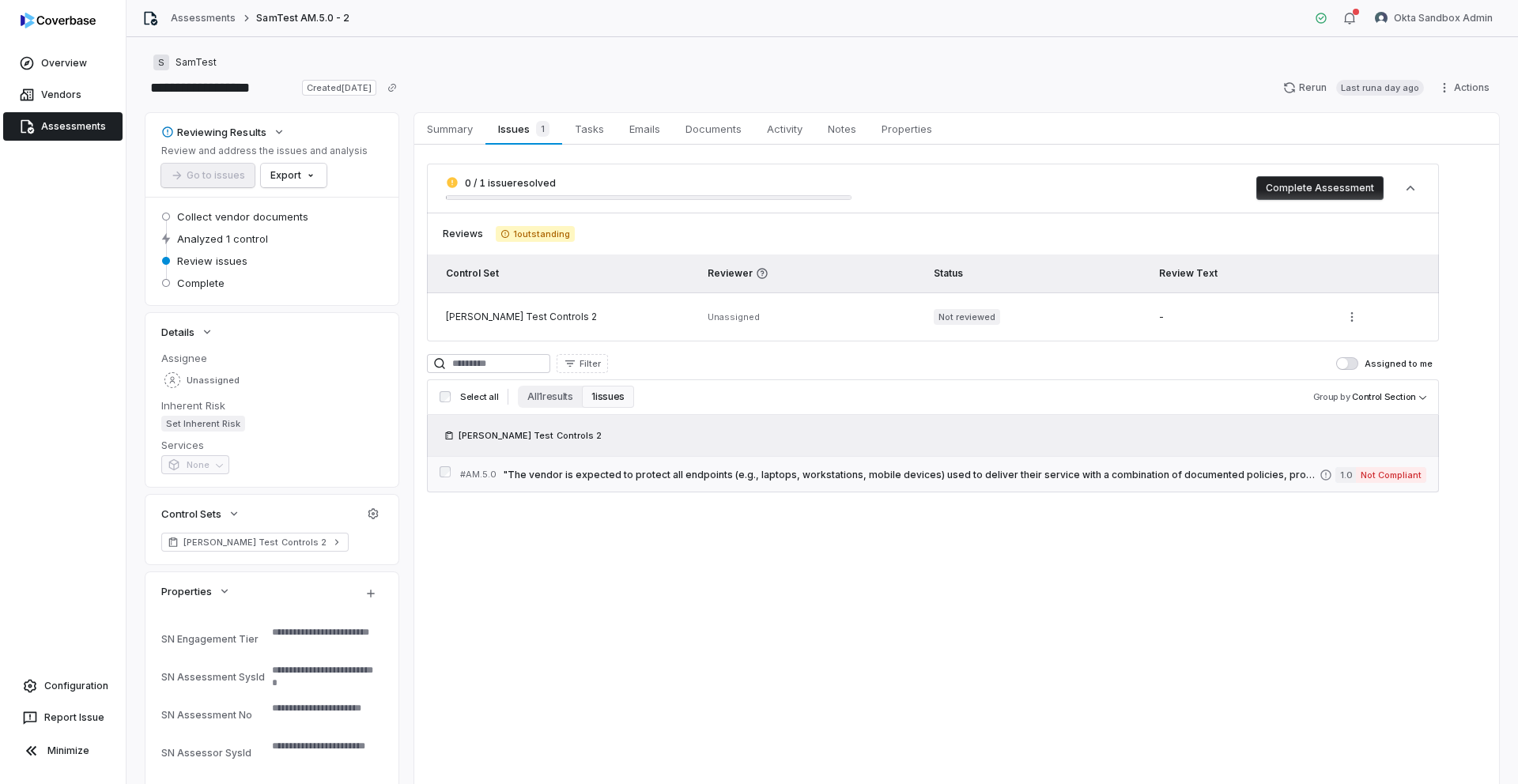
click at [797, 473] on span ""The vendor is expected to protect all endpoints (e.g., laptops, workstations, …" at bounding box center [911, 475] width 817 height 12
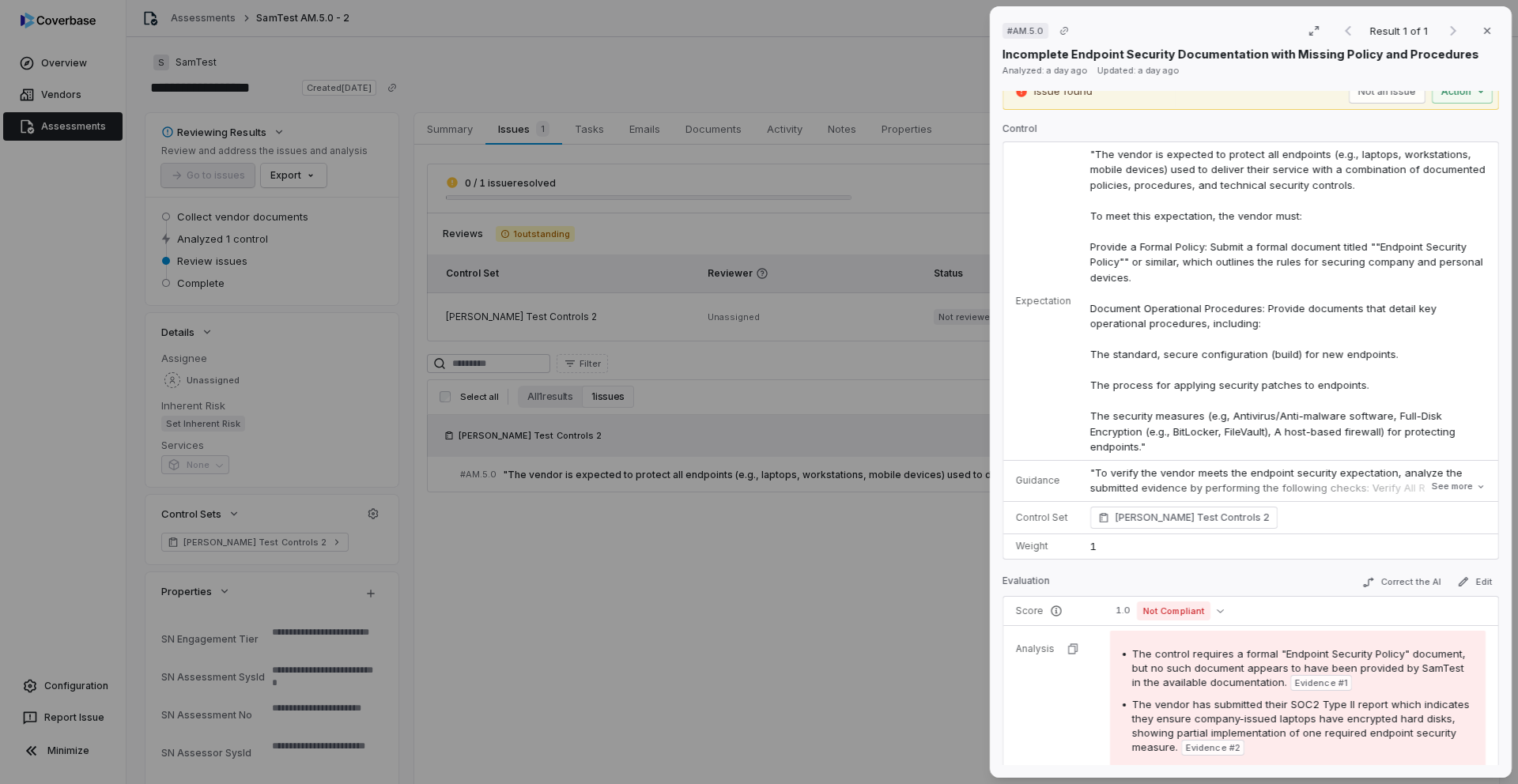
scroll to position [45, 0]
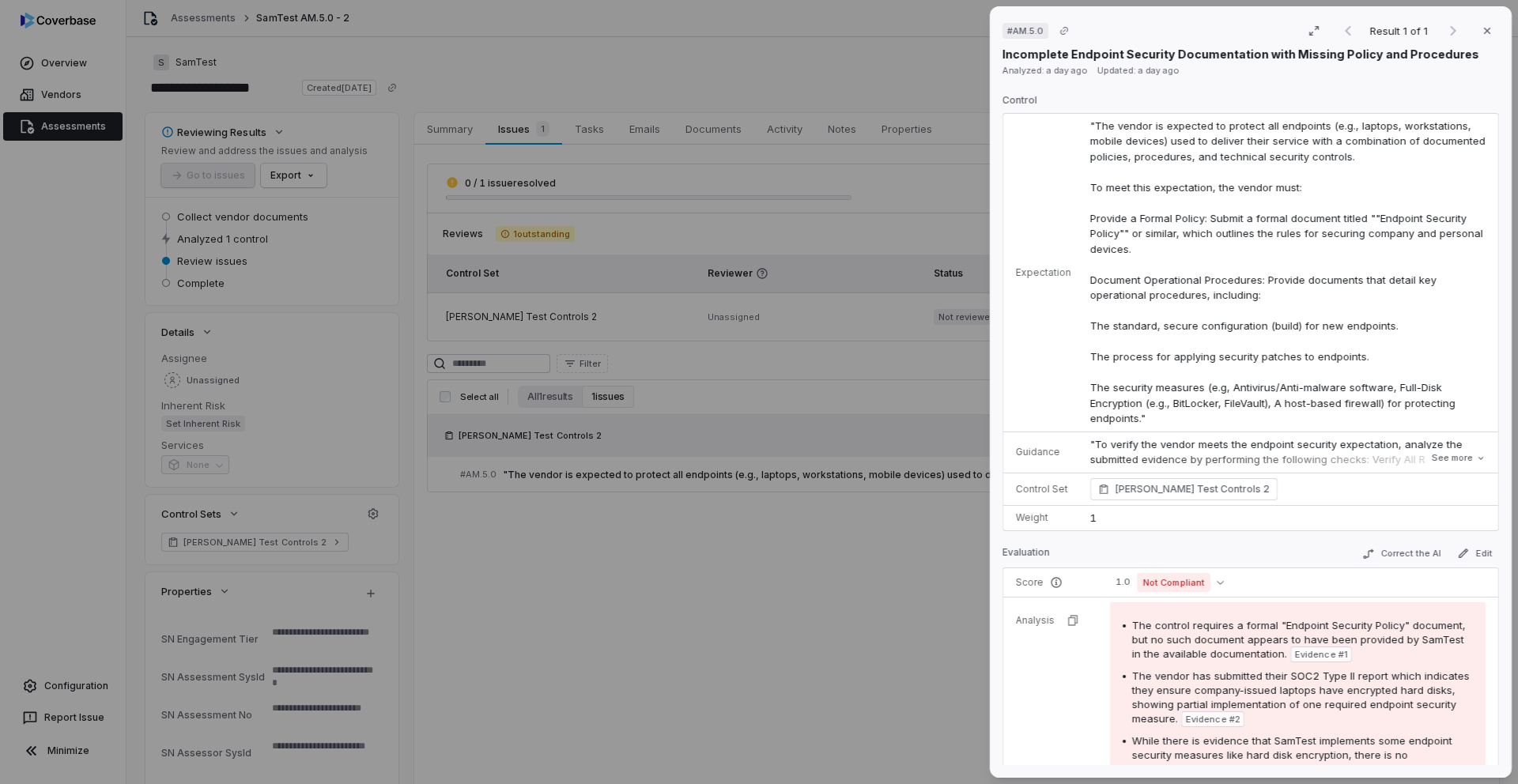
click at [700, 421] on div "# AM.5.0 Result 1 of 1 Close Incomplete Endpoint Security Documentation with Mi…" at bounding box center [759, 392] width 1518 height 784
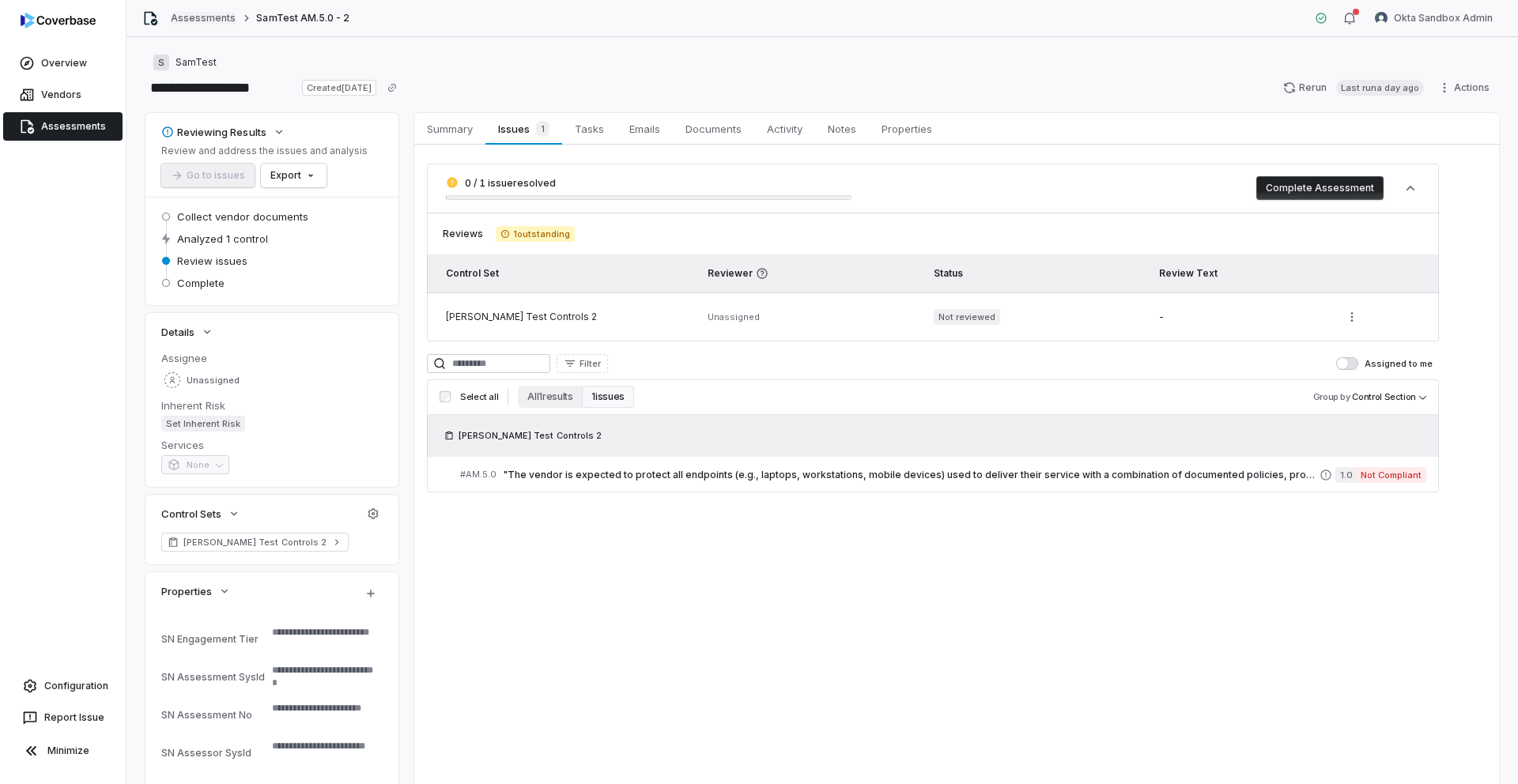
click at [194, 17] on link "Assessments" at bounding box center [203, 18] width 65 height 12
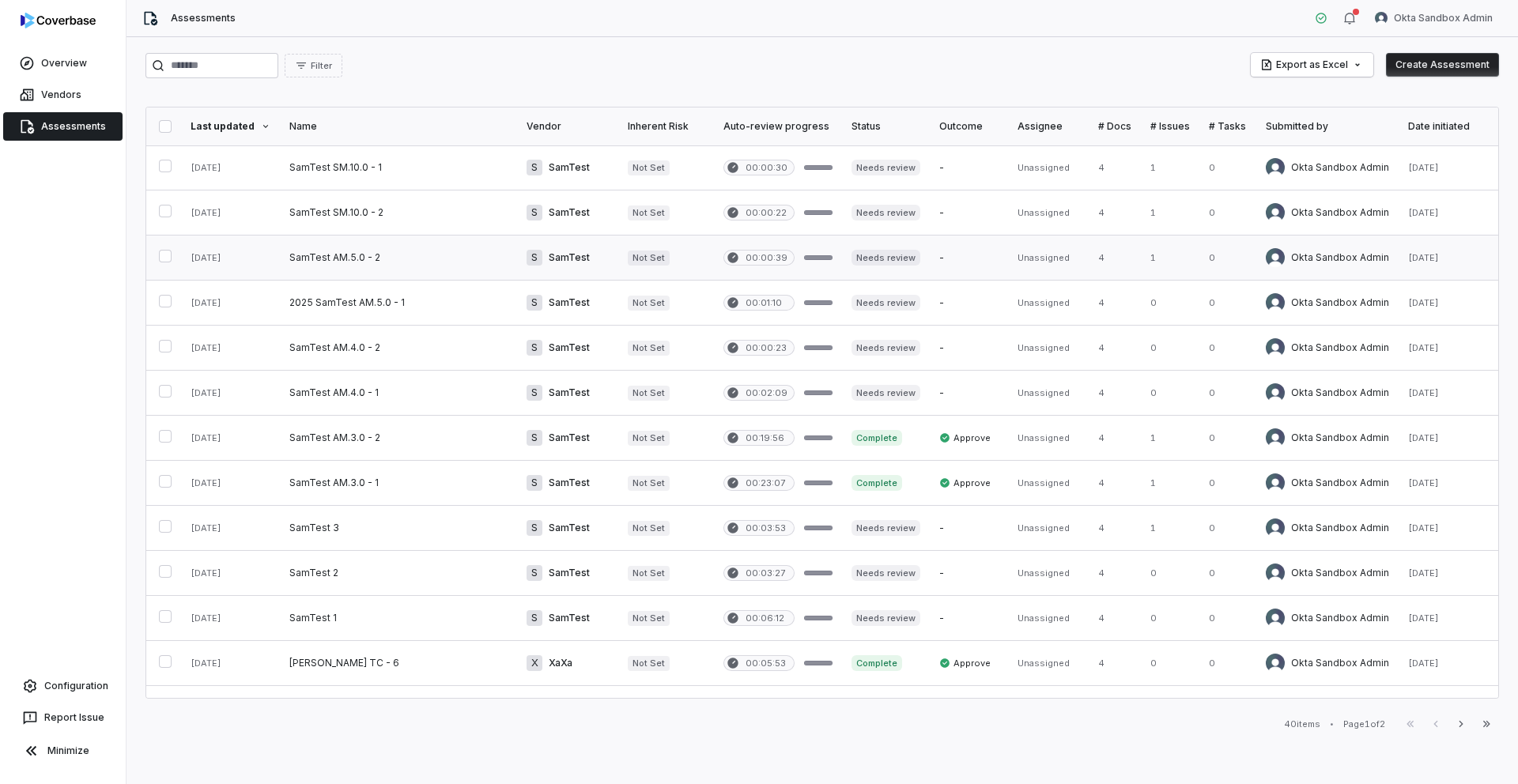
click at [368, 257] on link at bounding box center [398, 257] width 237 height 45
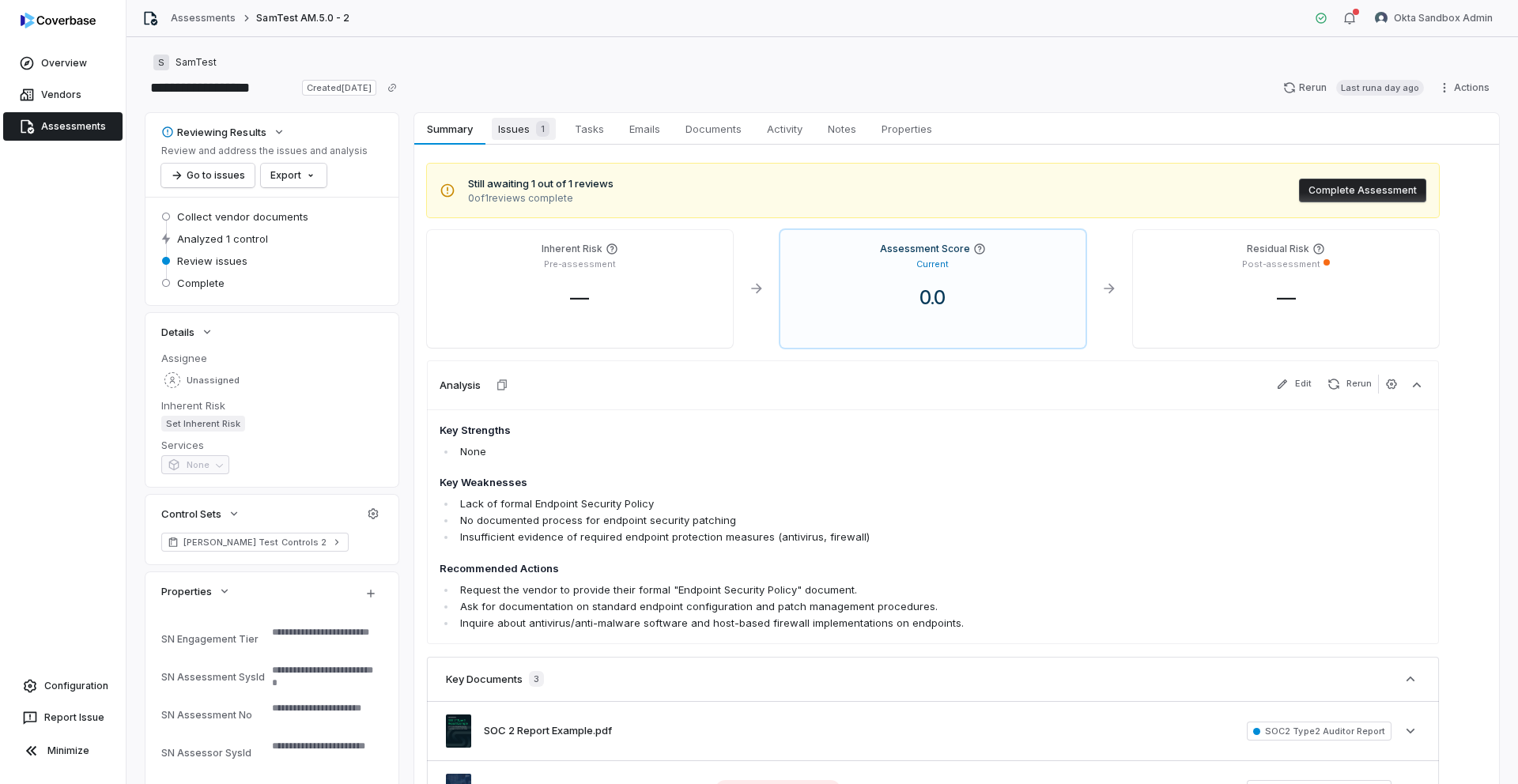
click at [507, 128] on span "Issues 1" at bounding box center [523, 128] width 64 height 22
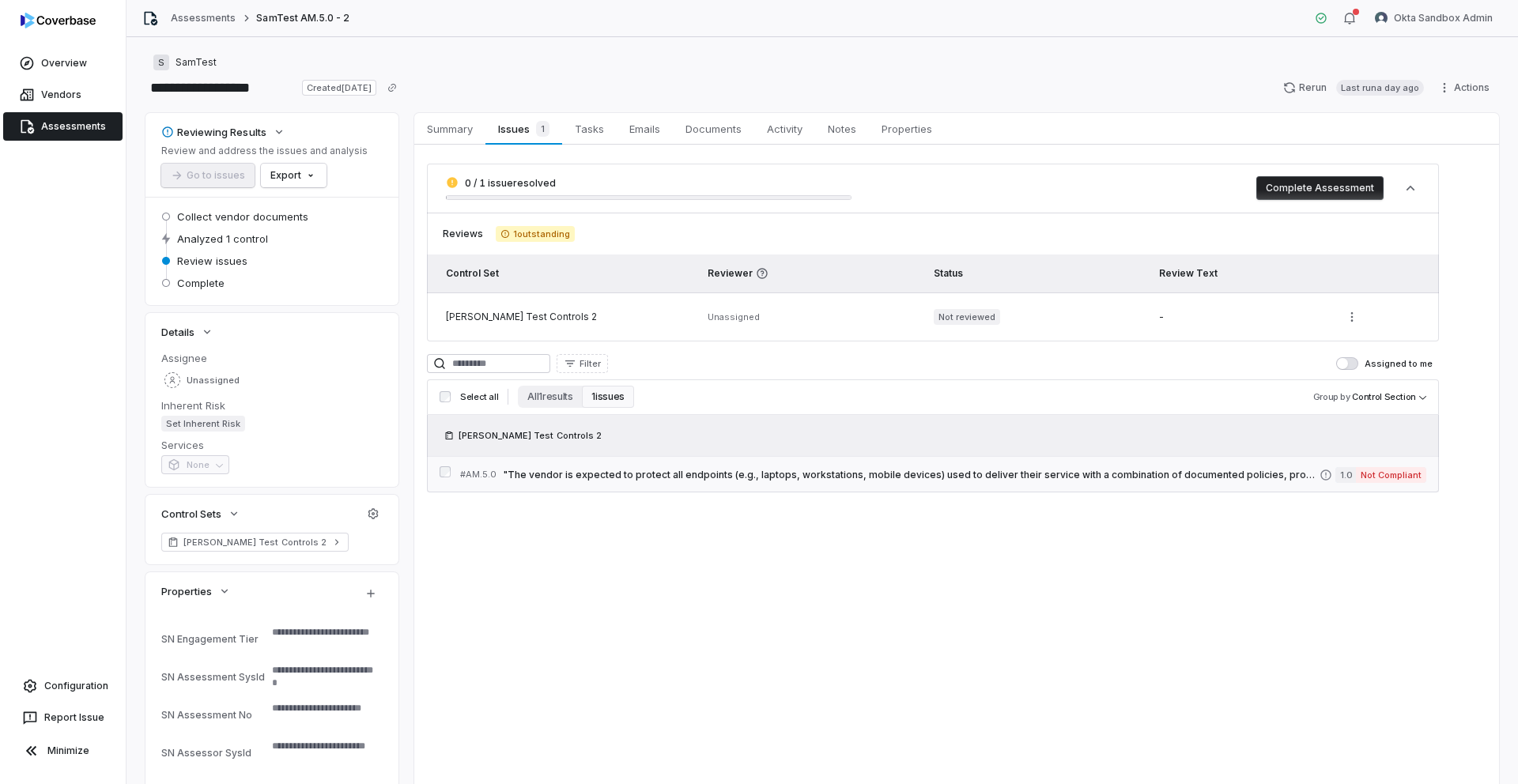
click at [740, 466] on div "# AM.5.0 "The vendor is expected to protect all endpoints (e.g., laptops, works…" at bounding box center [889, 474] width 860 height 17
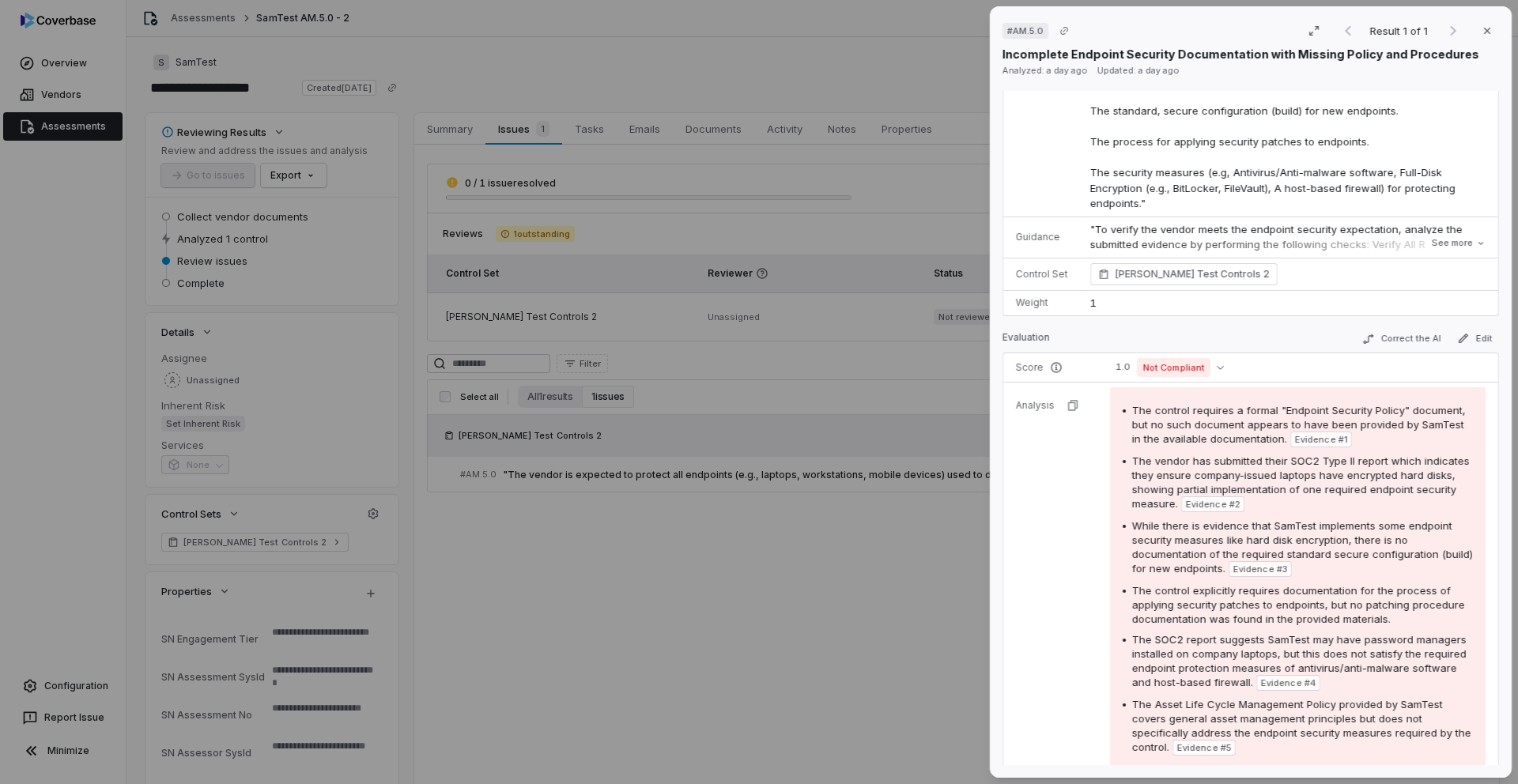
scroll to position [270, 0]
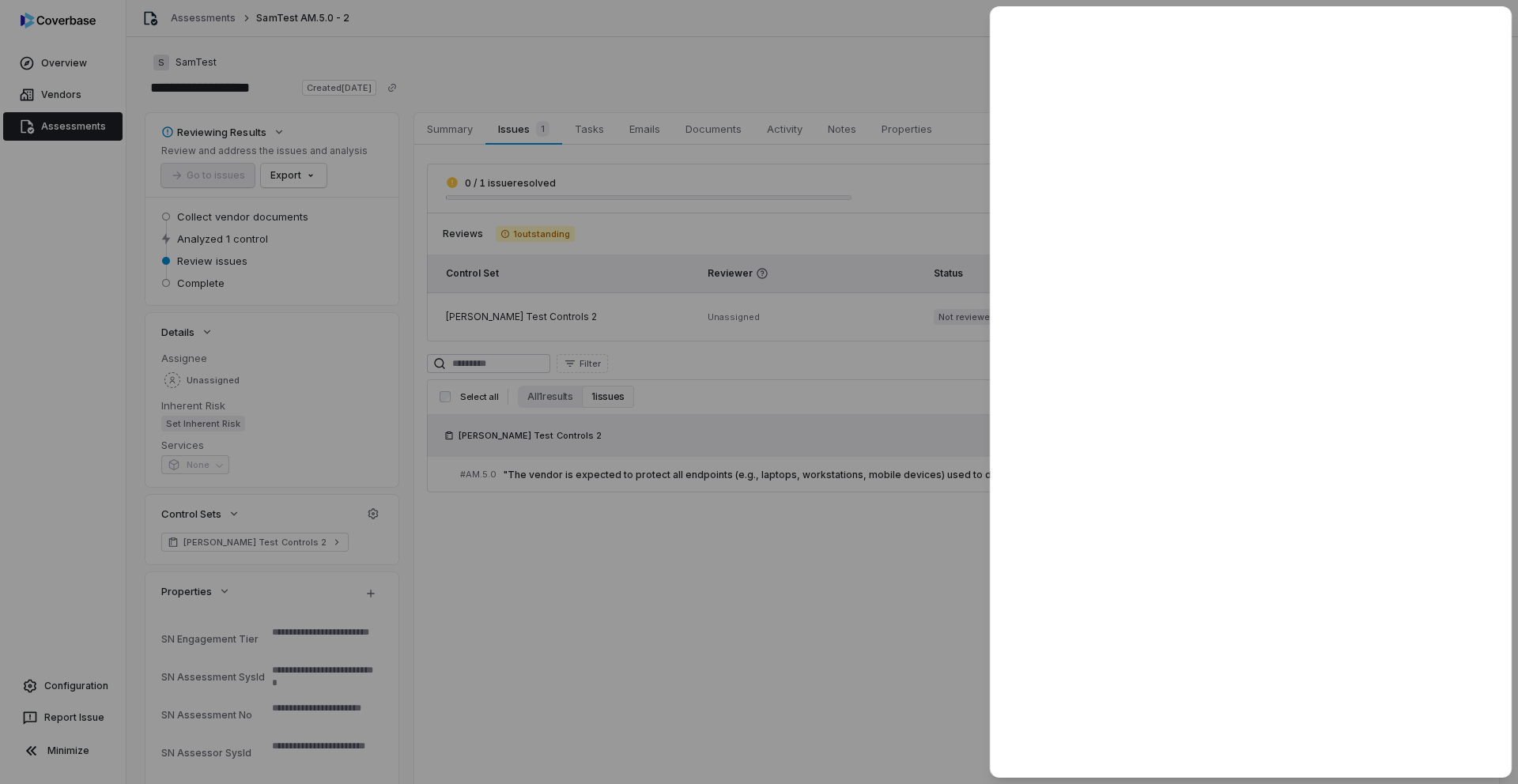
click at [714, 545] on div at bounding box center [759, 392] width 1518 height 784
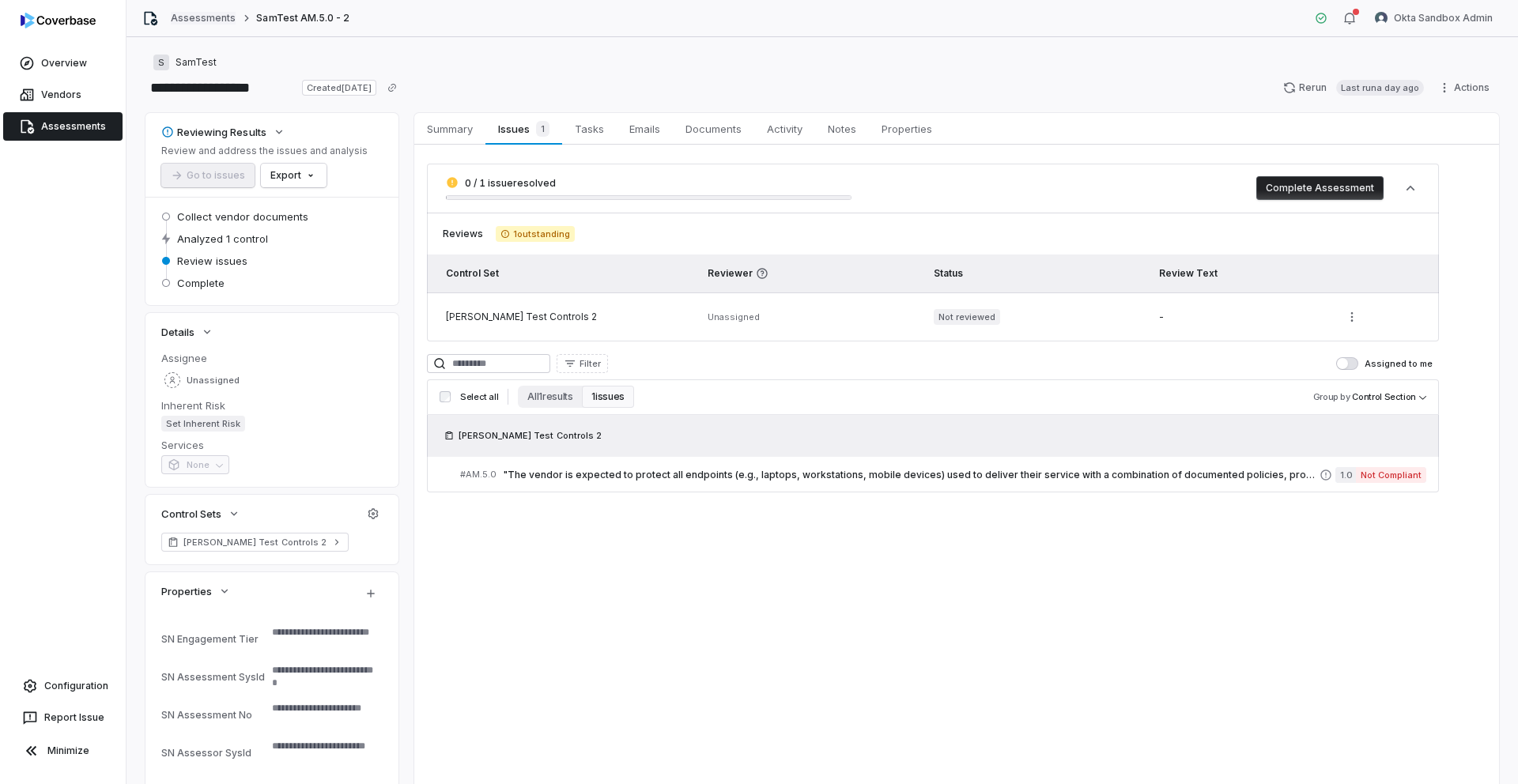
click at [205, 17] on link "Assessments" at bounding box center [203, 18] width 65 height 12
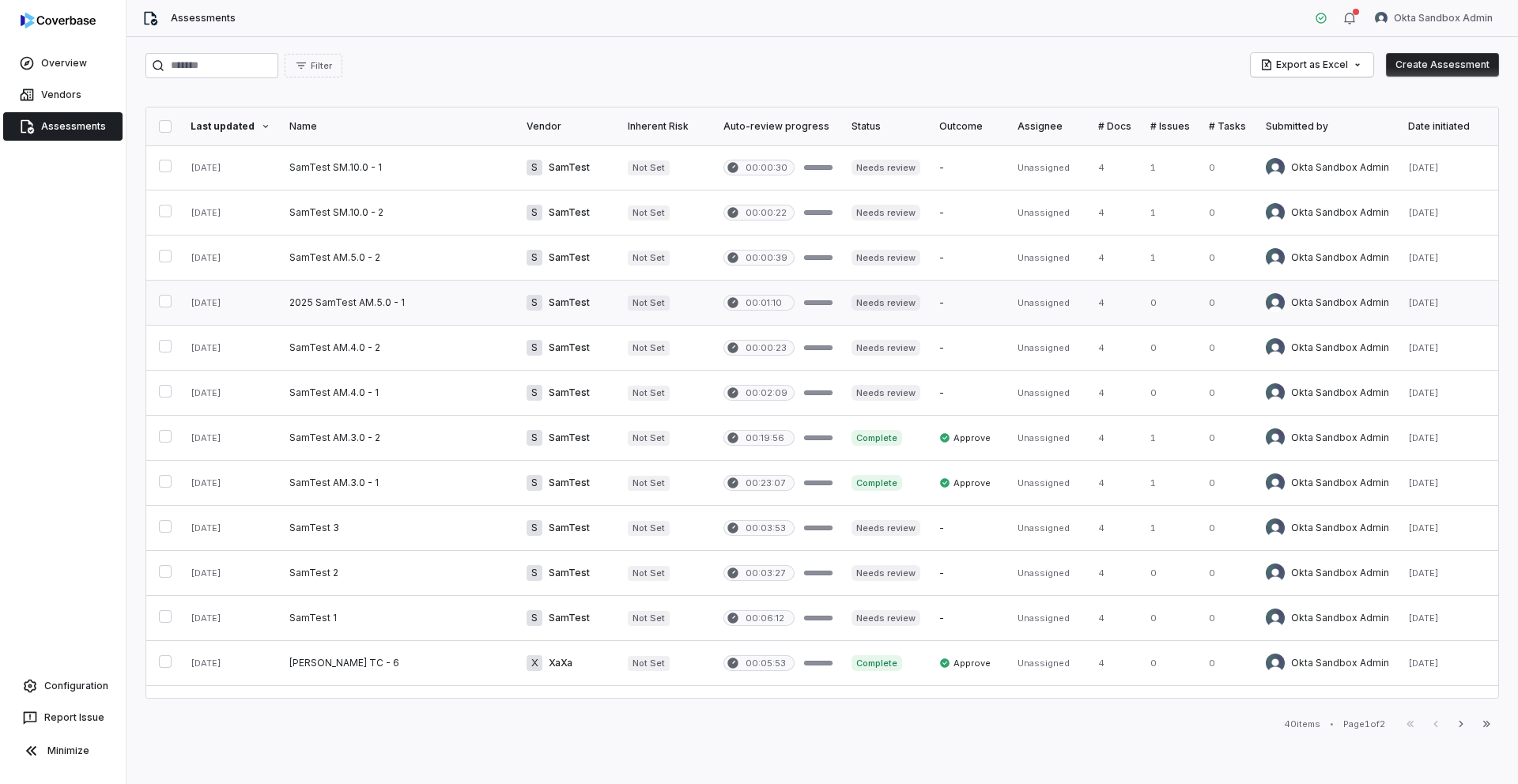
click at [351, 296] on link at bounding box center [398, 302] width 237 height 45
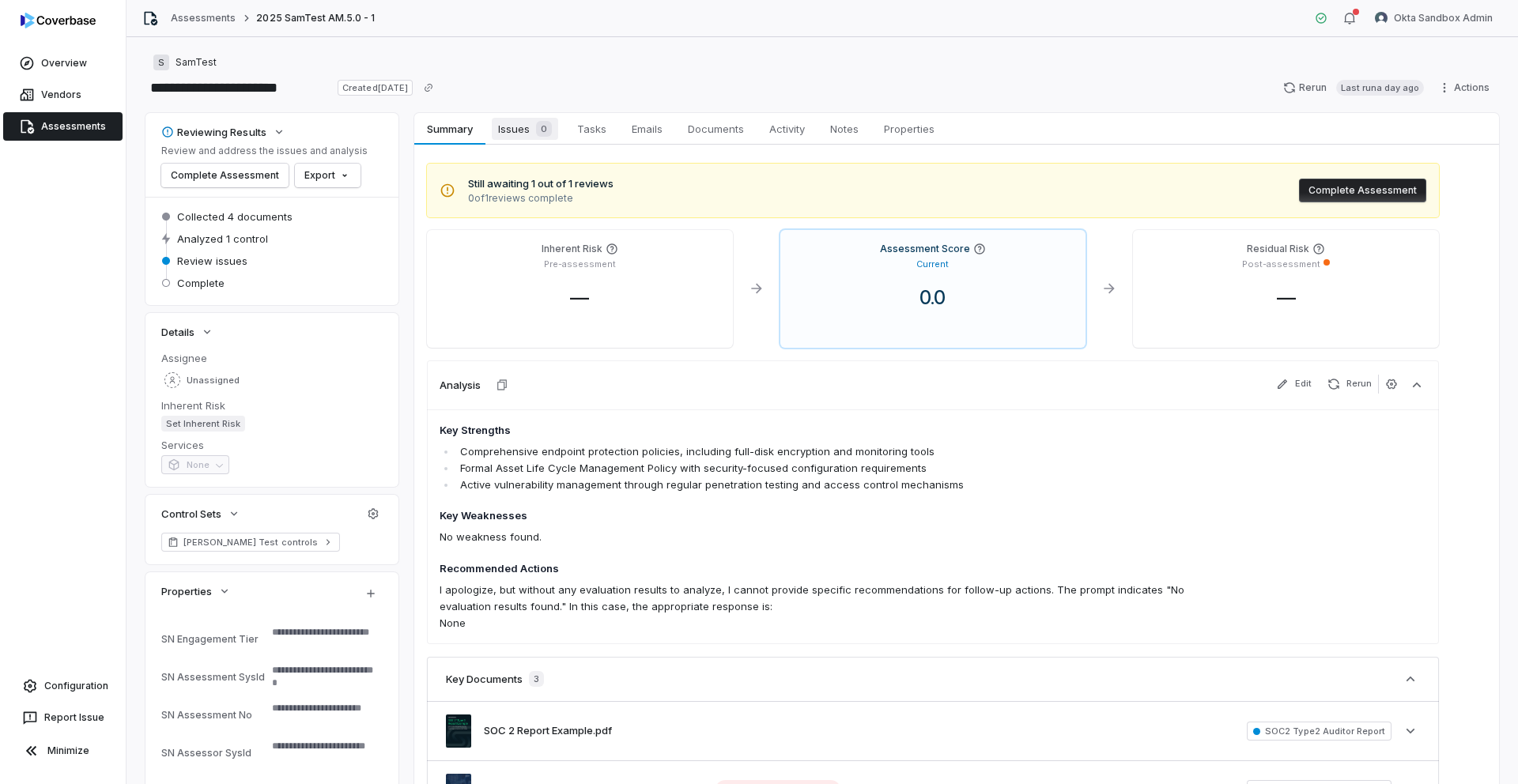
click at [518, 128] on span "Issues 0" at bounding box center [525, 128] width 66 height 22
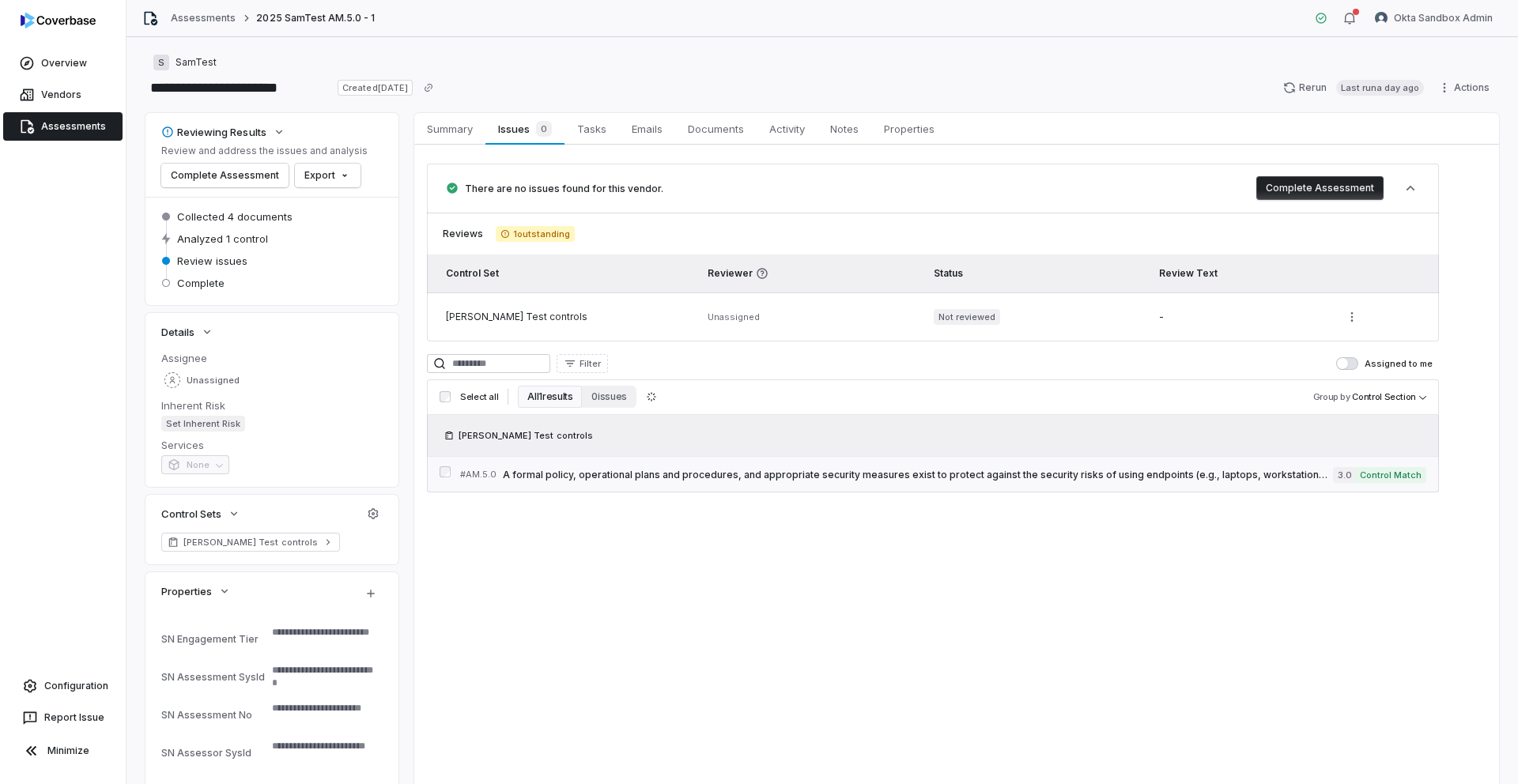
click at [750, 473] on span "A formal policy, operational plans and procedures, and appropriate security mea…" at bounding box center [917, 475] width 830 height 12
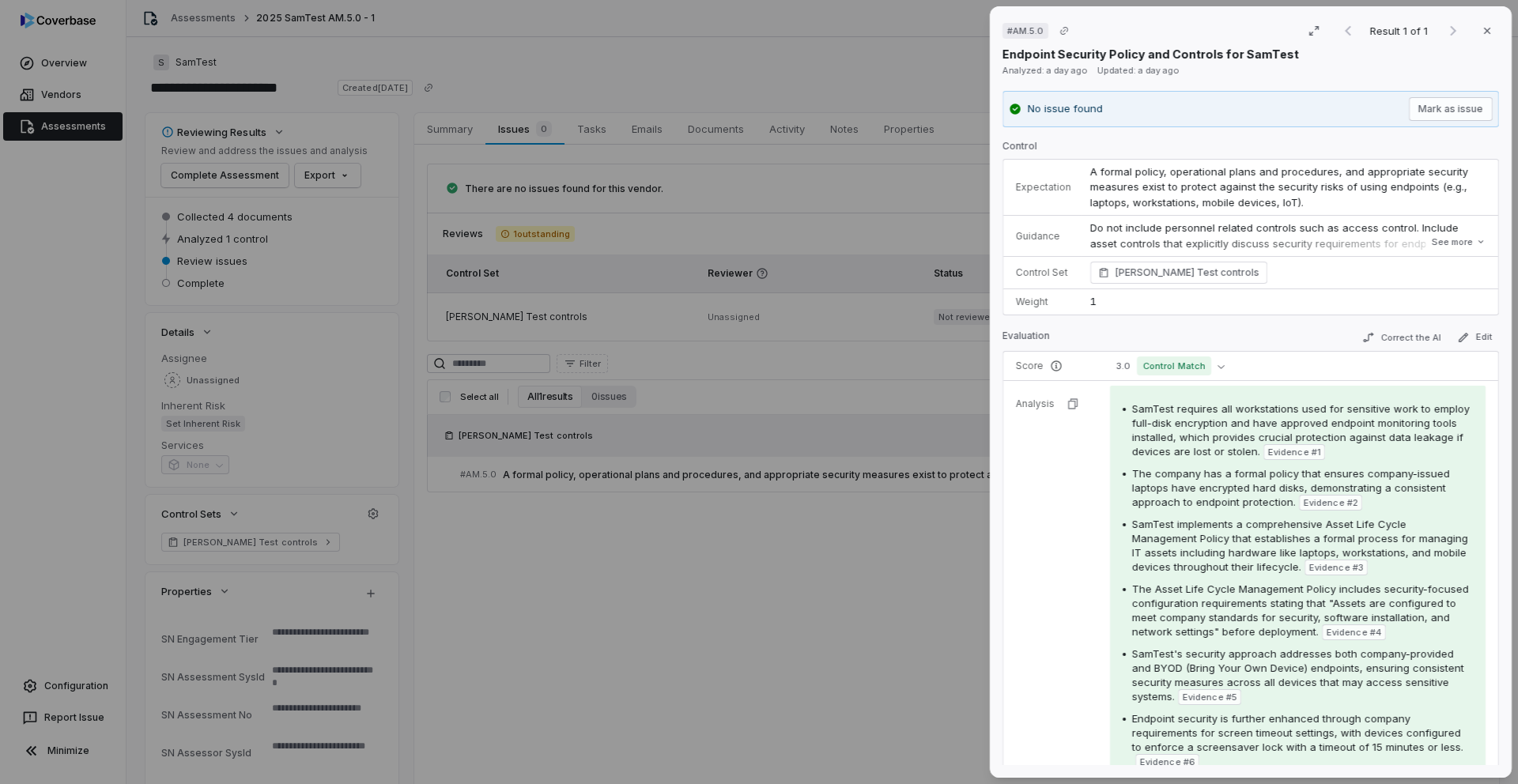
click at [635, 225] on div "# AM.5.0 Result 1 of 1 Close Endpoint Security Policy and Controls for SamTest …" at bounding box center [759, 392] width 1518 height 784
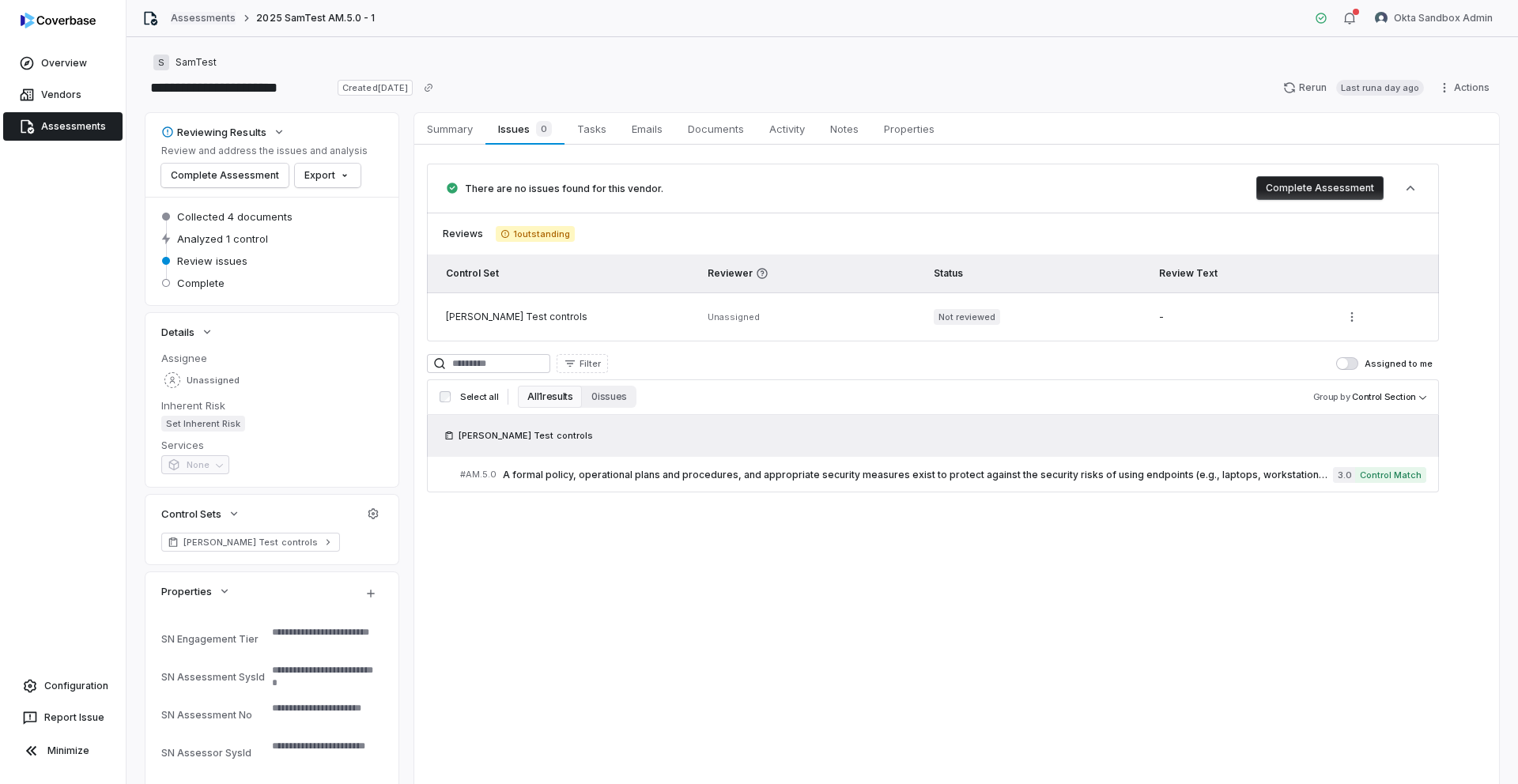
click at [212, 23] on link "Assessments" at bounding box center [203, 18] width 65 height 12
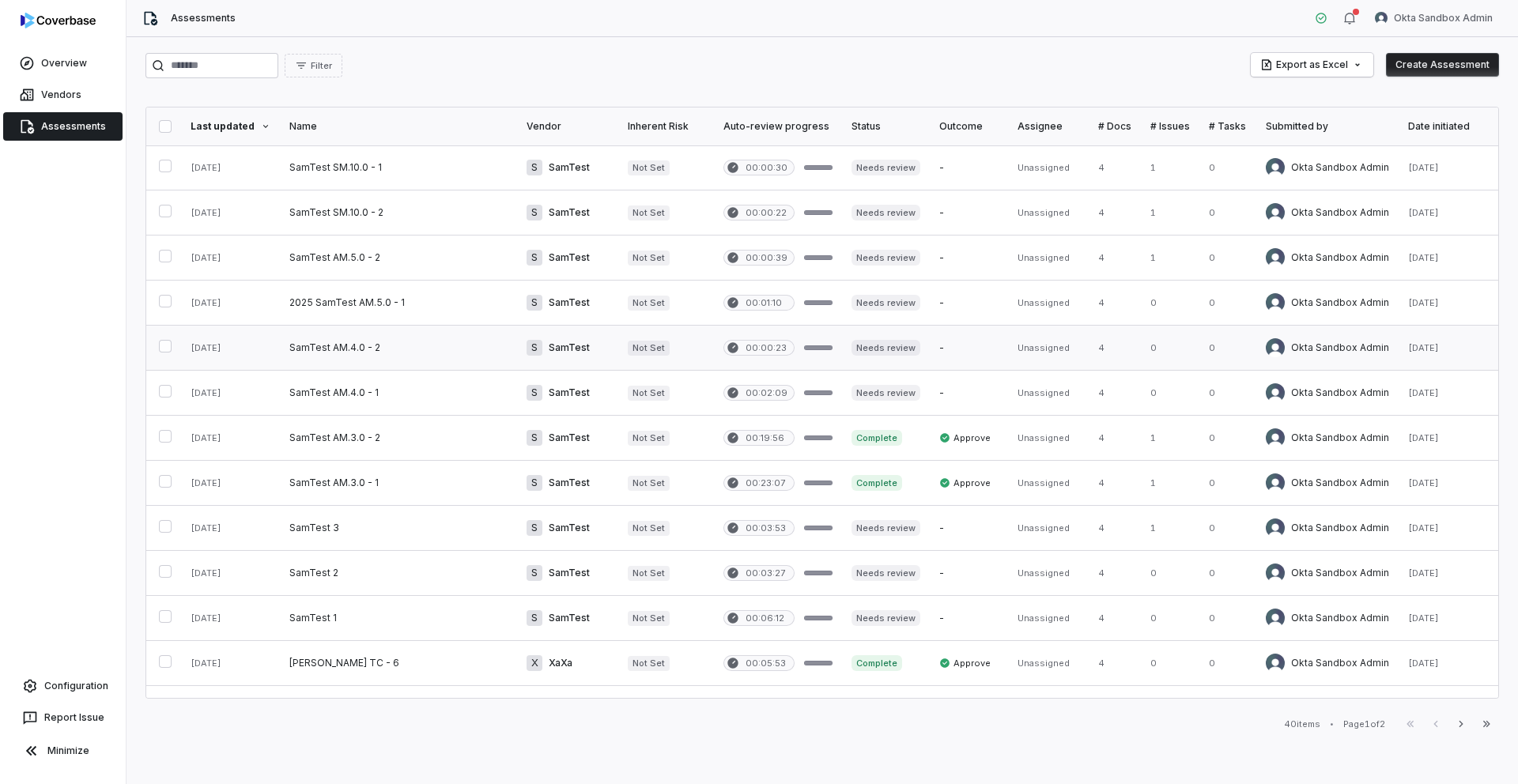
click at [342, 347] on link at bounding box center [398, 348] width 237 height 45
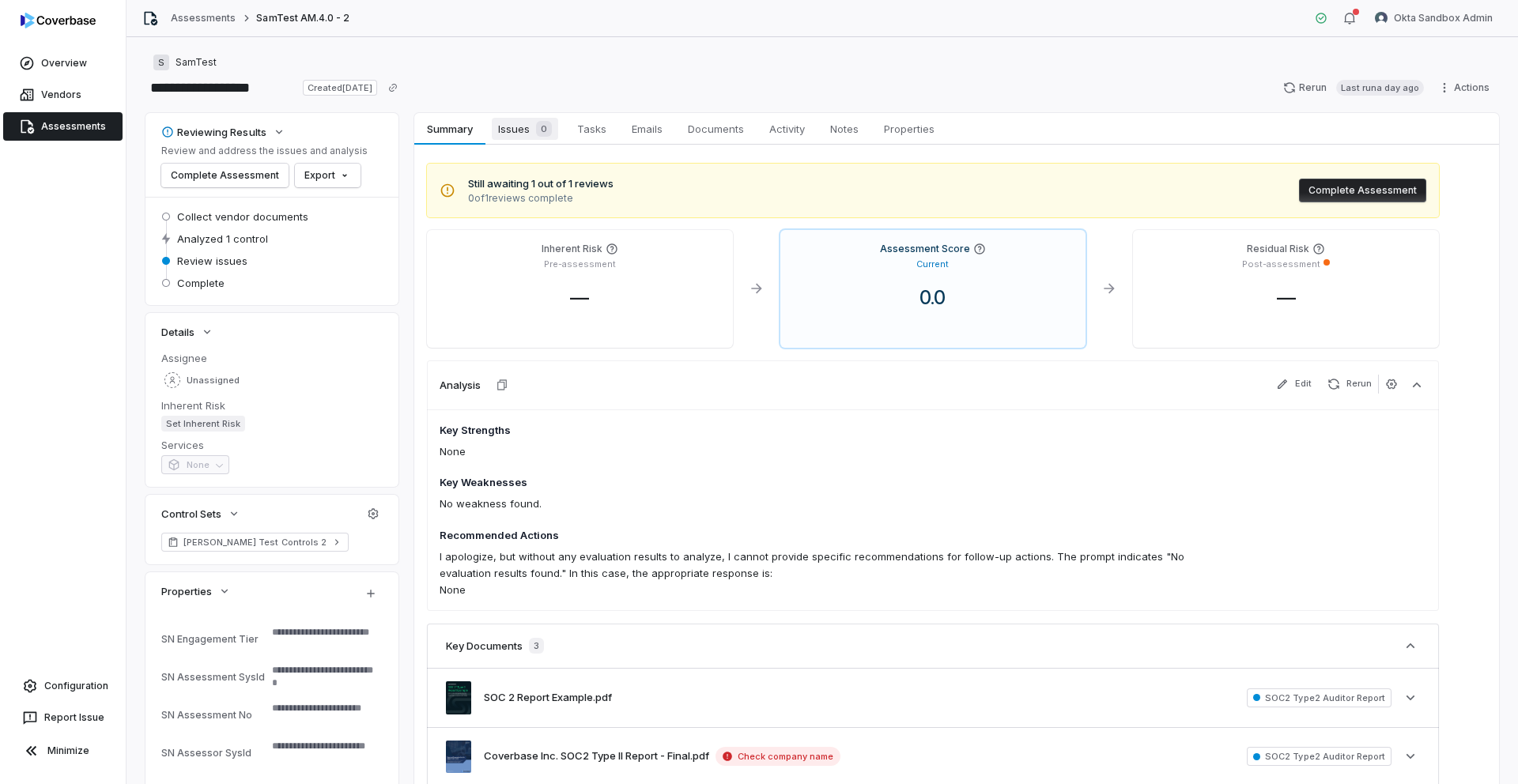
click at [516, 121] on span "Issues 0" at bounding box center [525, 128] width 66 height 22
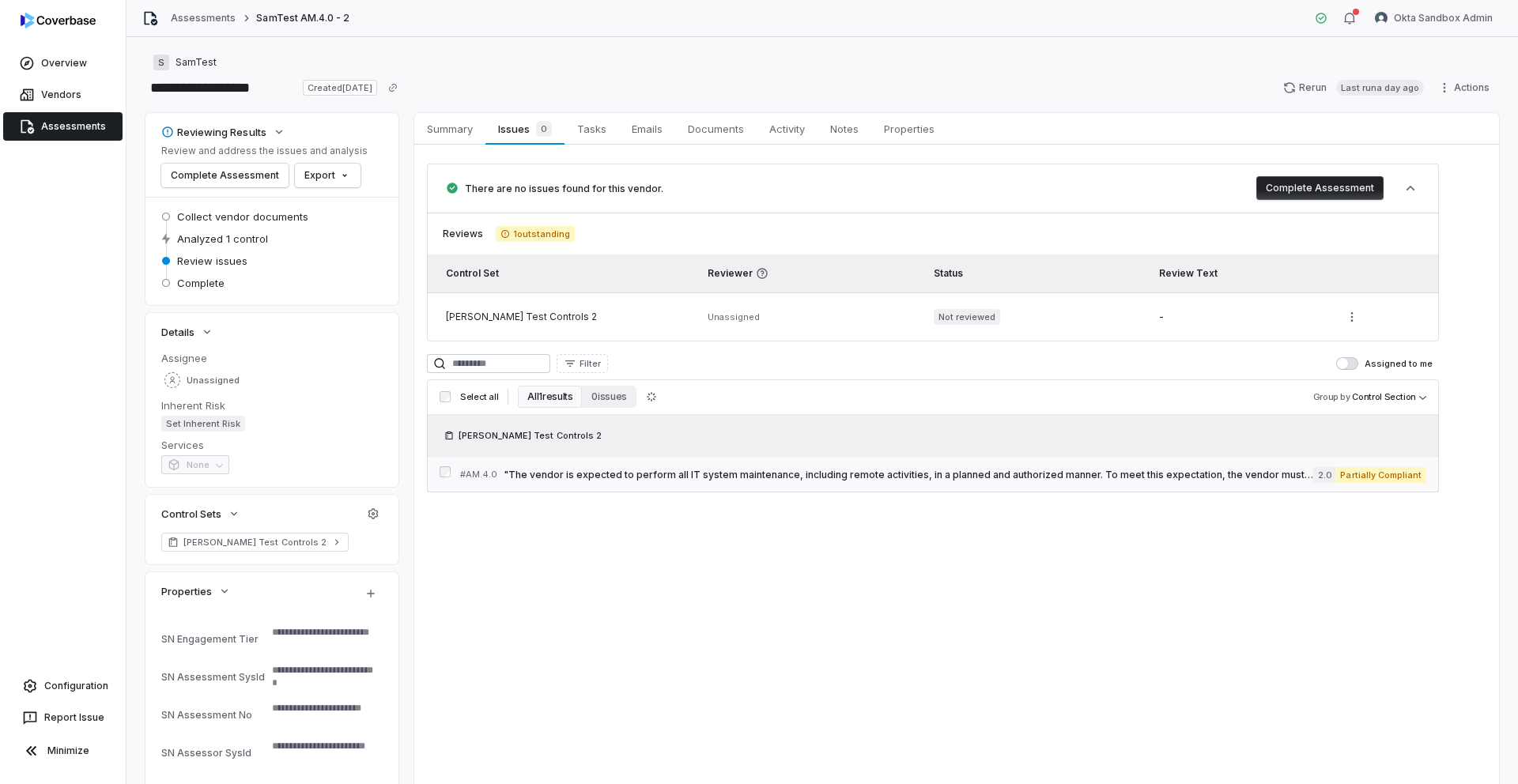
click at [587, 479] on span ""The vendor is expected to perform all IT system maintenance, including remote …" at bounding box center [909, 475] width 810 height 12
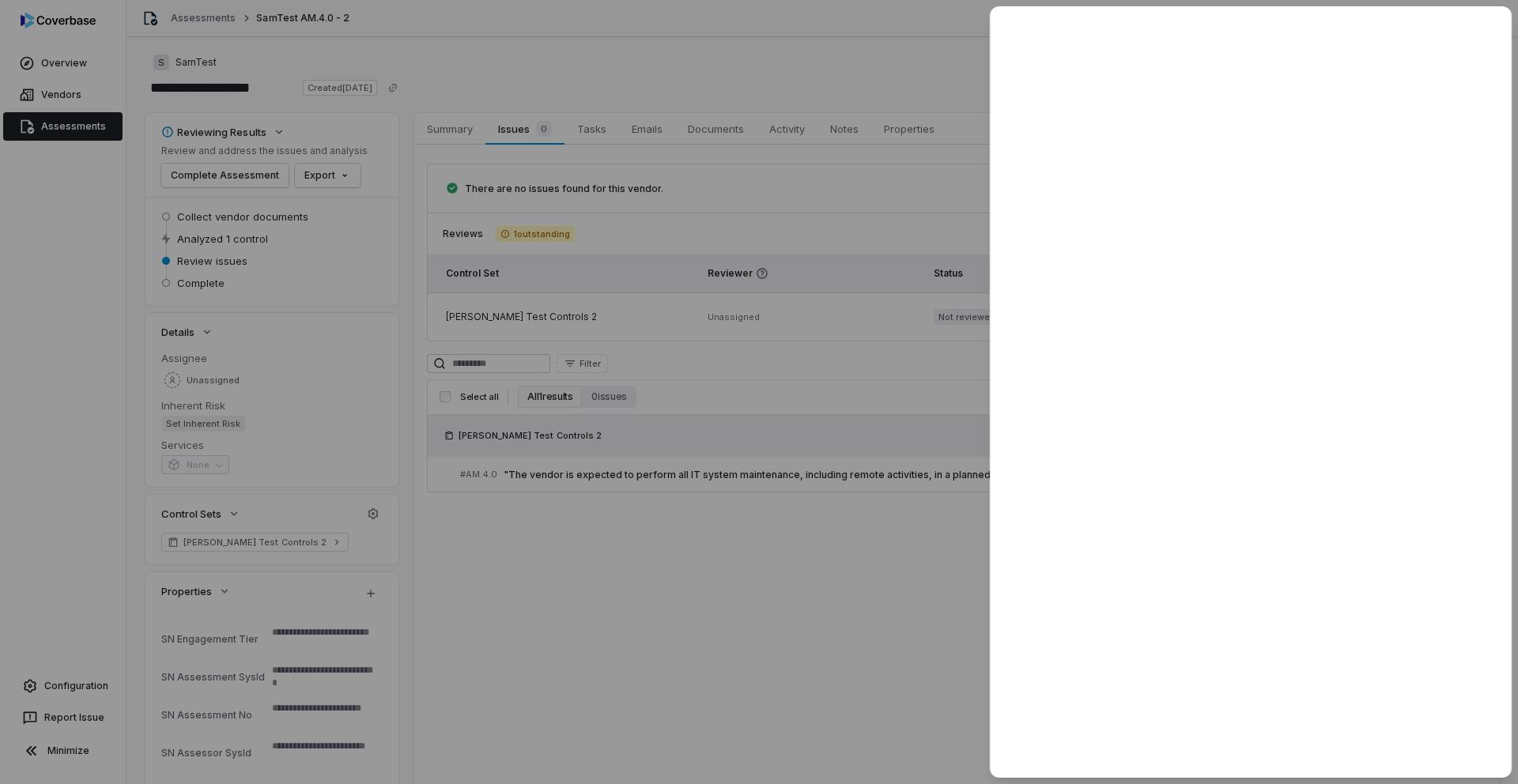
click at [273, 22] on div at bounding box center [759, 392] width 1518 height 784
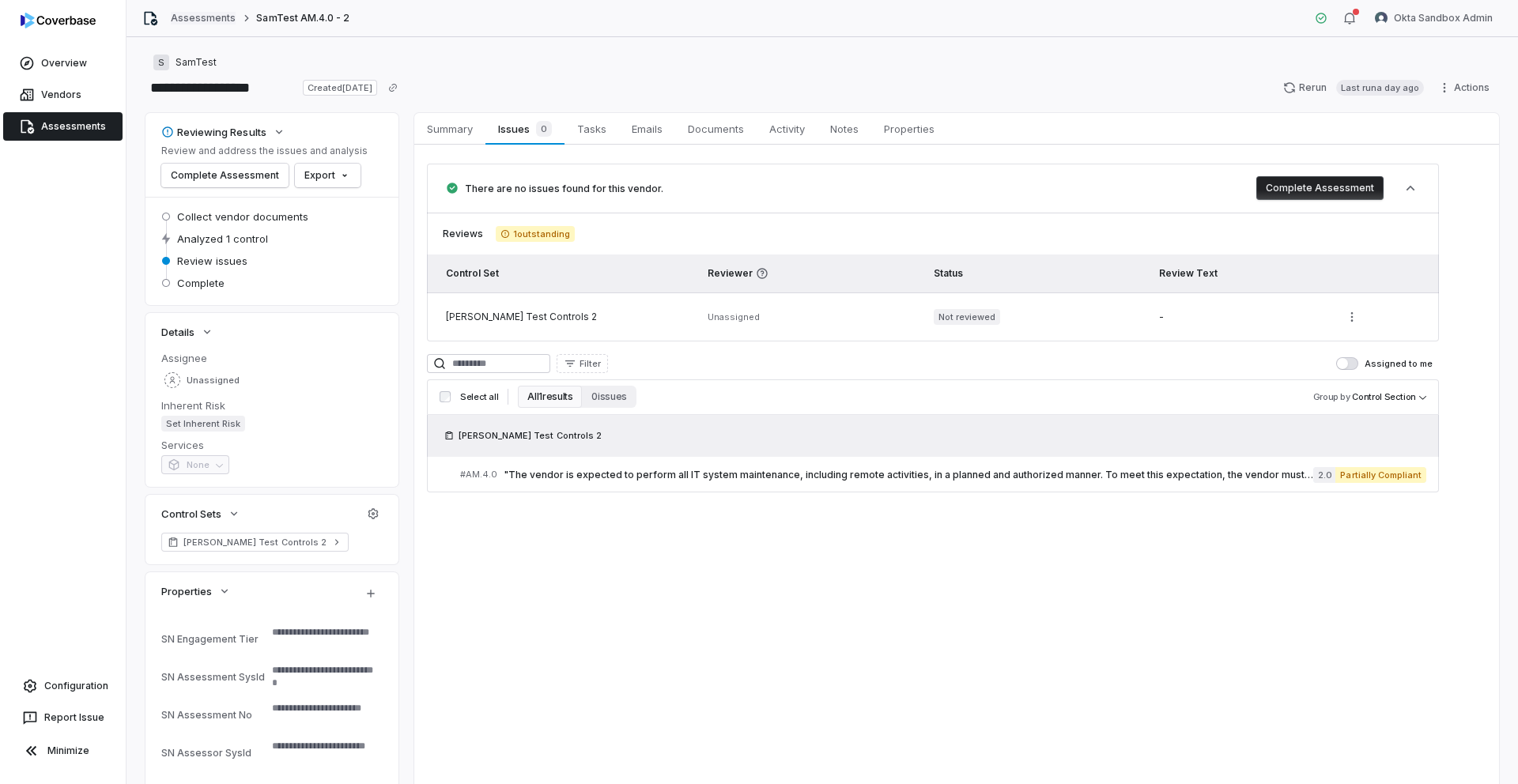
click at [212, 21] on link "Assessments" at bounding box center [203, 18] width 65 height 12
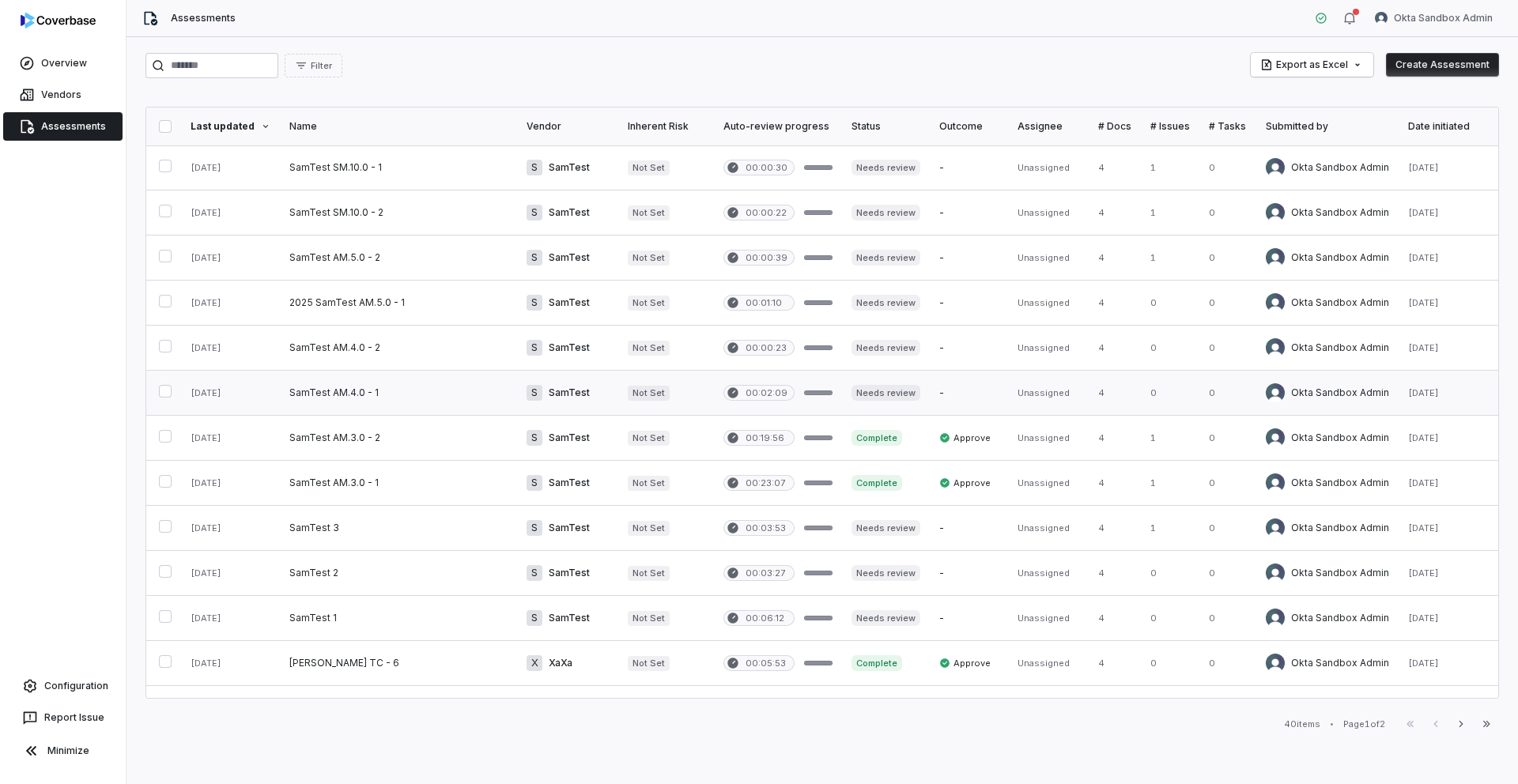
click at [353, 389] on link at bounding box center [398, 392] width 237 height 45
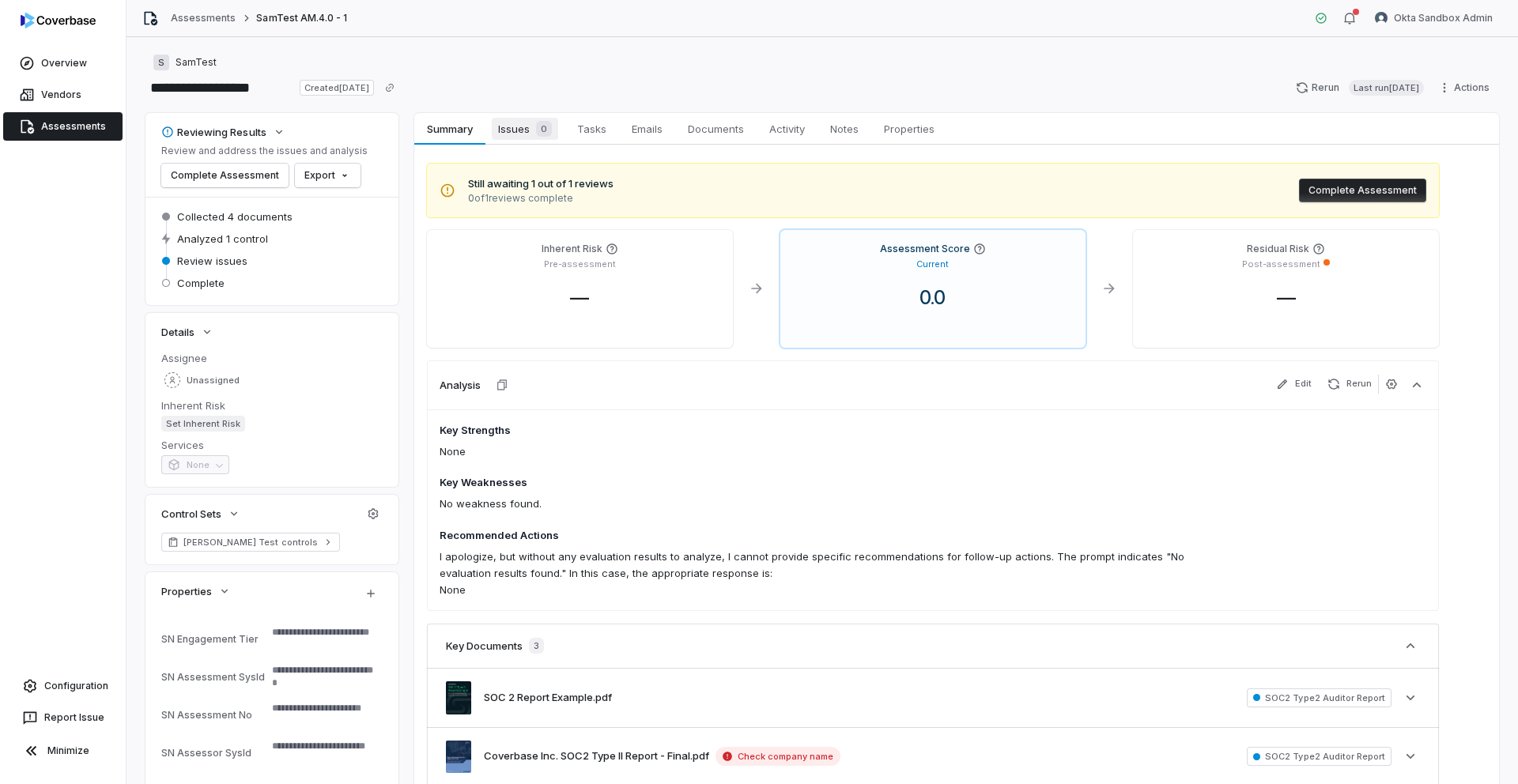
click at [524, 136] on span "Issues 0" at bounding box center [525, 128] width 66 height 22
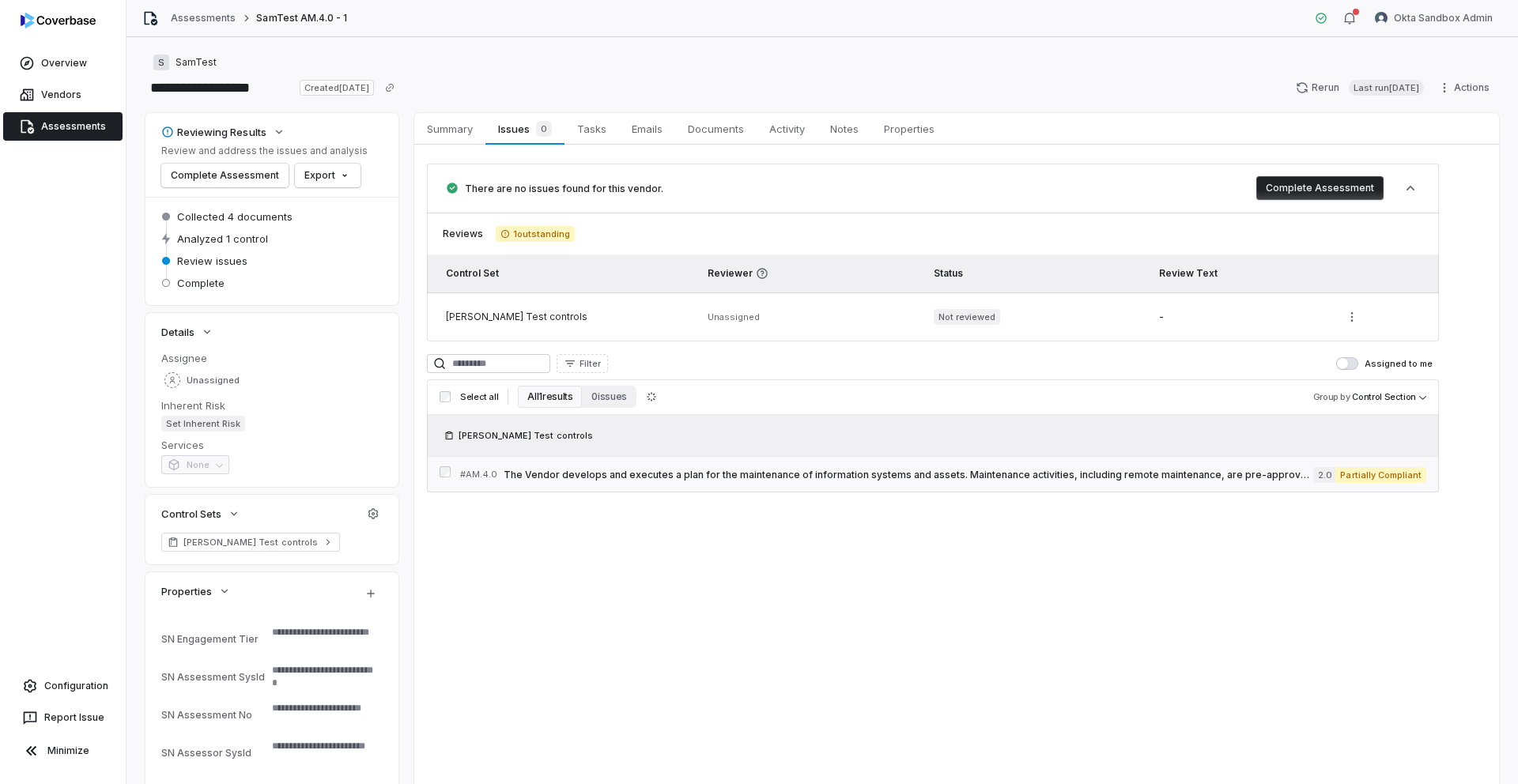
click at [687, 466] on div "# AM.4.0 The Vendor develops and executes a plan for the maintenance of informa…" at bounding box center [887, 474] width 853 height 17
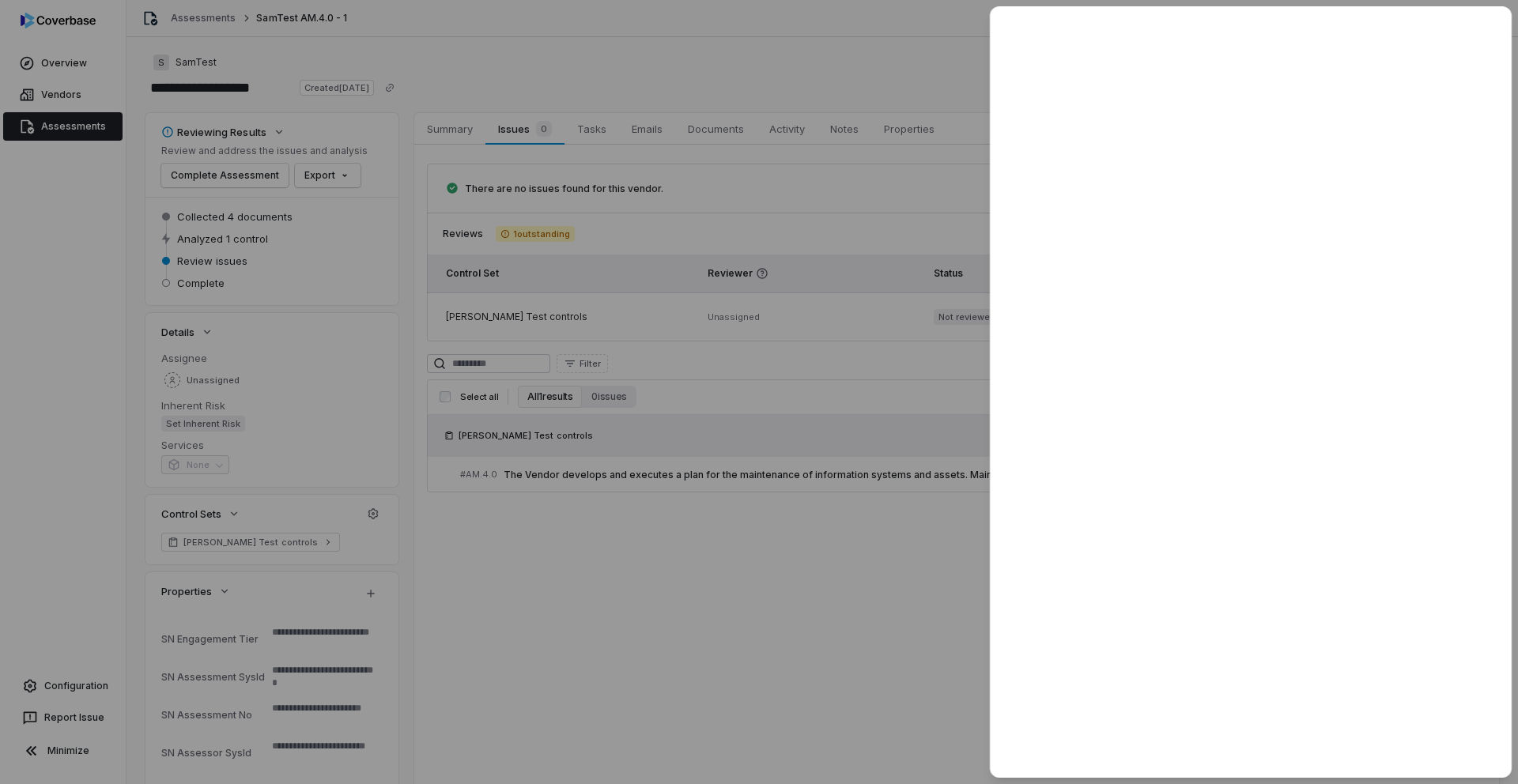
click at [852, 581] on div at bounding box center [759, 392] width 1518 height 784
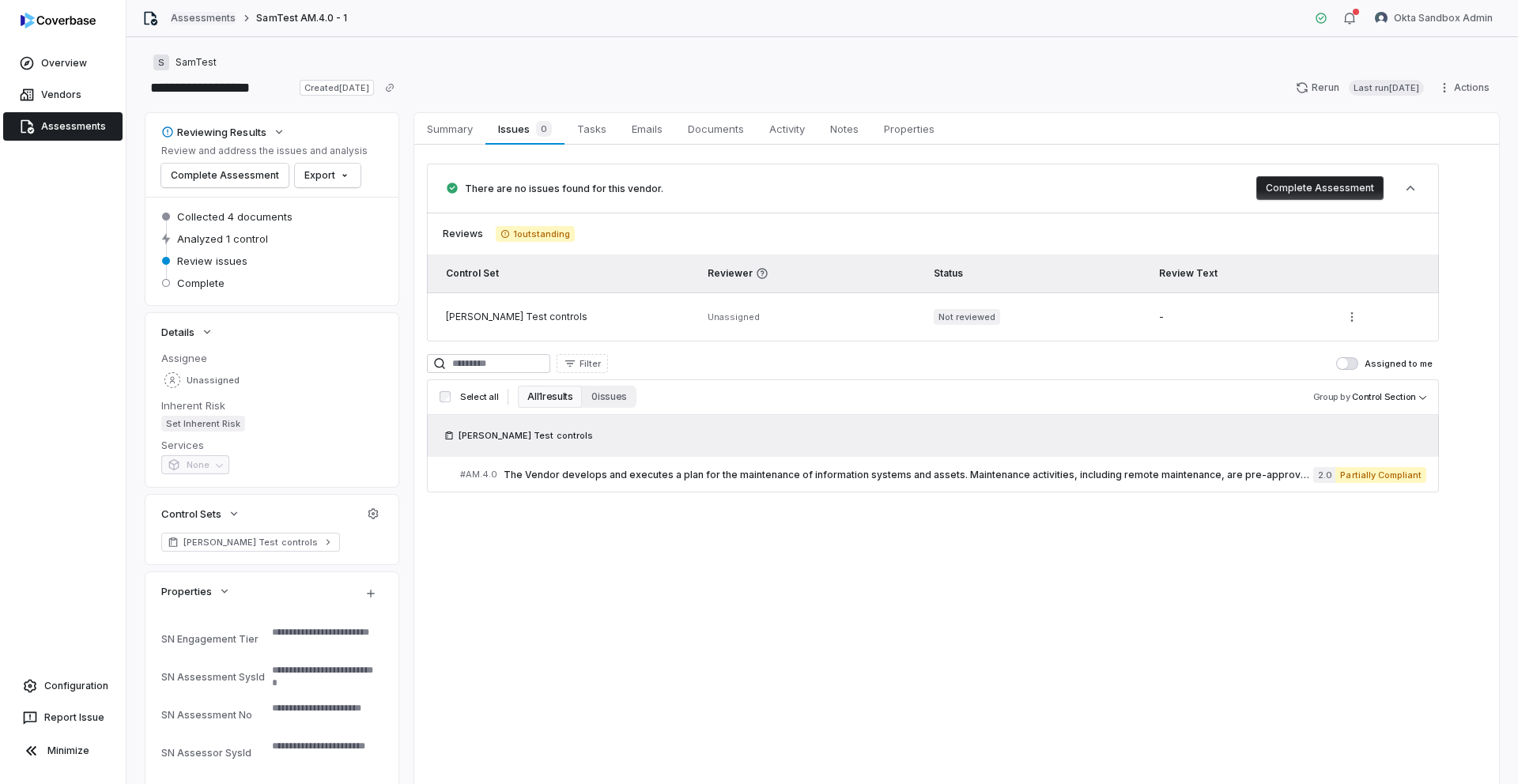
click at [210, 16] on link "Assessments" at bounding box center [203, 18] width 65 height 12
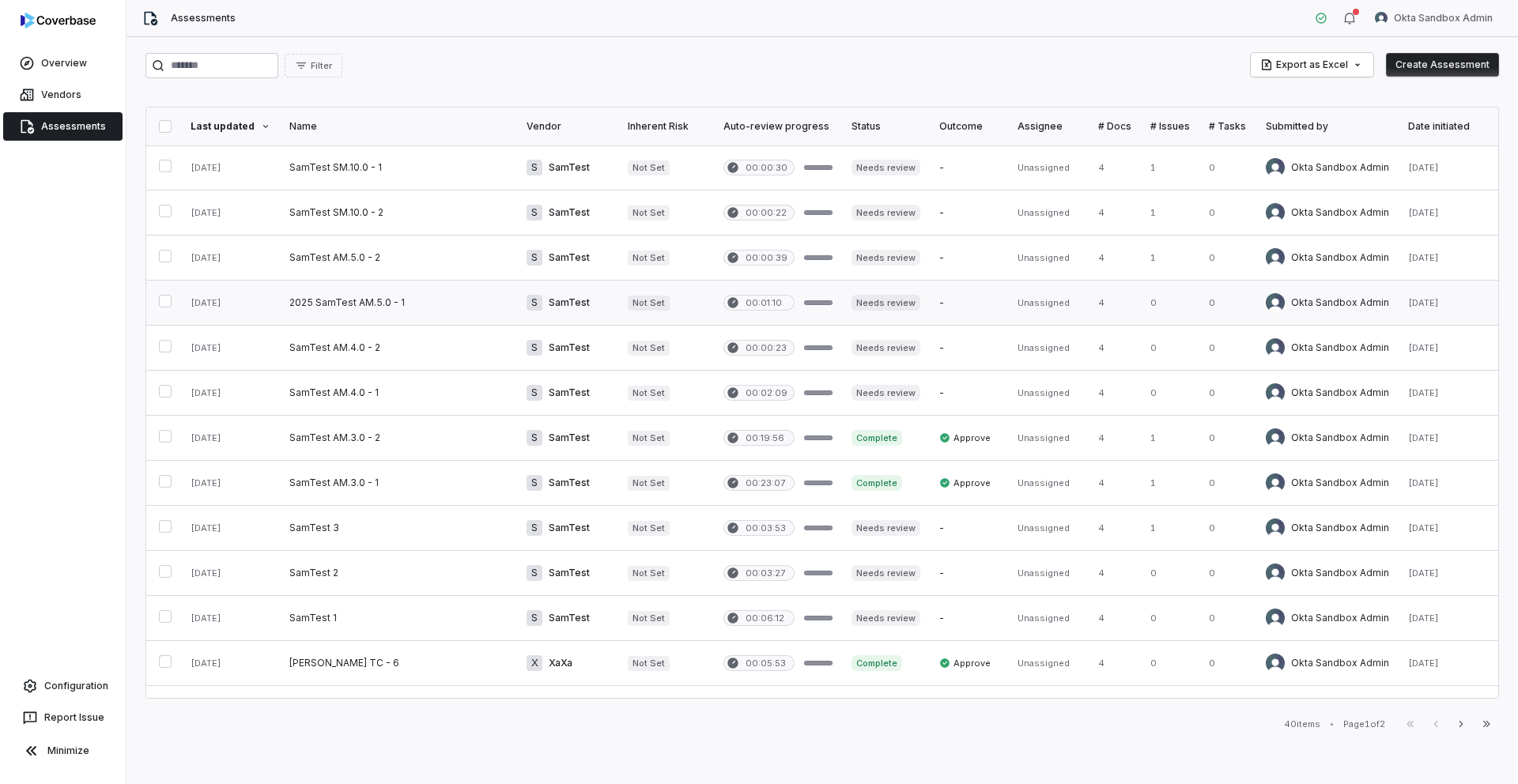
click at [329, 305] on link at bounding box center [398, 302] width 237 height 45
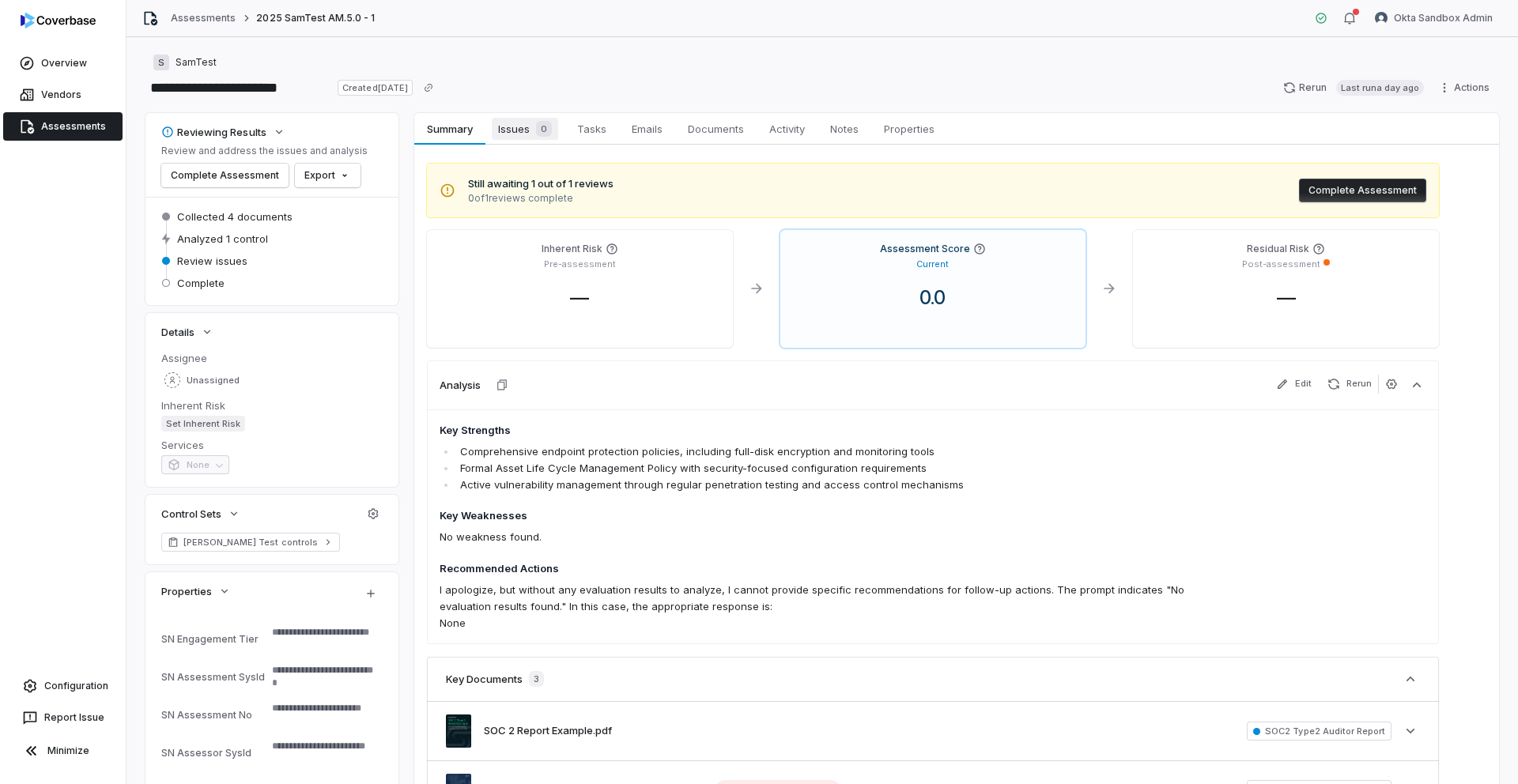
click at [500, 130] on span "Issues 0" at bounding box center [525, 128] width 66 height 22
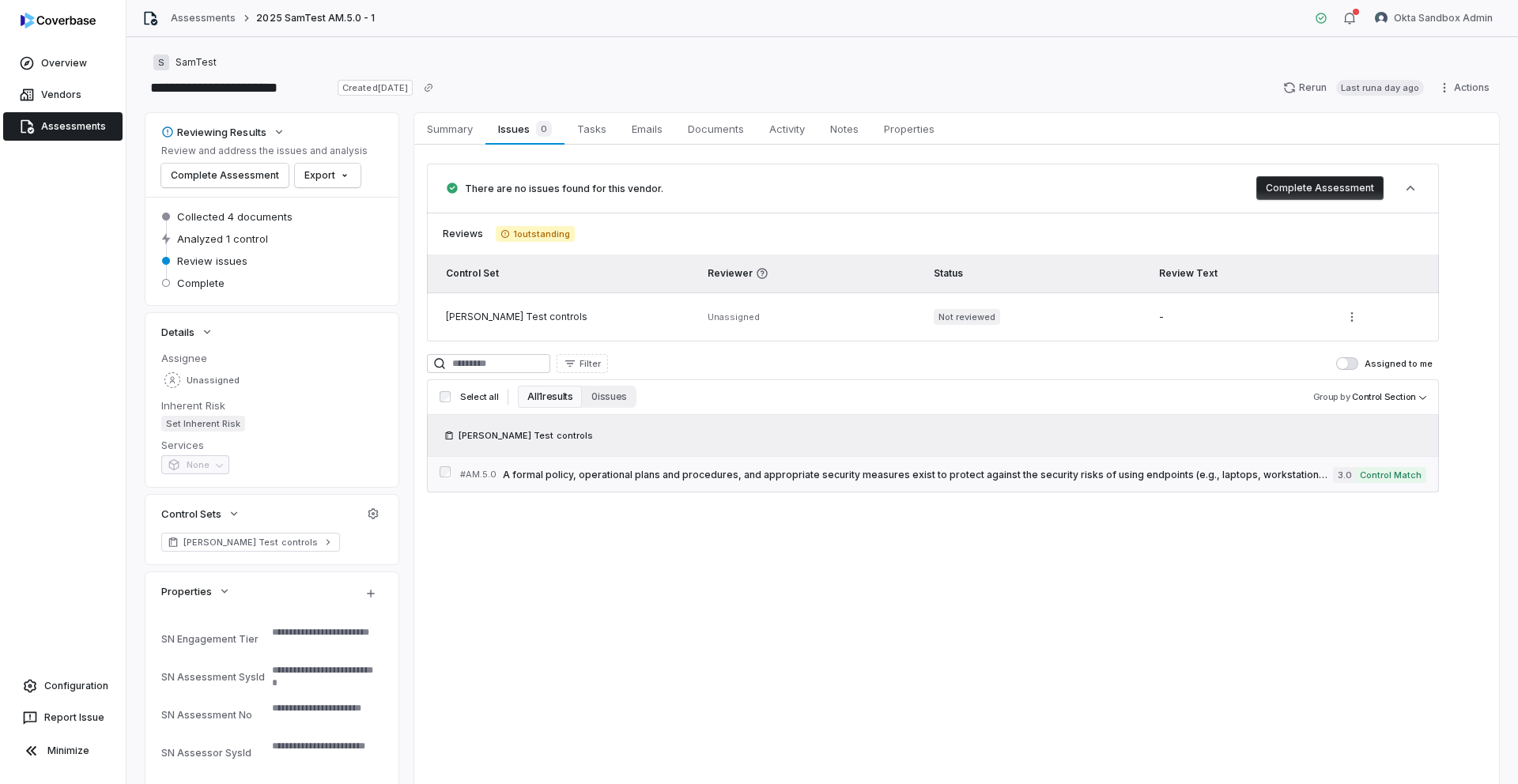
click at [650, 475] on span "A formal policy, operational plans and procedures, and appropriate security mea…" at bounding box center [917, 475] width 830 height 12
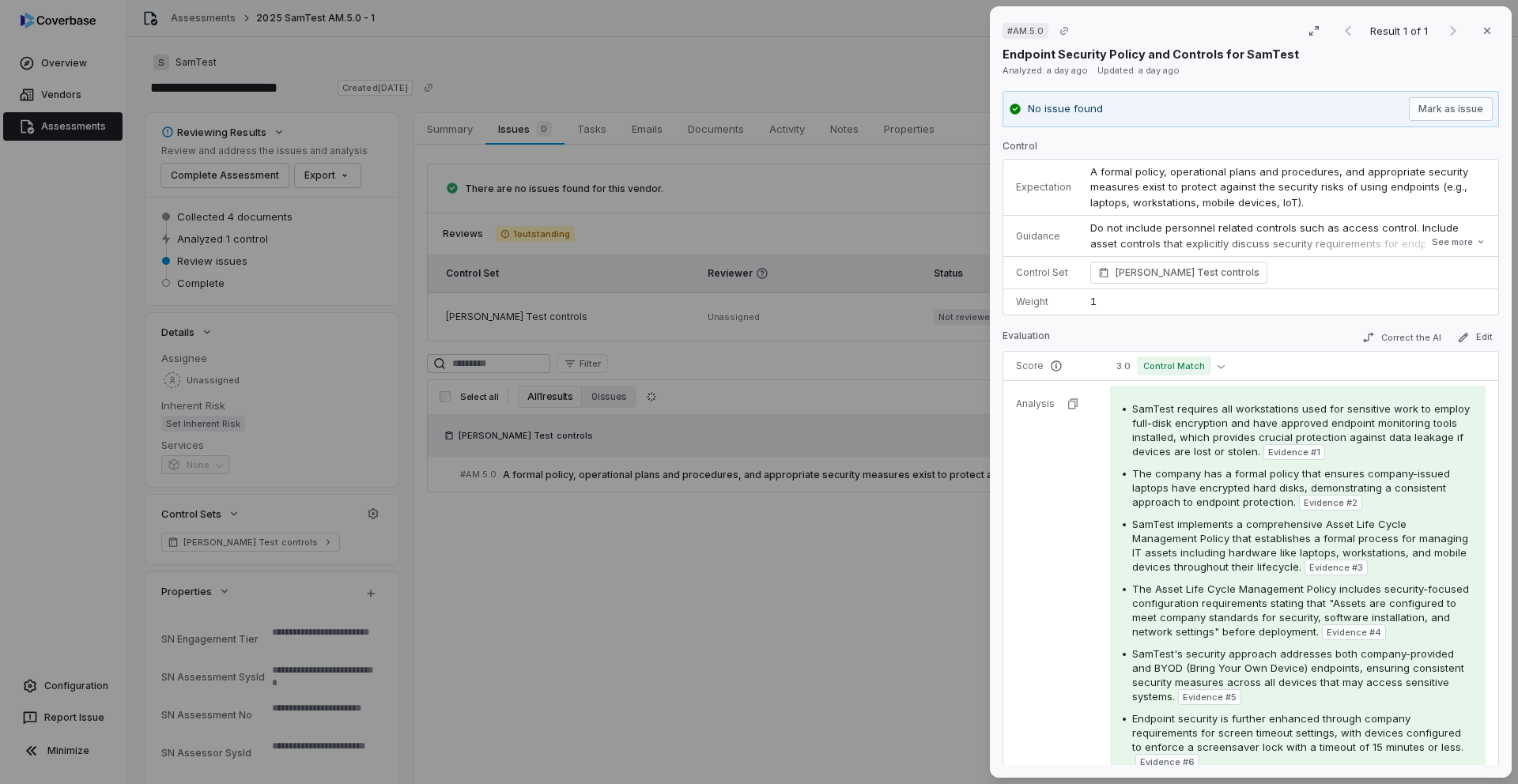
click at [352, 64] on div "# AM.5.0 Result 1 of 1 Close Endpoint Security Policy and Controls for SamTest …" at bounding box center [759, 392] width 1518 height 784
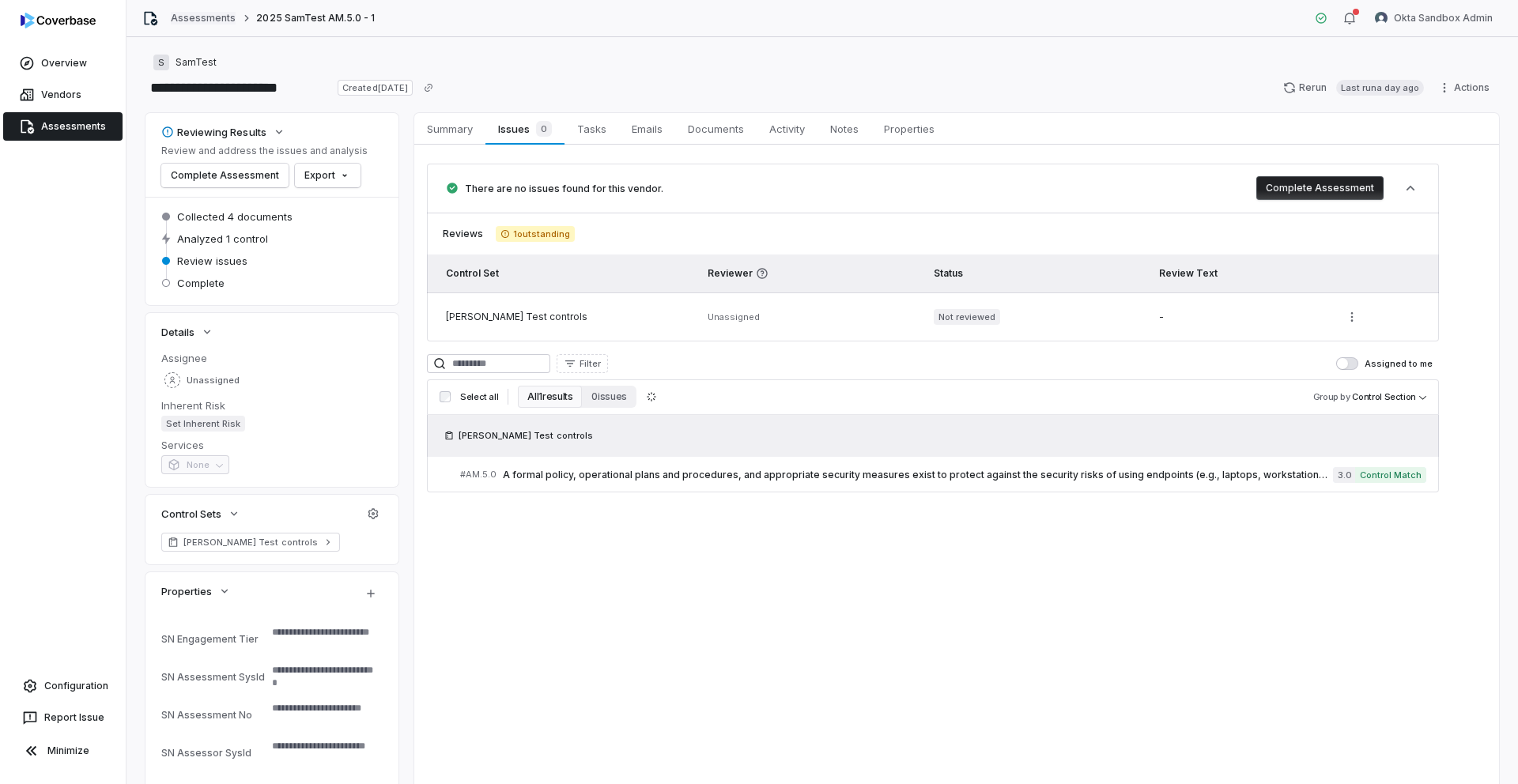
click at [219, 17] on link "Assessments" at bounding box center [203, 18] width 65 height 12
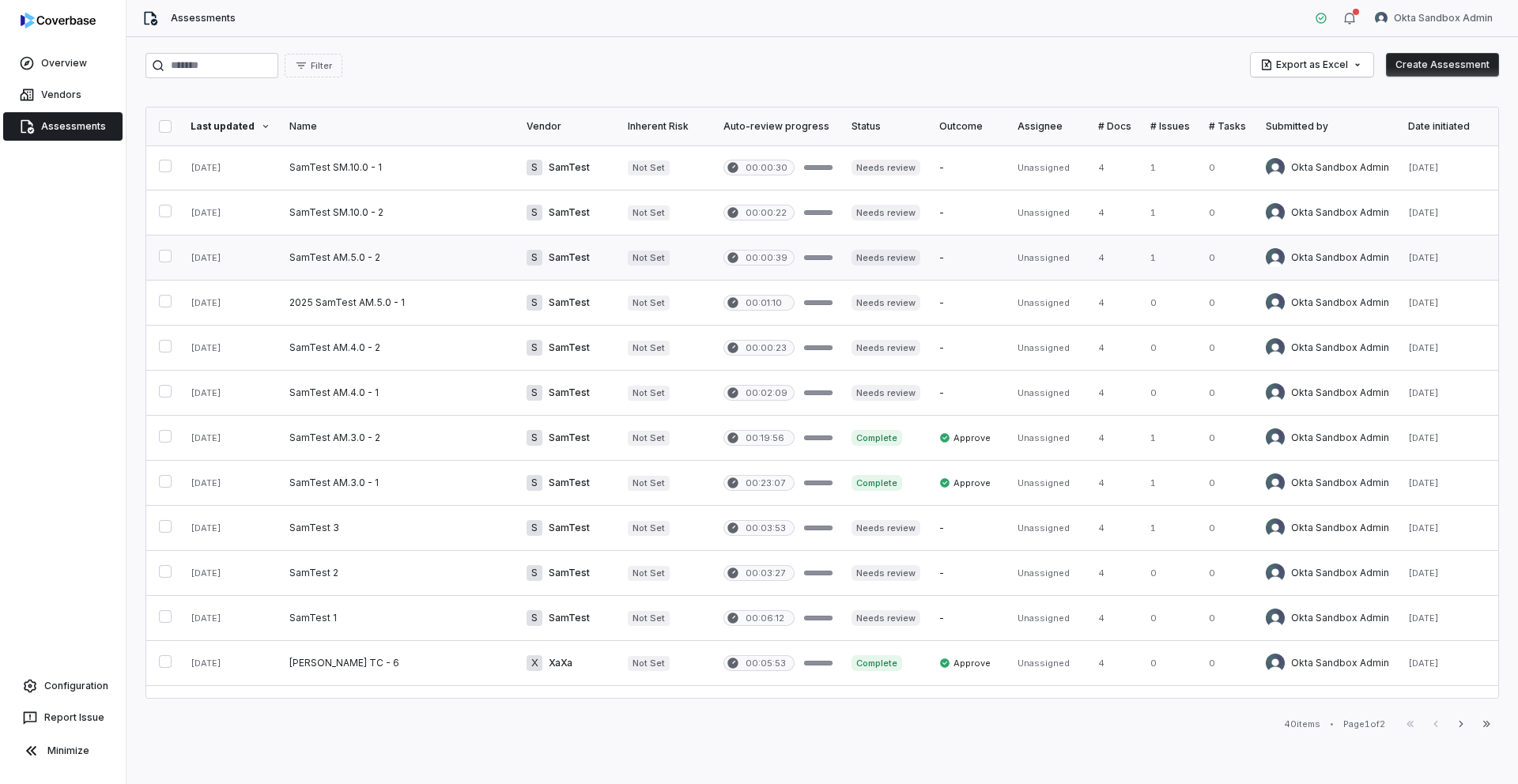
click at [334, 260] on link at bounding box center [398, 257] width 237 height 45
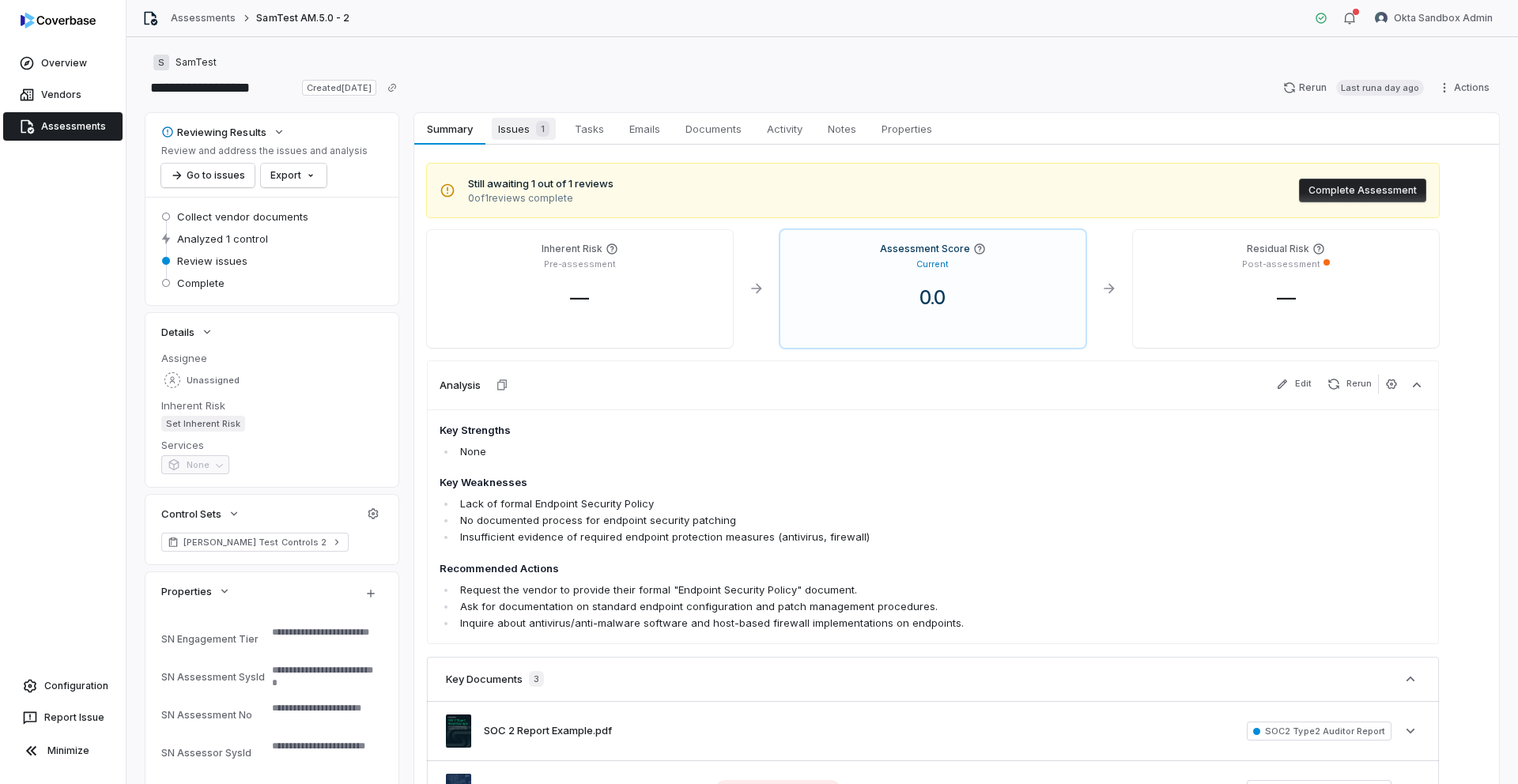
click at [526, 135] on span "Issues 1" at bounding box center [523, 128] width 64 height 22
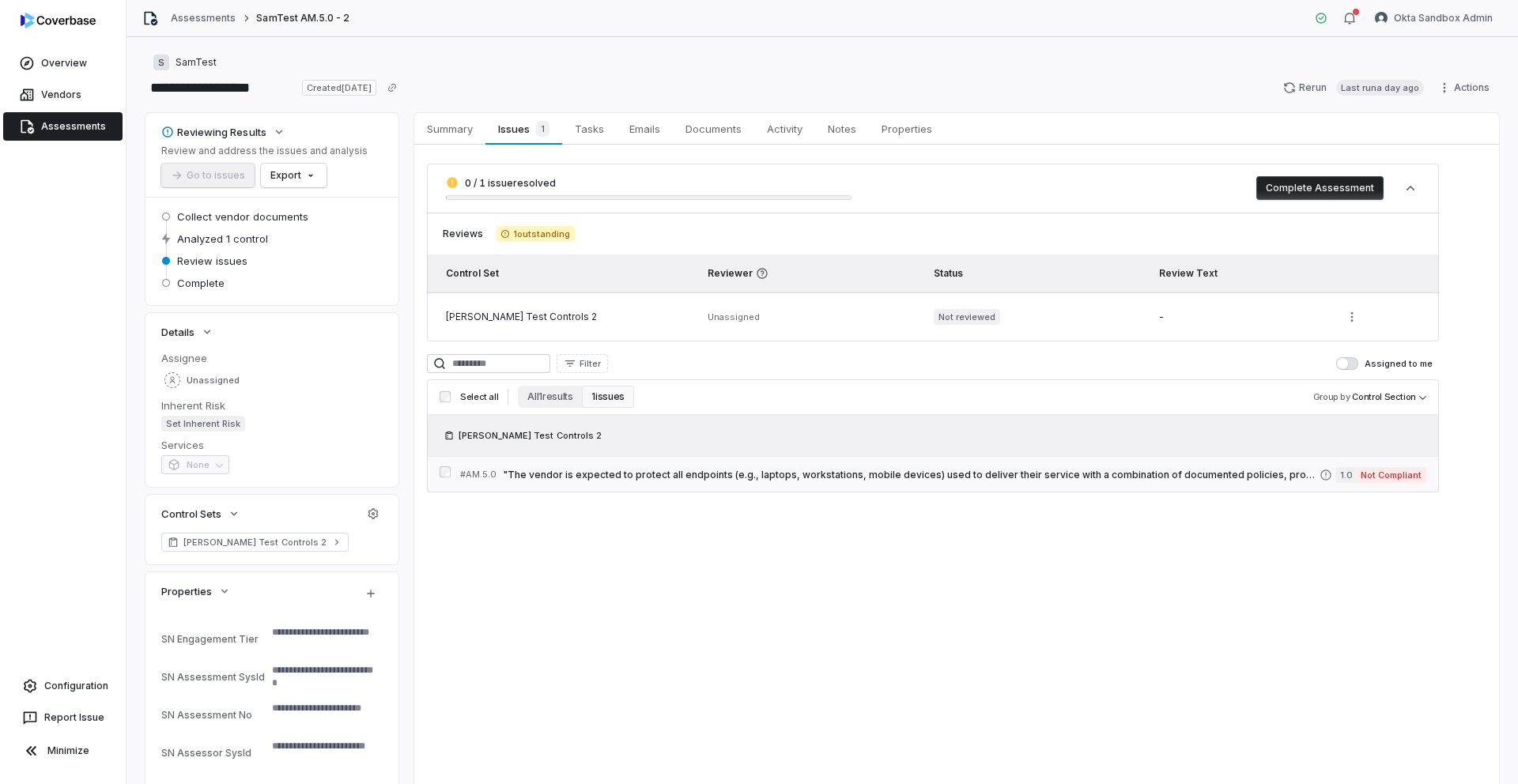
click at [588, 471] on span ""The vendor is expected to protect all endpoints (e.g., laptops, workstations, …" at bounding box center [911, 475] width 817 height 12
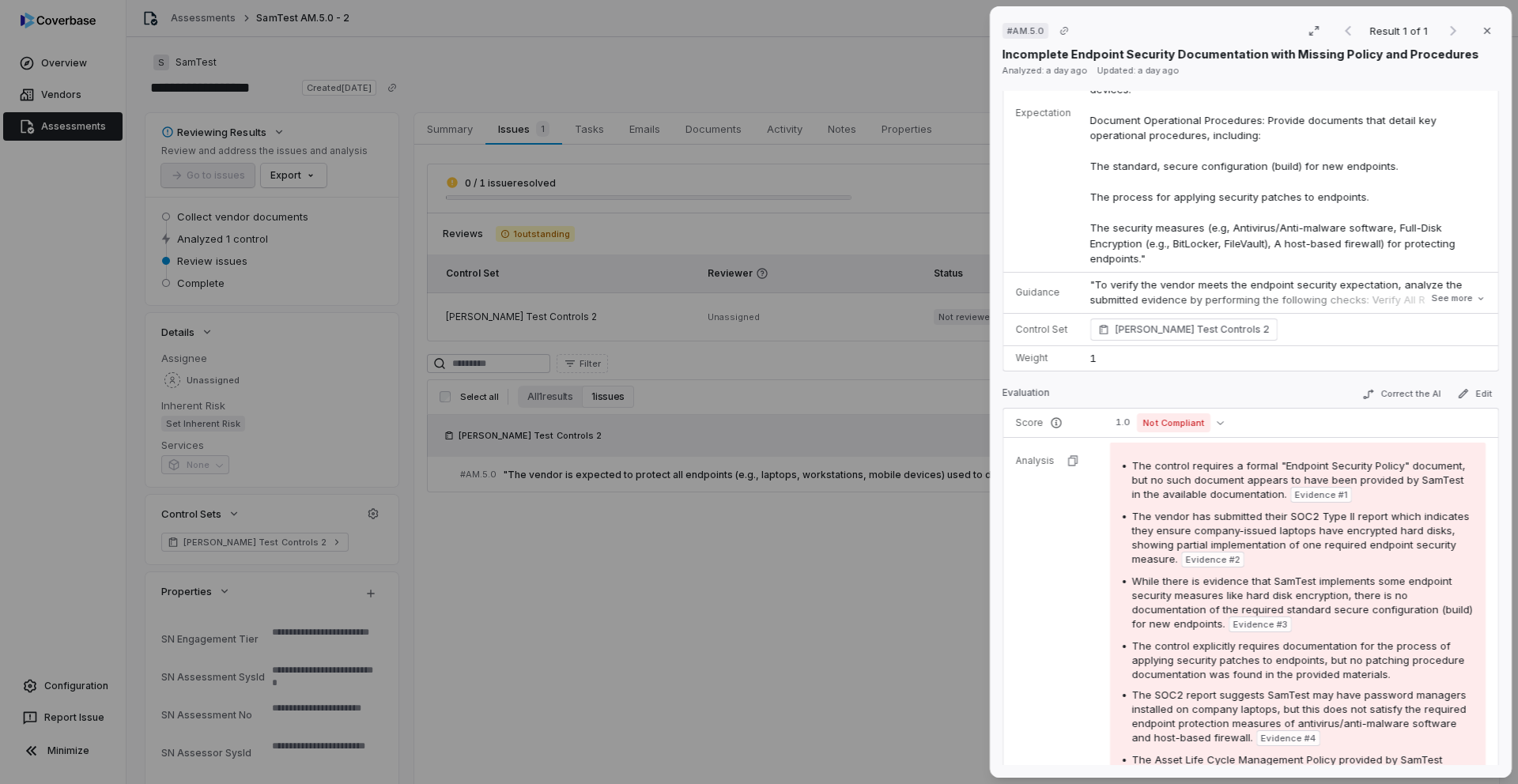
scroll to position [208, 0]
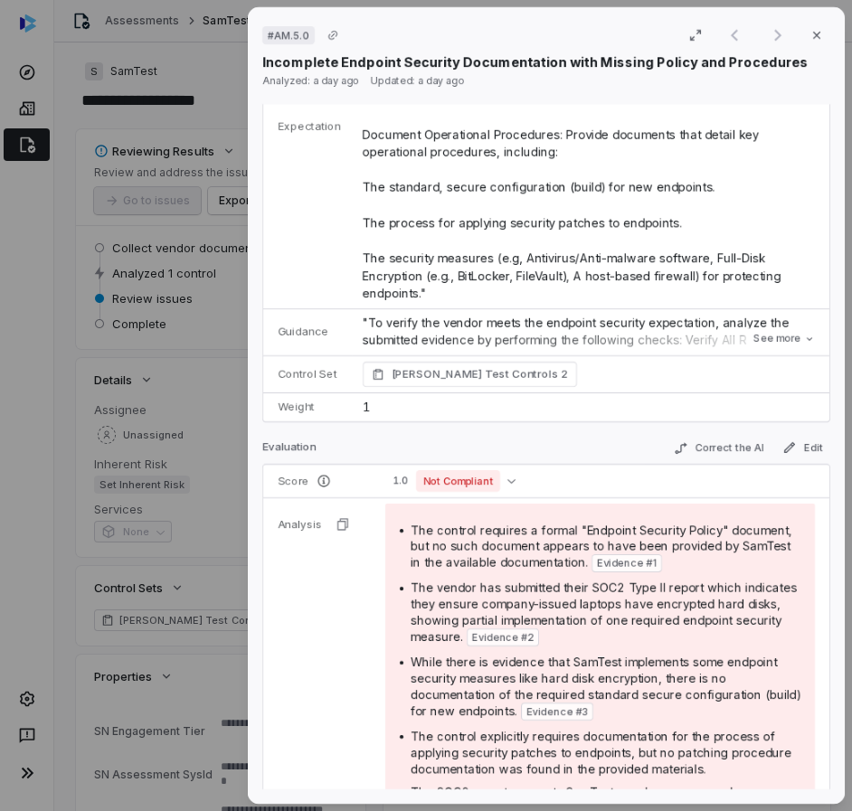
click at [176, 129] on div "# AM.5.0 Result 1 of 1 Close Incomplete Endpoint Security Documentation with Mi…" at bounding box center [426, 405] width 852 height 811
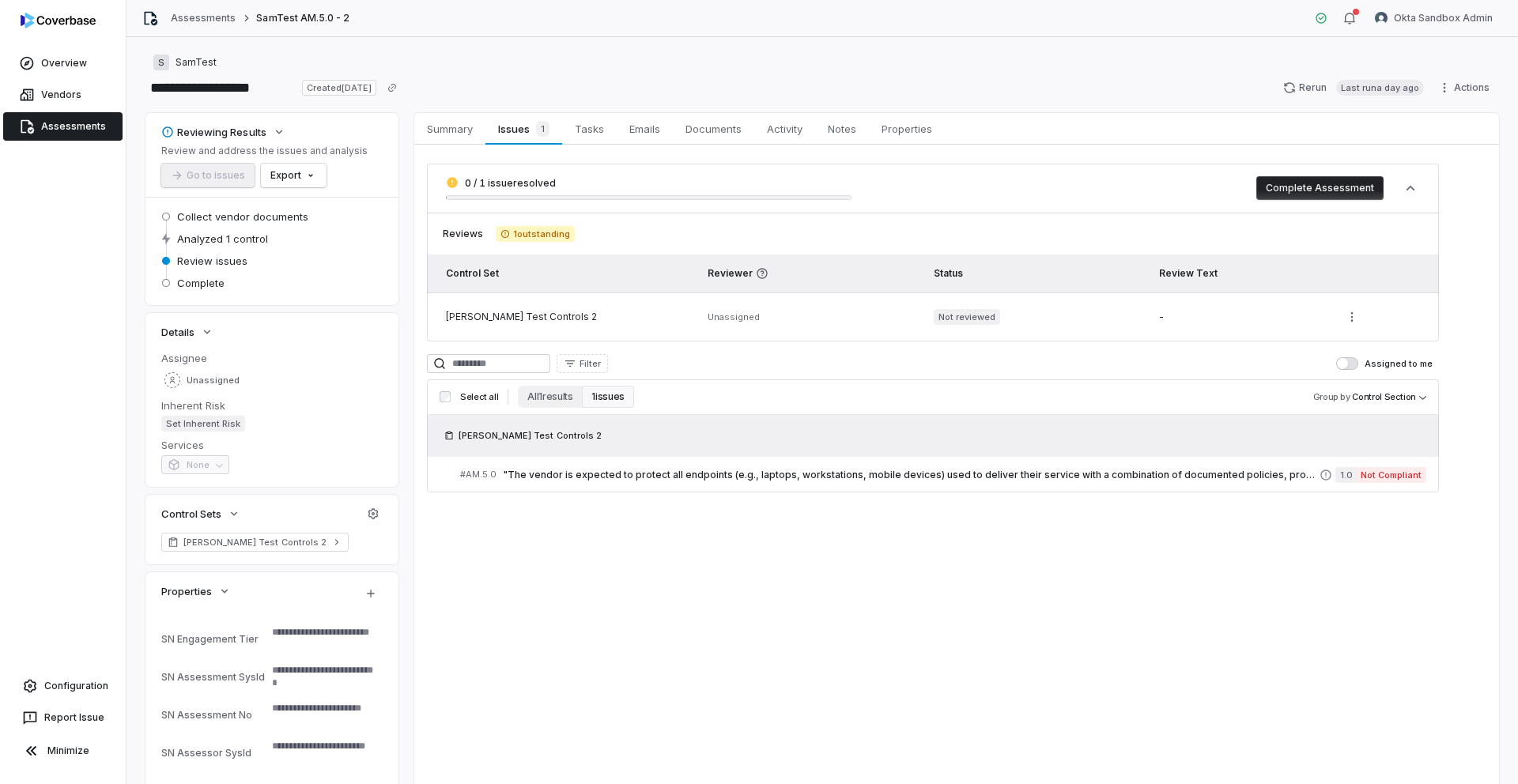
type textarea "*"
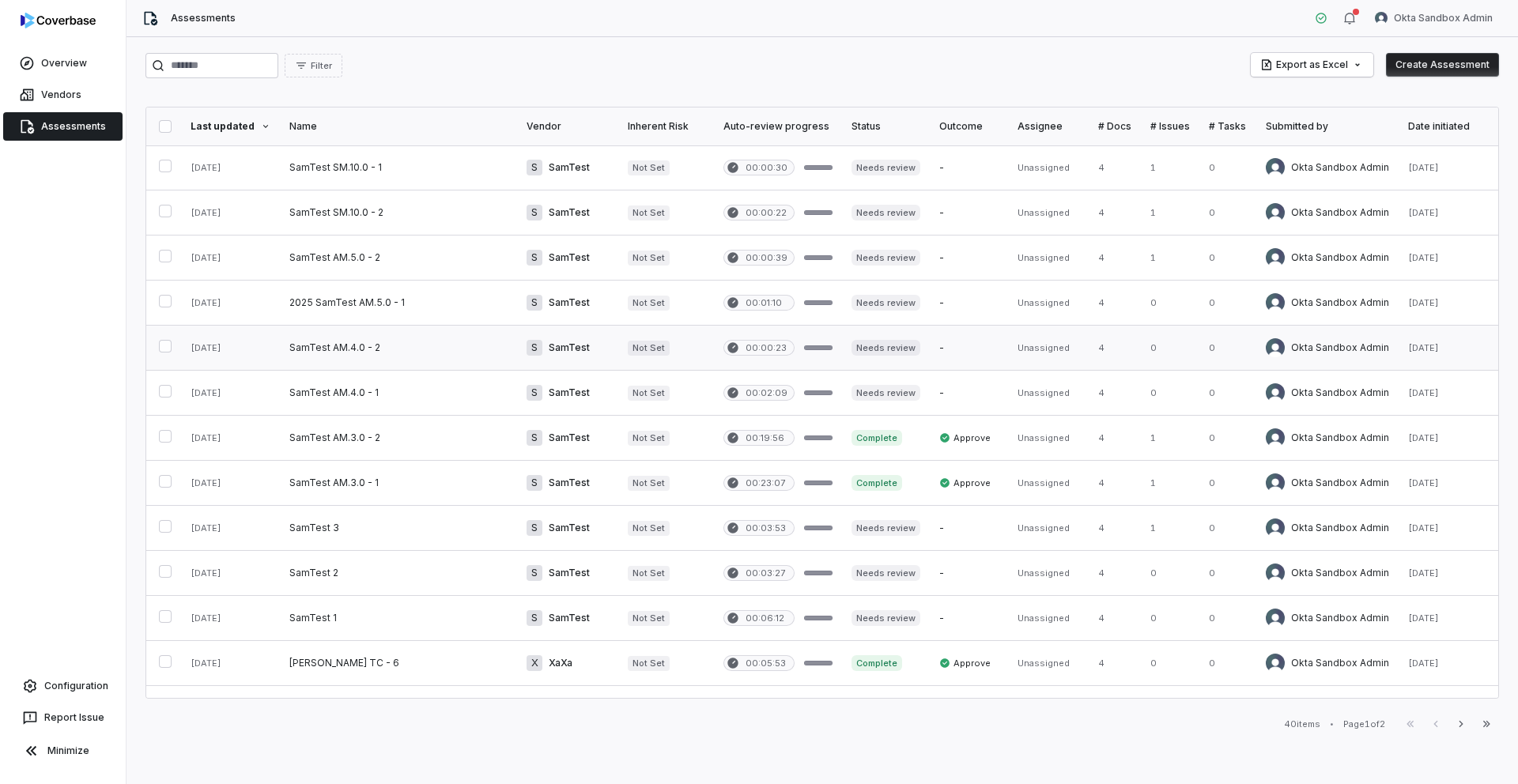
click at [356, 342] on link at bounding box center [398, 348] width 237 height 45
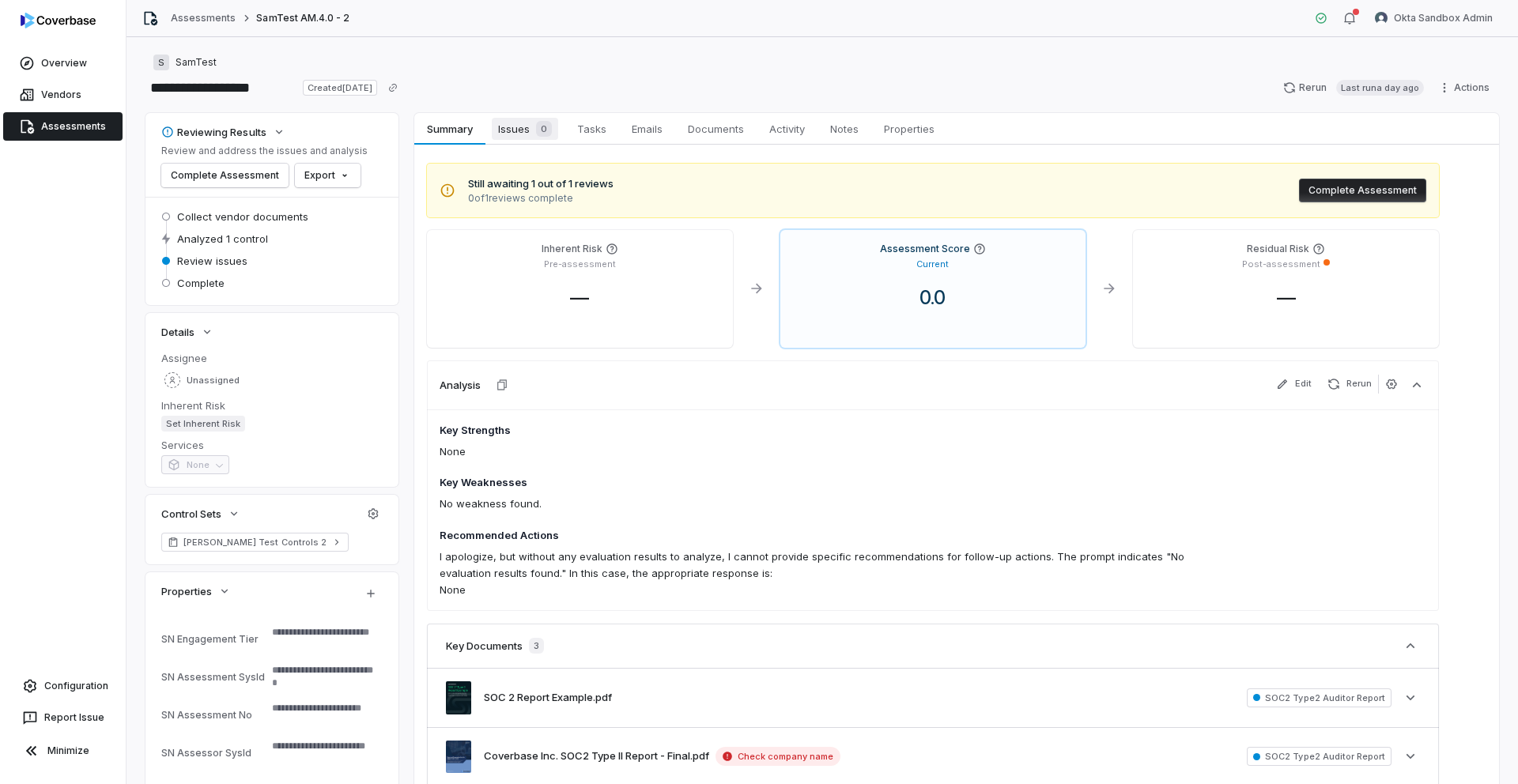
click at [515, 122] on span "Issues 0" at bounding box center [525, 128] width 66 height 22
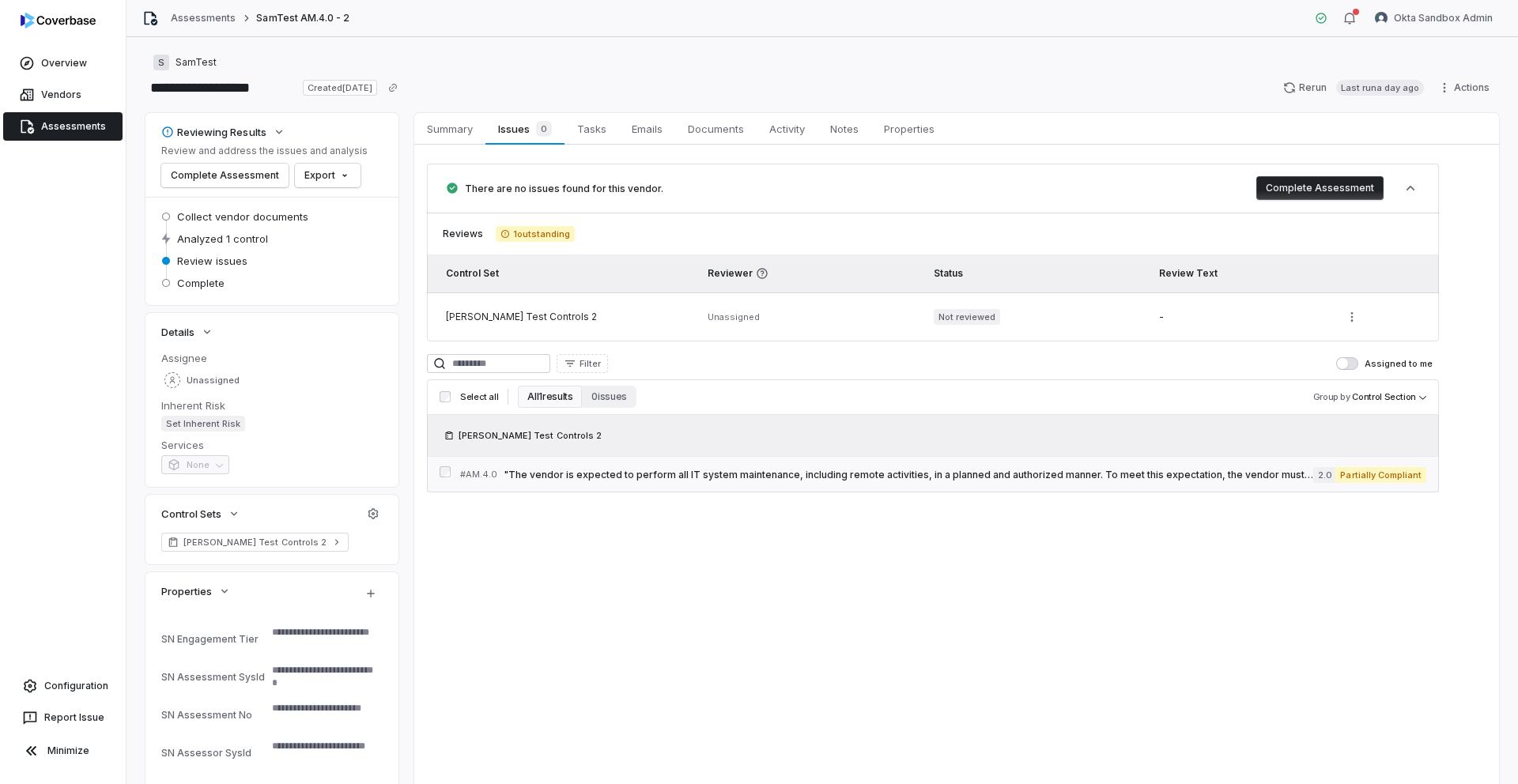
click at [630, 463] on link "# AM.4.0 "The vendor is expected to perform all IT system maintenance, includin…" at bounding box center [943, 475] width 966 height 36
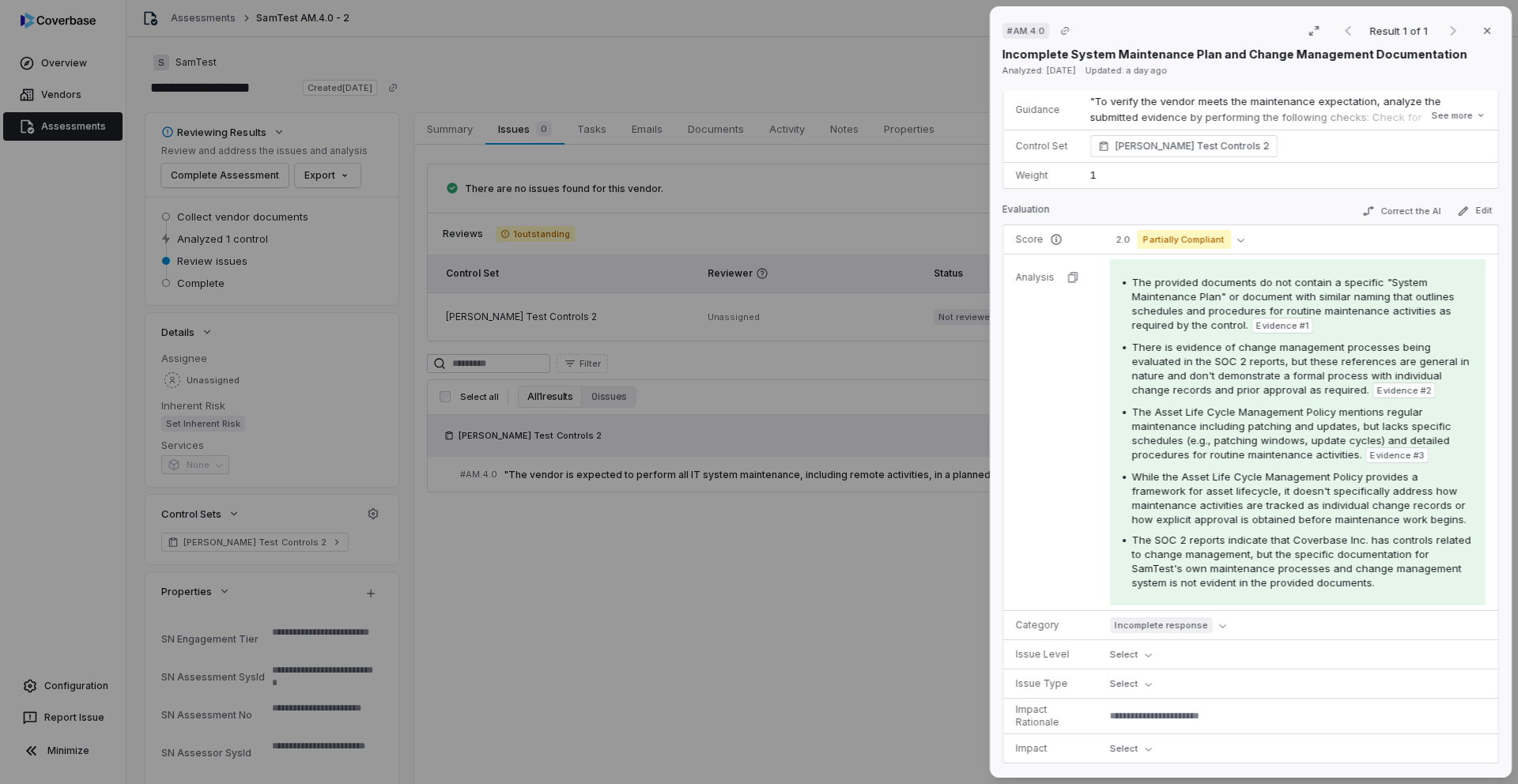
scroll to position [621, 0]
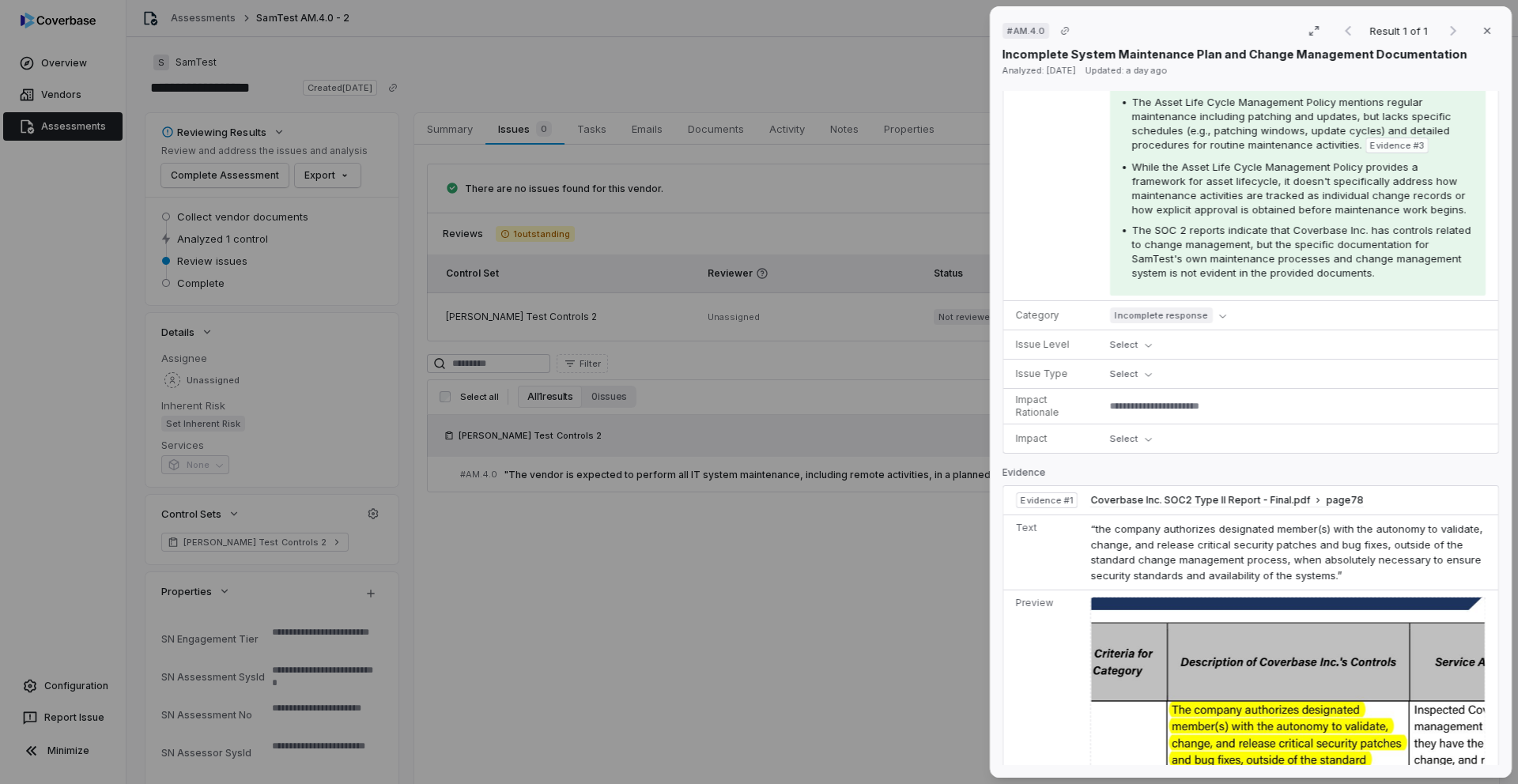
click at [821, 620] on div "# AM.4.0 Result 1 of 1 Close Incomplete System Maintenance Plan and Change Mana…" at bounding box center [759, 392] width 1518 height 784
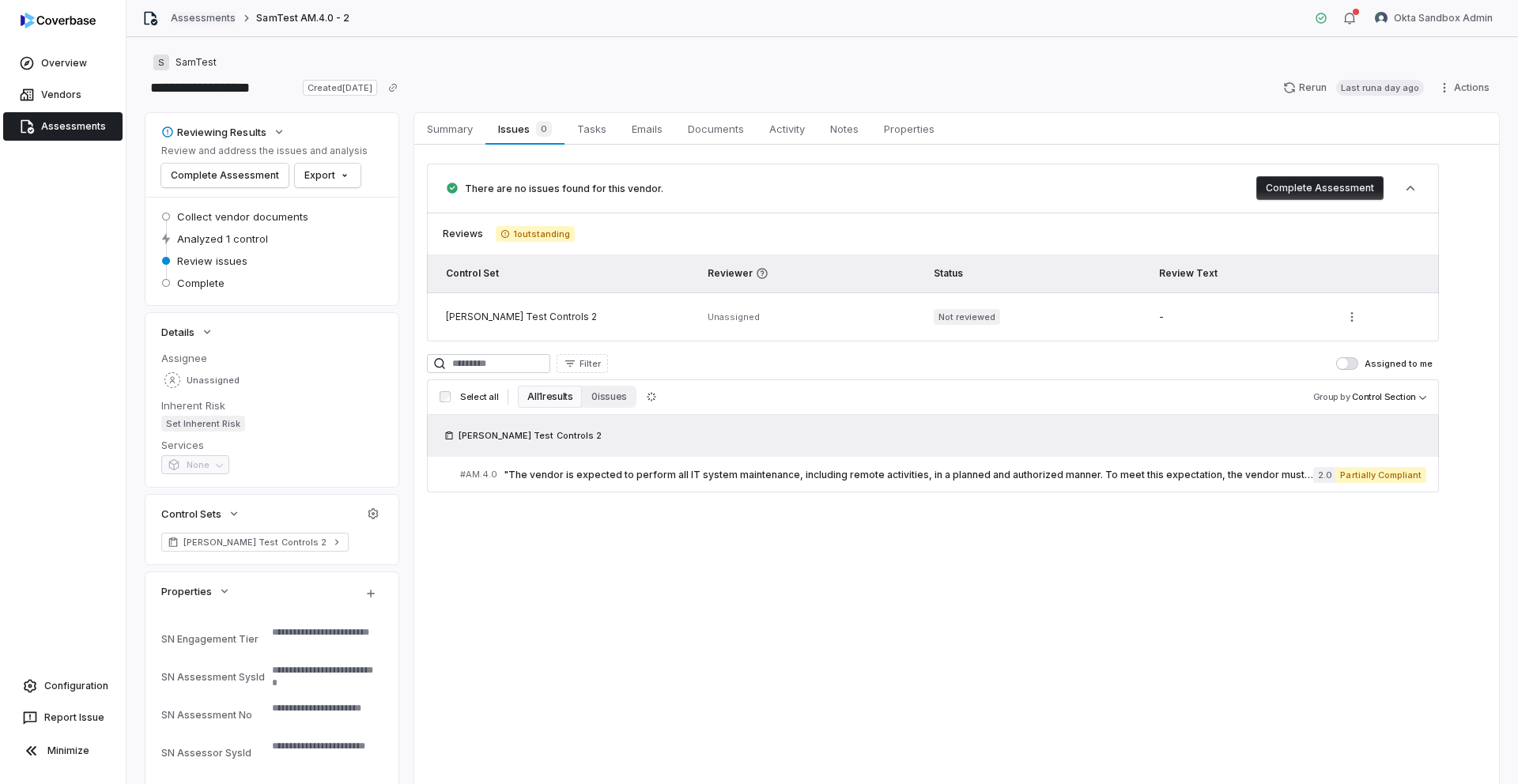
click at [212, 15] on link "Assessments" at bounding box center [203, 18] width 65 height 12
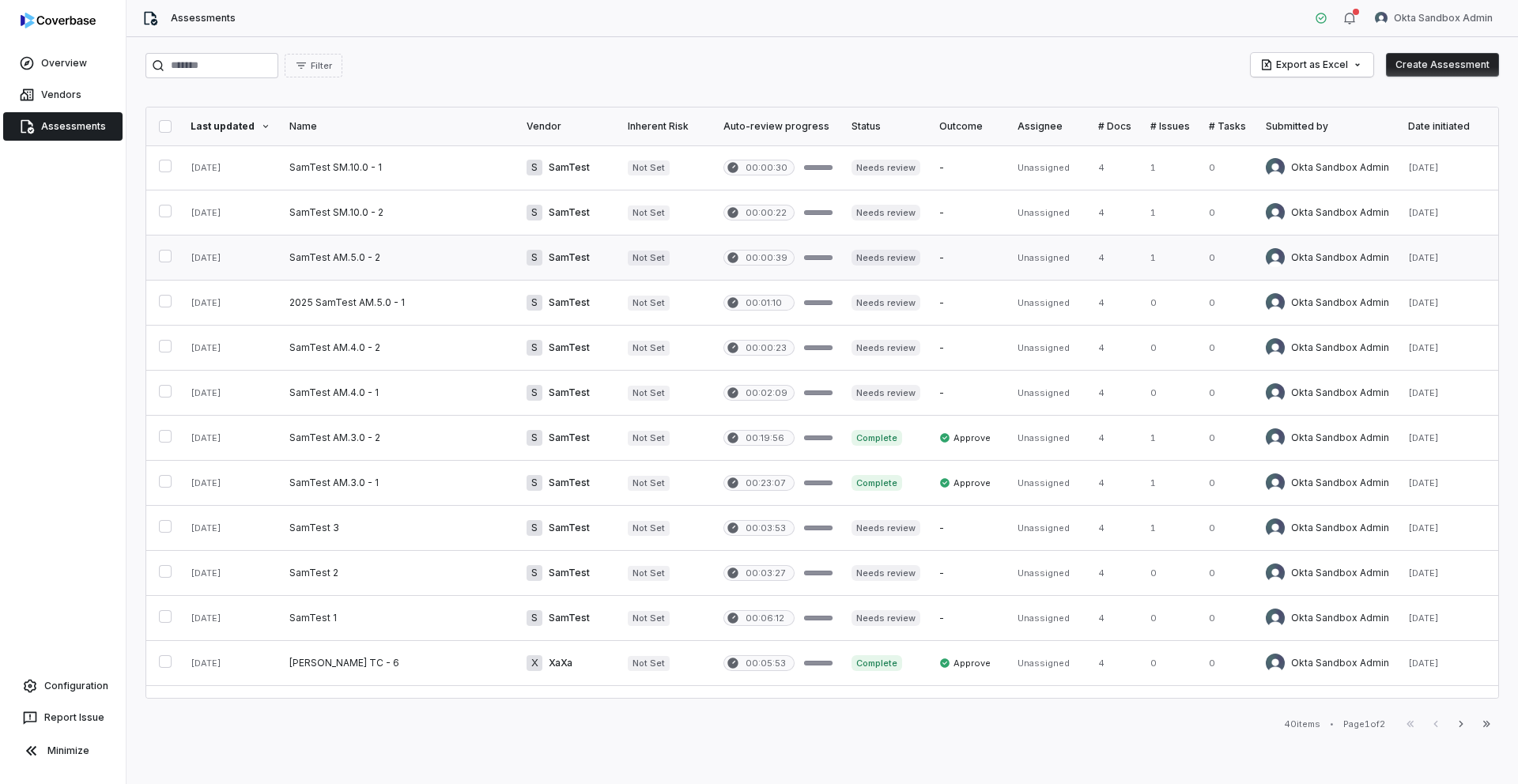
click at [345, 259] on link at bounding box center [398, 257] width 237 height 45
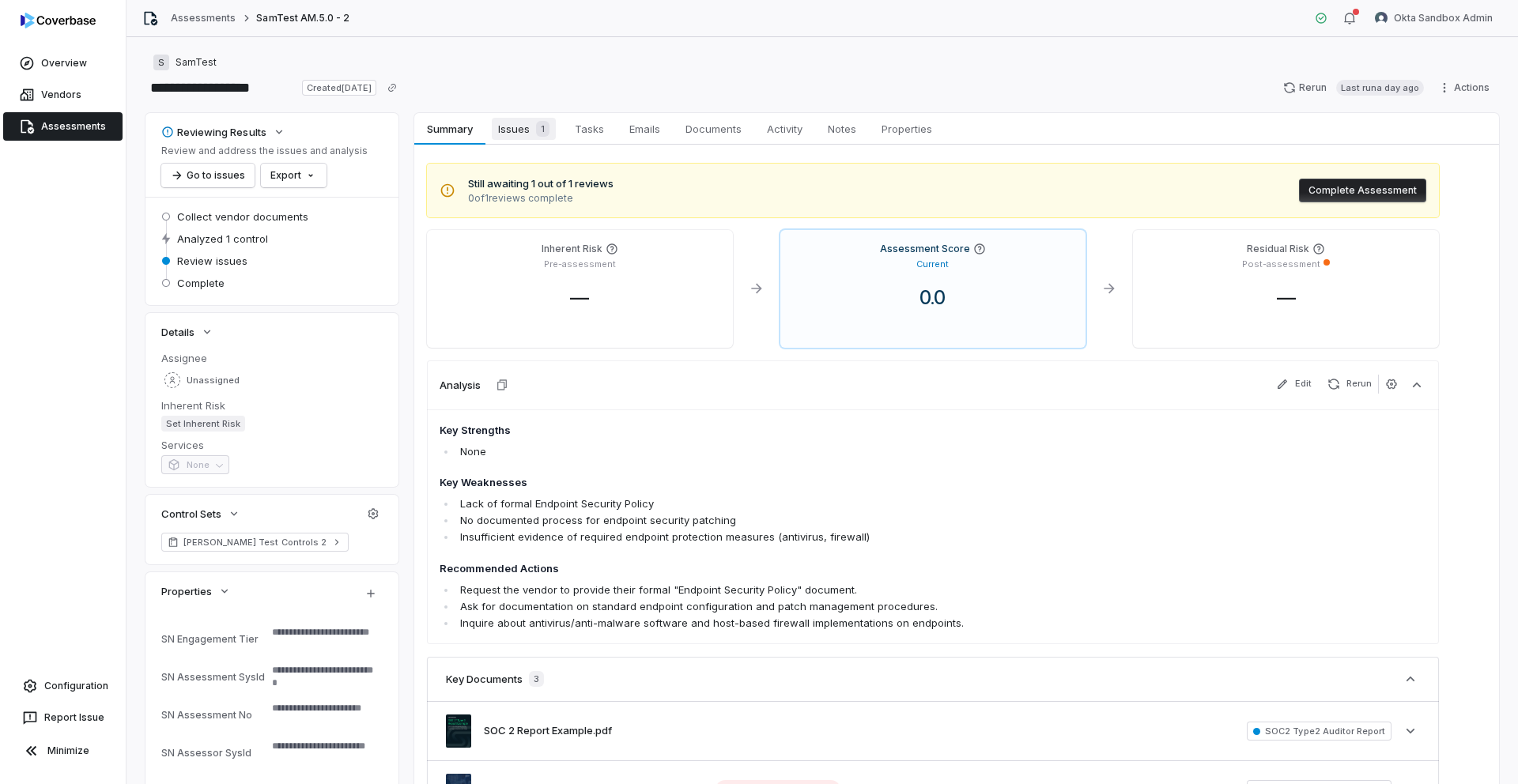
click at [514, 132] on span "Issues 1" at bounding box center [523, 128] width 64 height 22
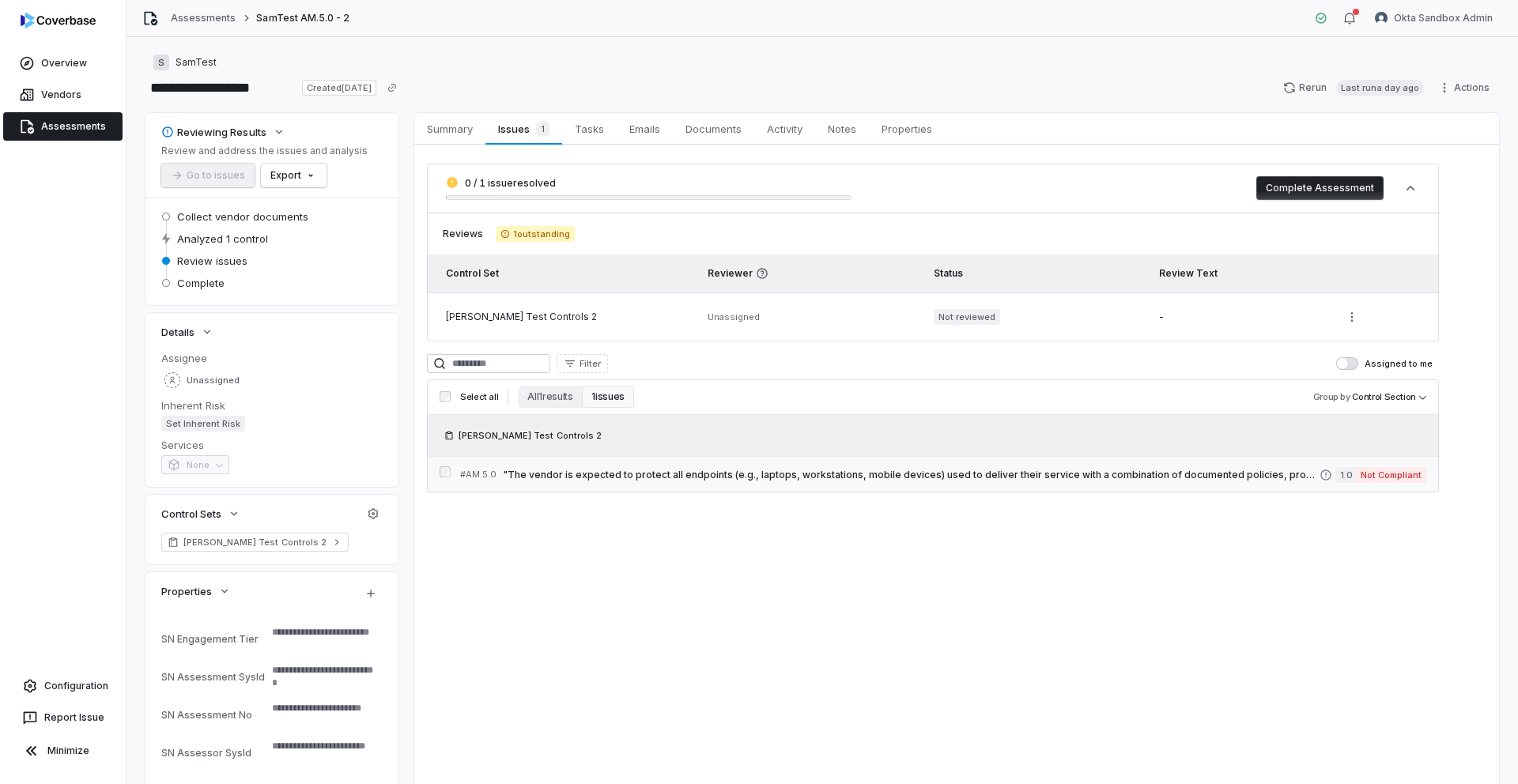
click at [721, 474] on span ""The vendor is expected to protect all endpoints (e.g., laptops, workstations, …" at bounding box center [911, 475] width 817 height 12
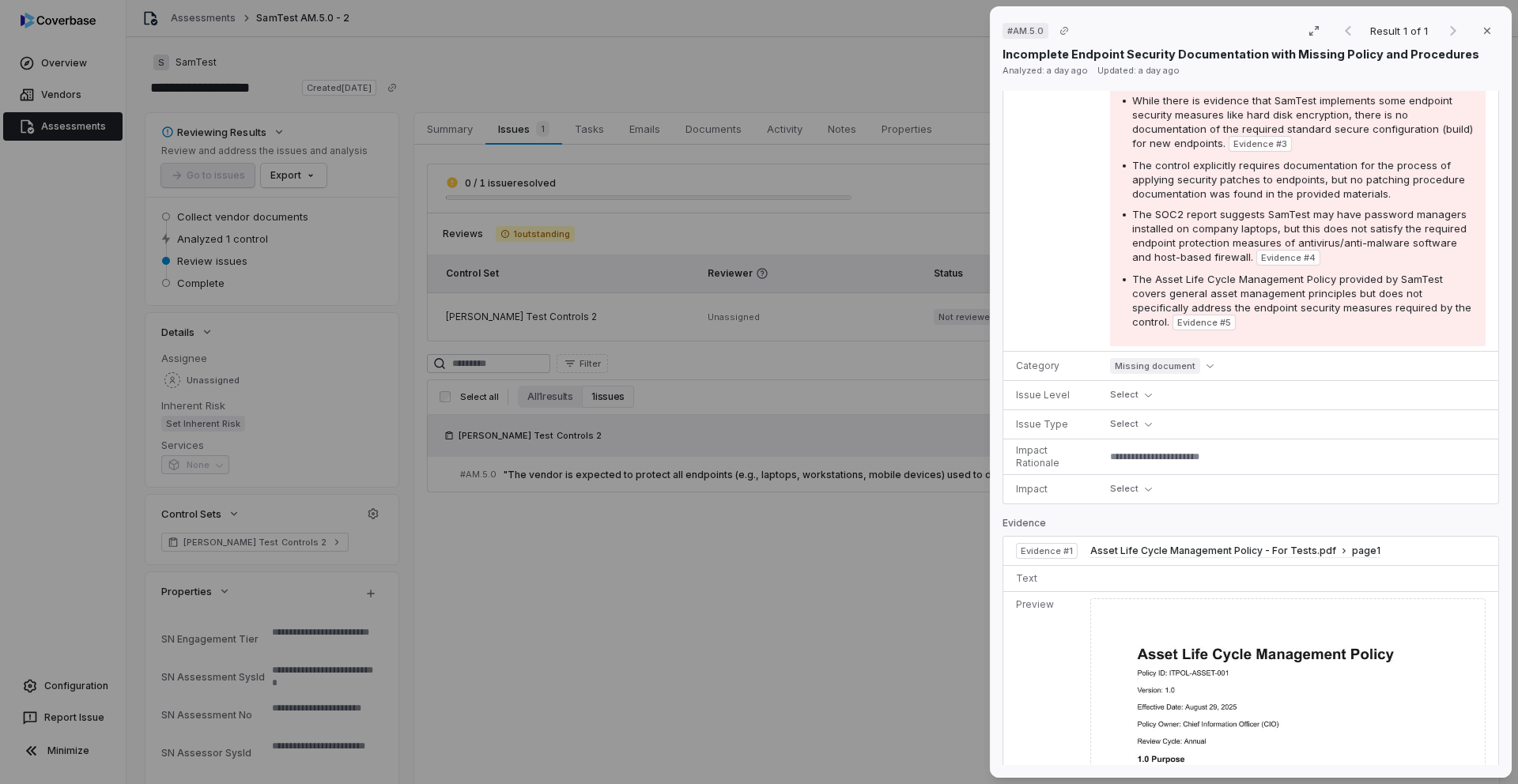
scroll to position [694, 0]
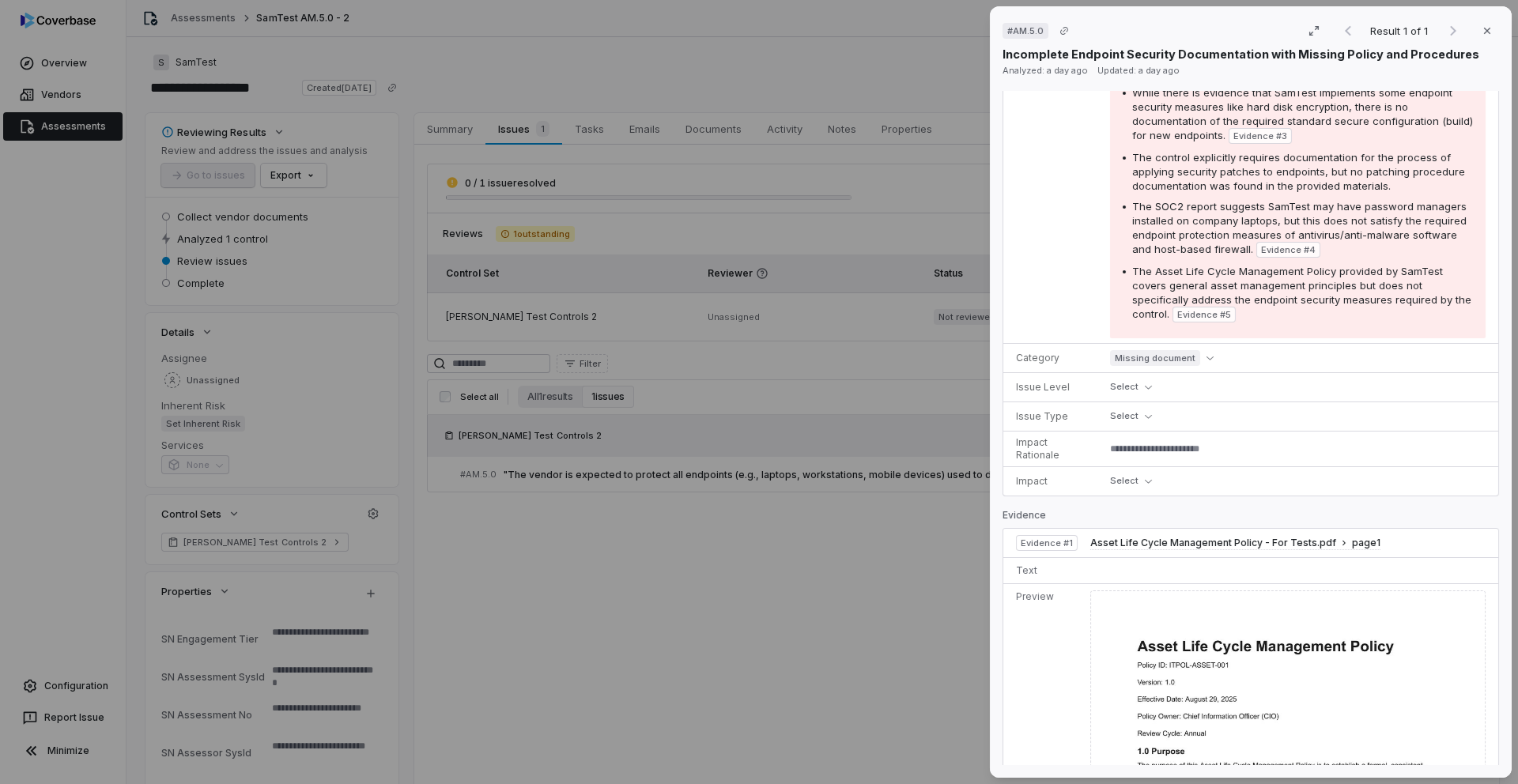
type textarea "*"
